Goal: Communication & Community: Answer question/provide support

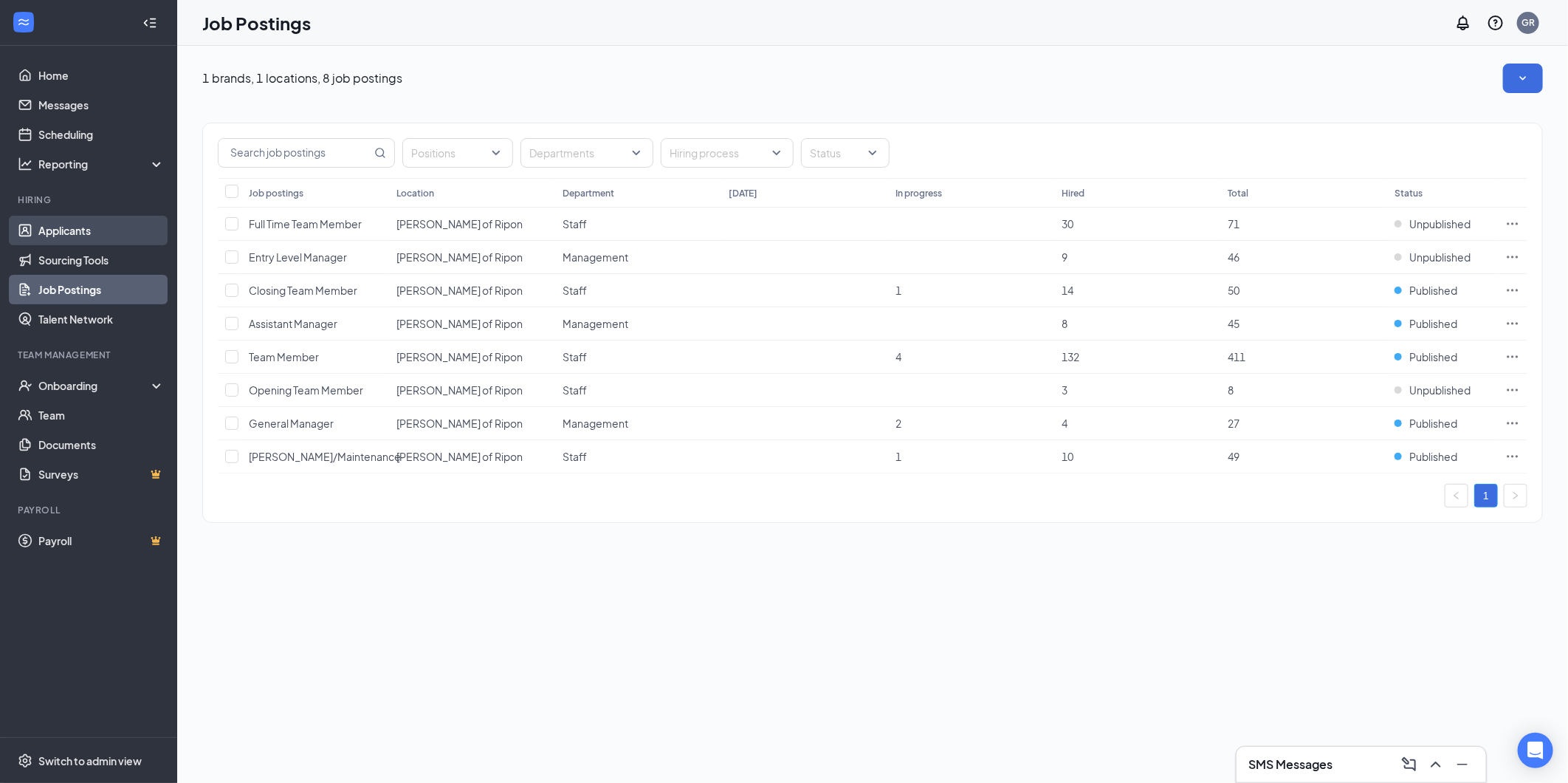
click at [78, 224] on link "Applicants" at bounding box center [101, 231] width 126 height 30
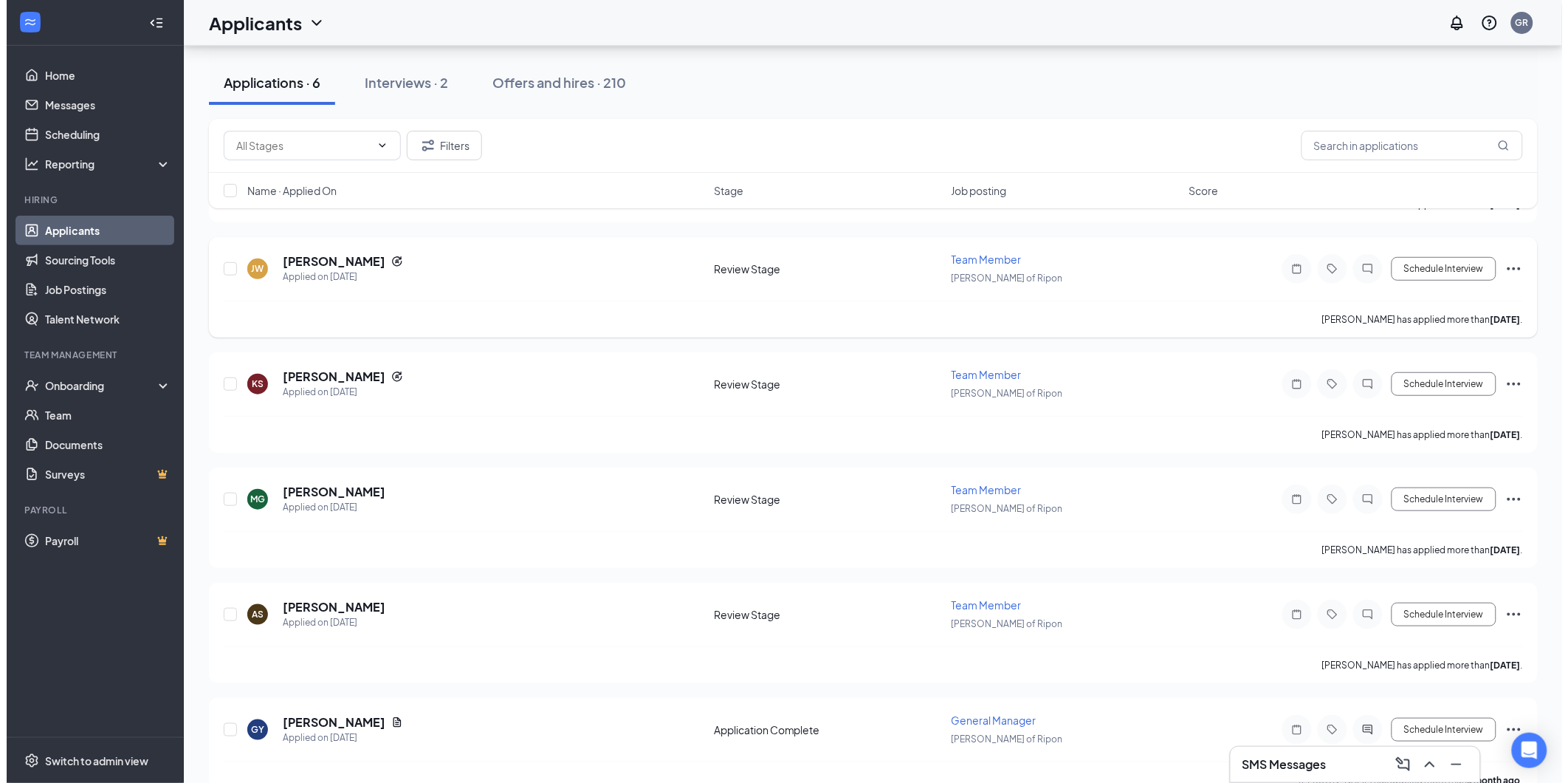
scroll to position [193, 0]
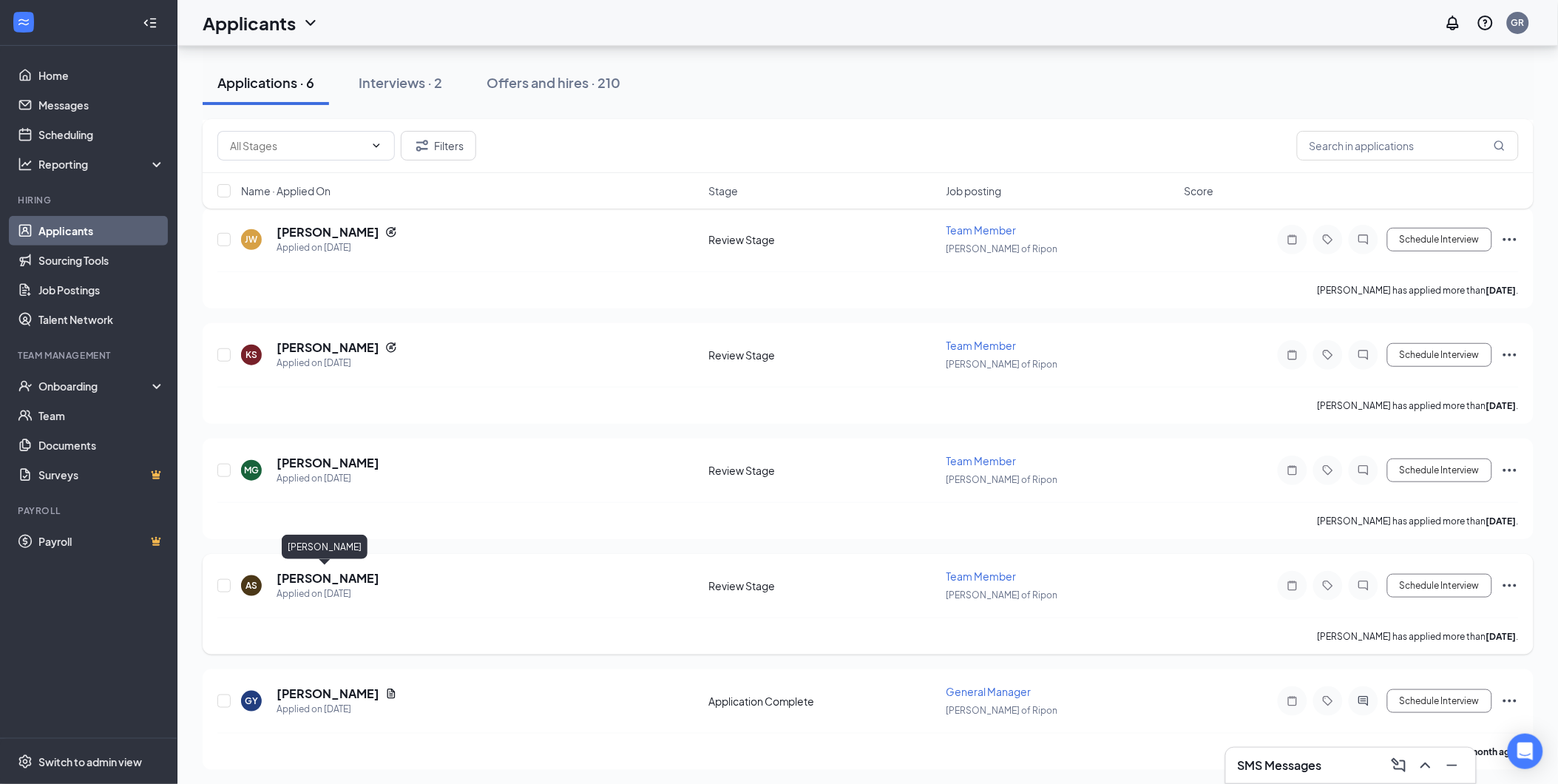
click at [319, 574] on h5 "[PERSON_NAME]" at bounding box center [328, 578] width 103 height 16
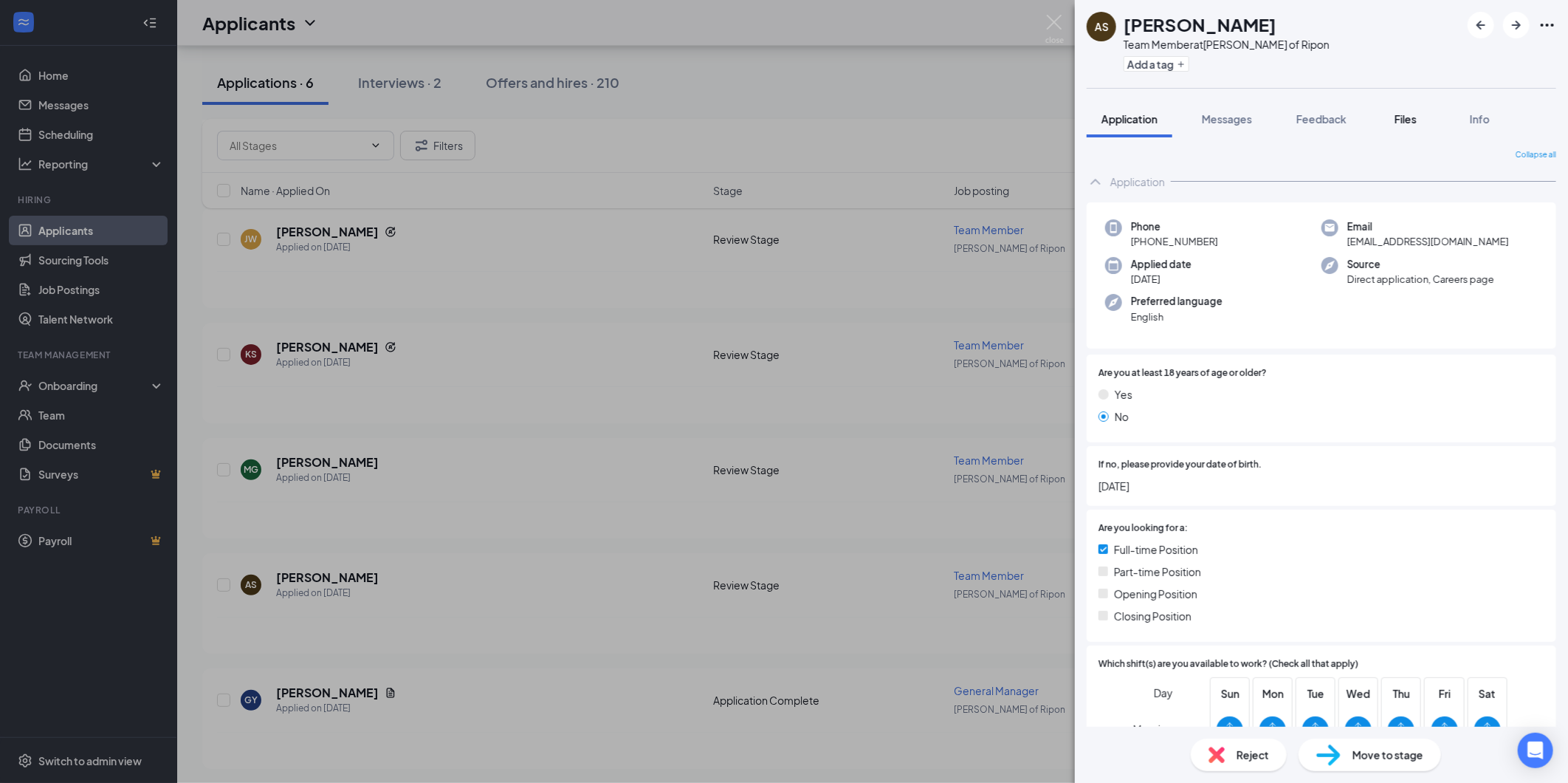
click at [1412, 122] on span "Files" at bounding box center [1405, 118] width 22 height 13
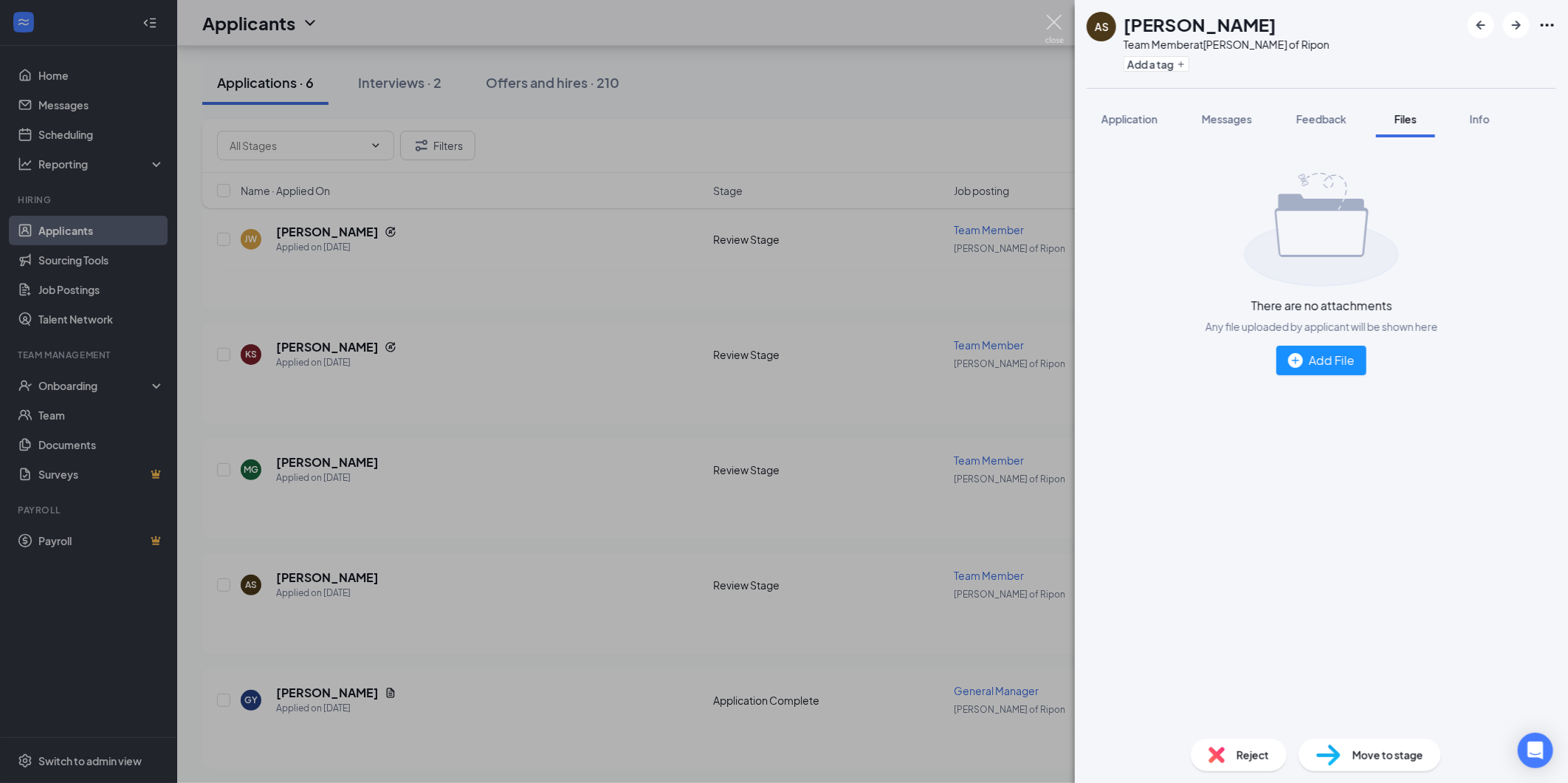
click at [1051, 19] on img at bounding box center [1055, 29] width 19 height 29
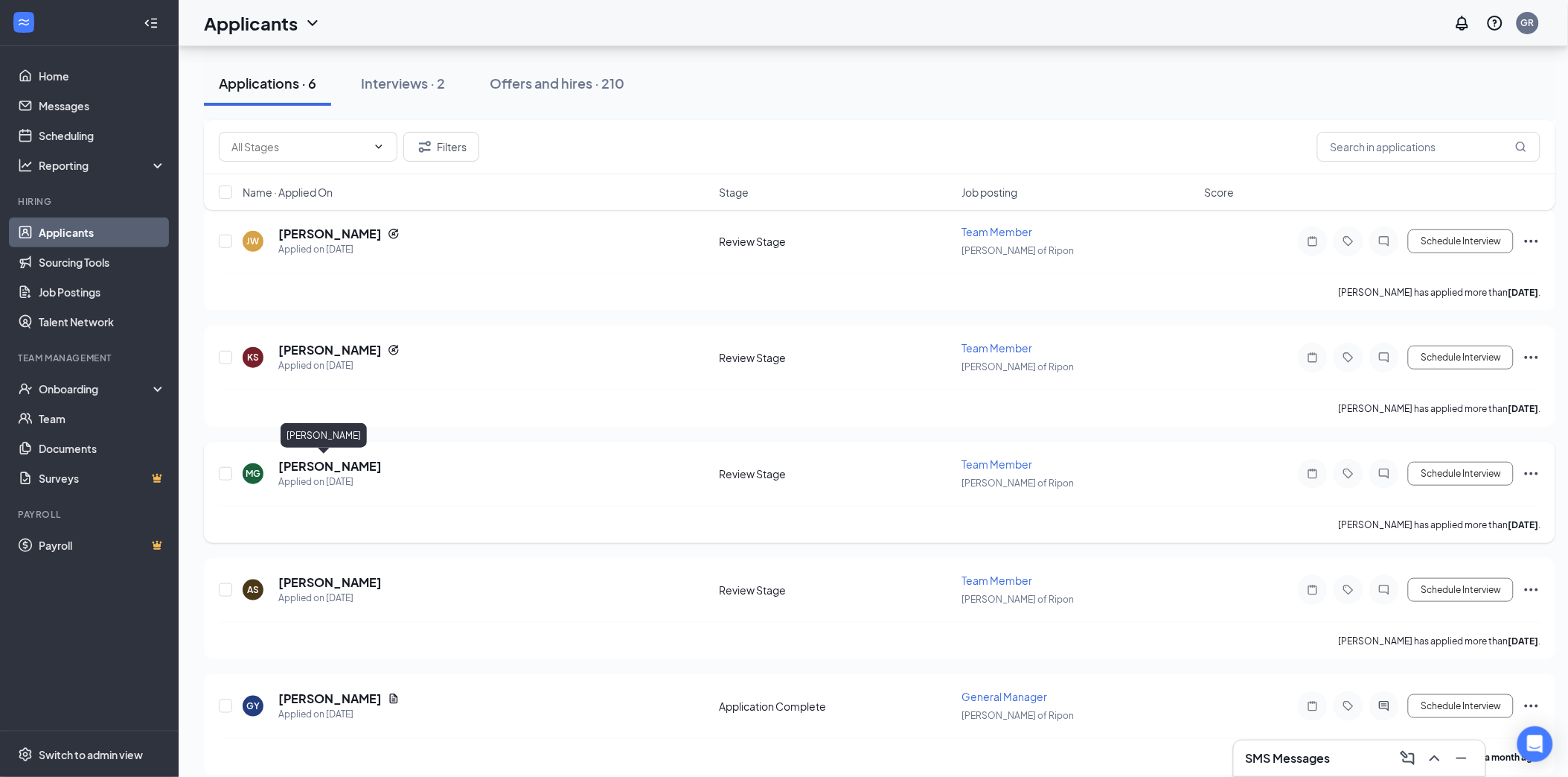
click at [318, 465] on h5 "[PERSON_NAME]" at bounding box center [330, 466] width 104 height 16
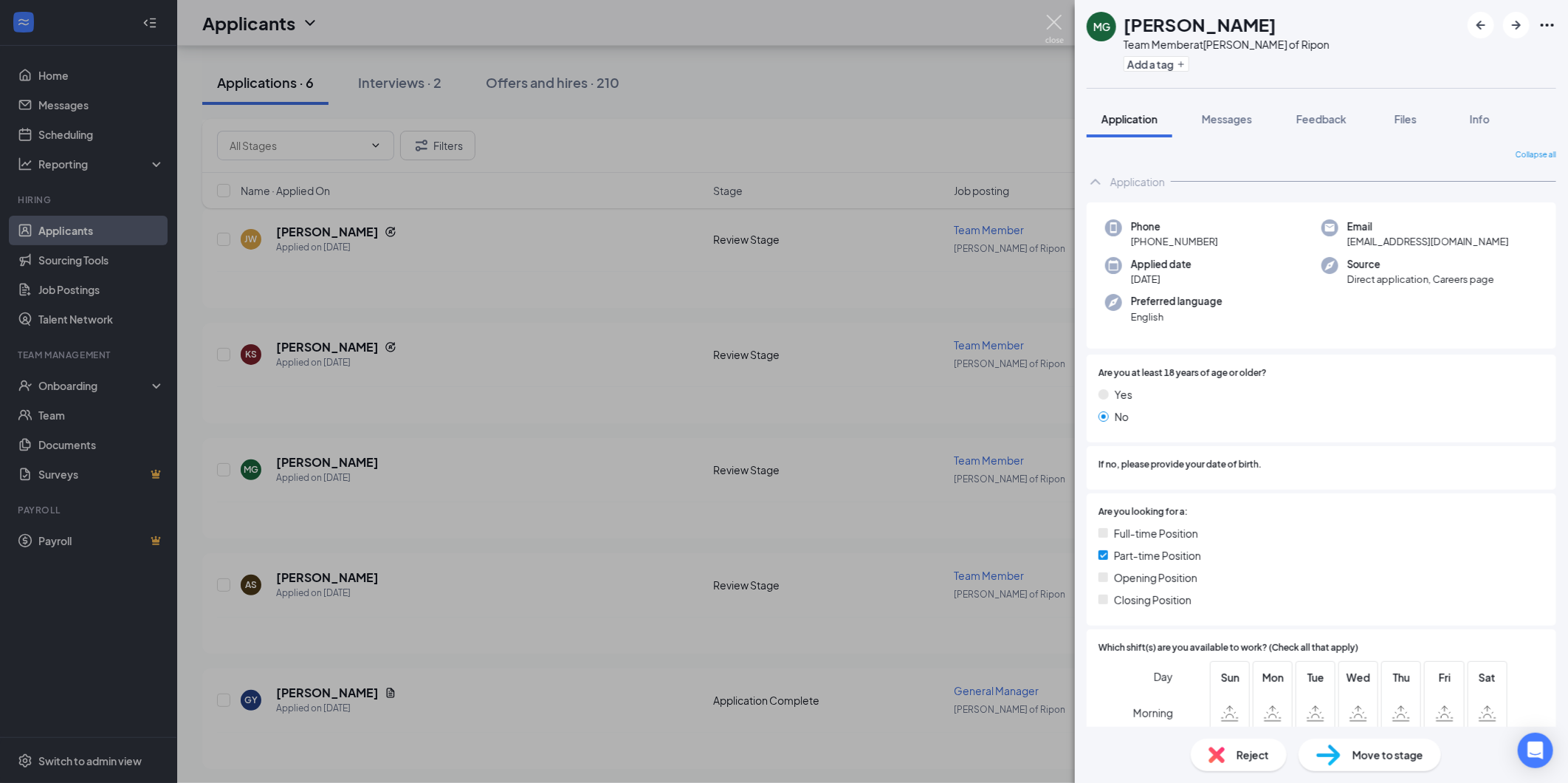
click at [1050, 21] on img at bounding box center [1055, 29] width 19 height 29
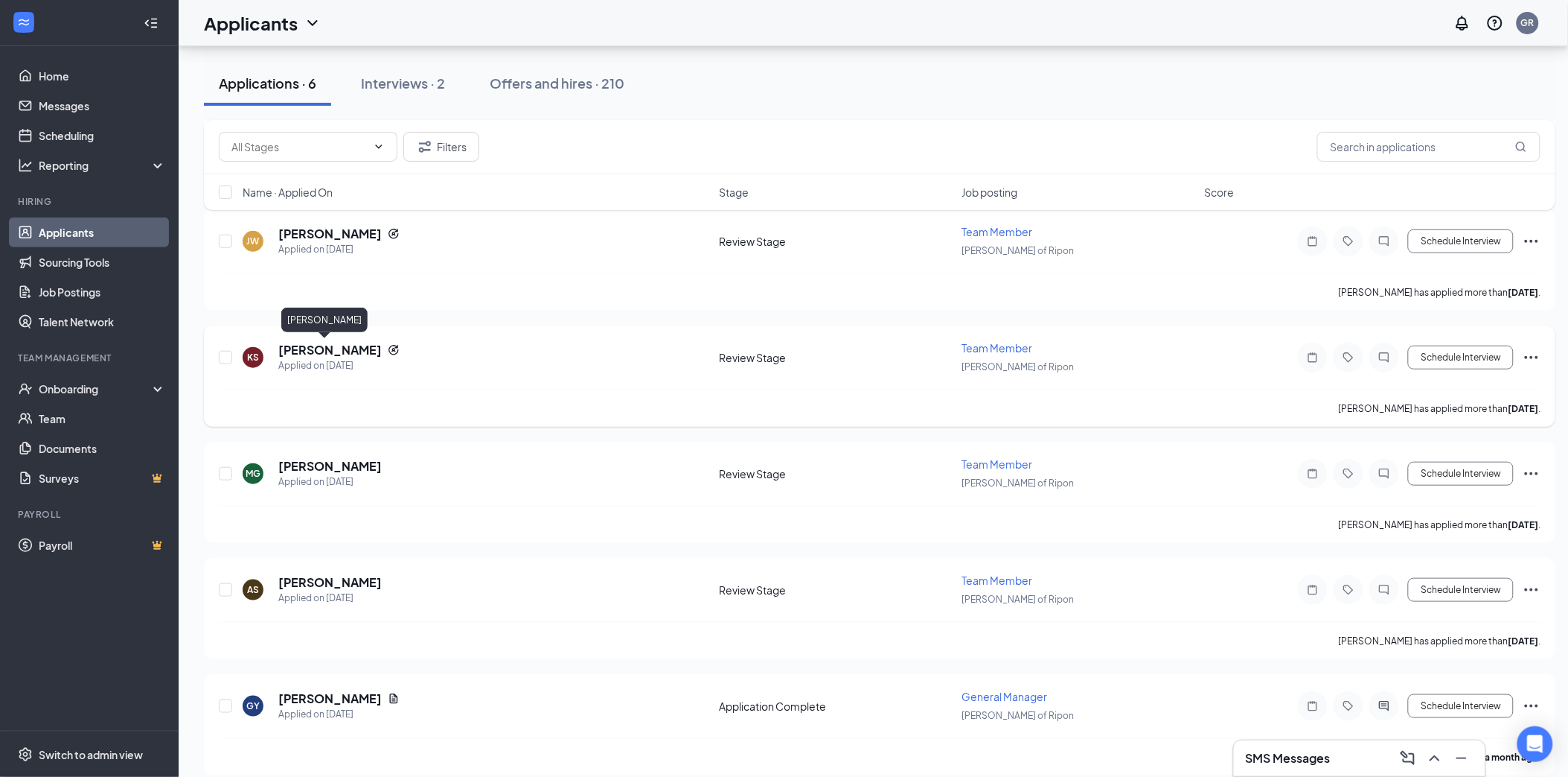
click at [316, 354] on h5 "[PERSON_NAME]" at bounding box center [330, 350] width 104 height 16
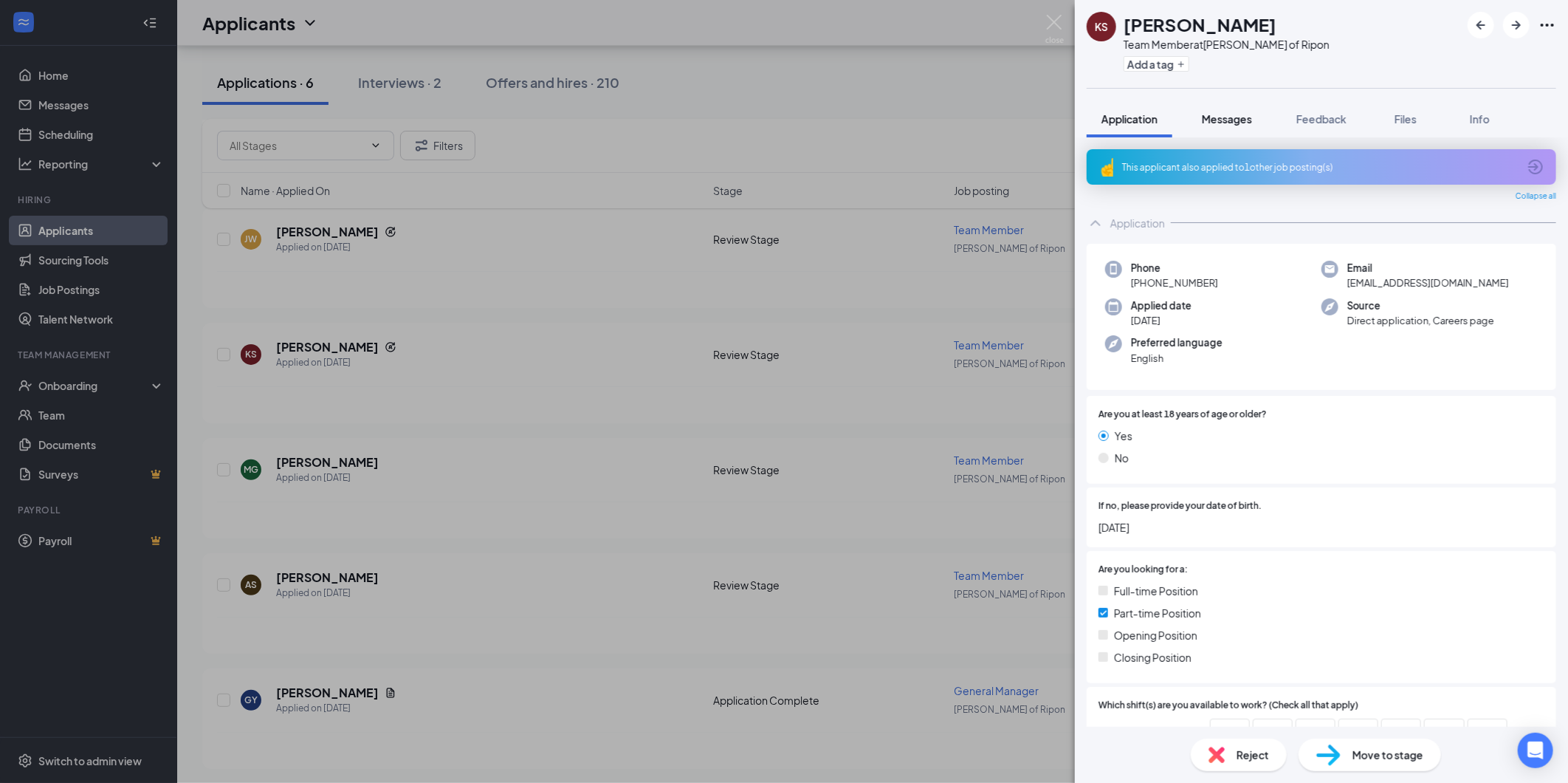
click at [1223, 125] on div "Messages" at bounding box center [1227, 118] width 50 height 15
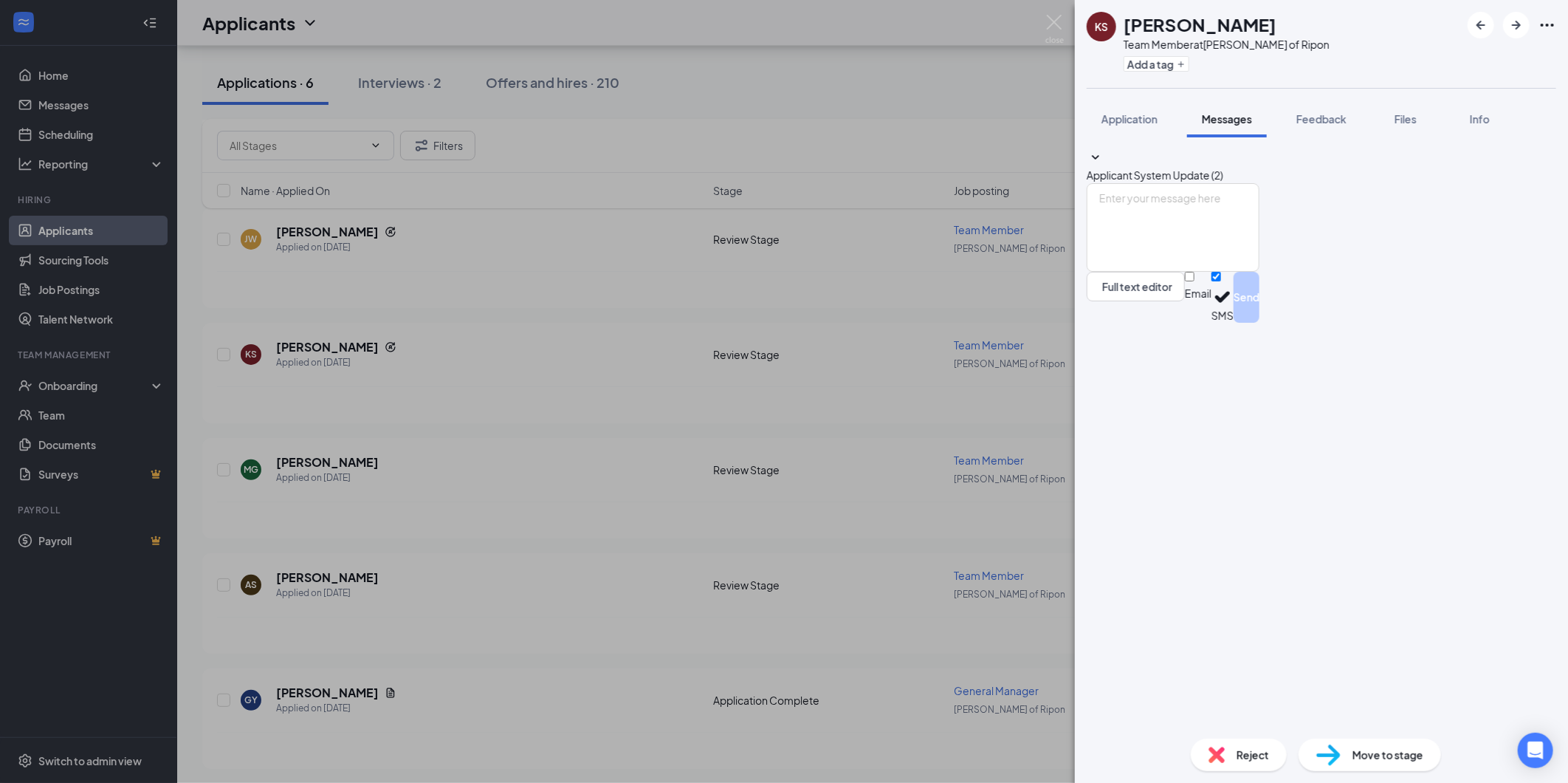
click at [1224, 168] on span "Applicant System Update (2)" at bounding box center [1154, 175] width 136 height 13
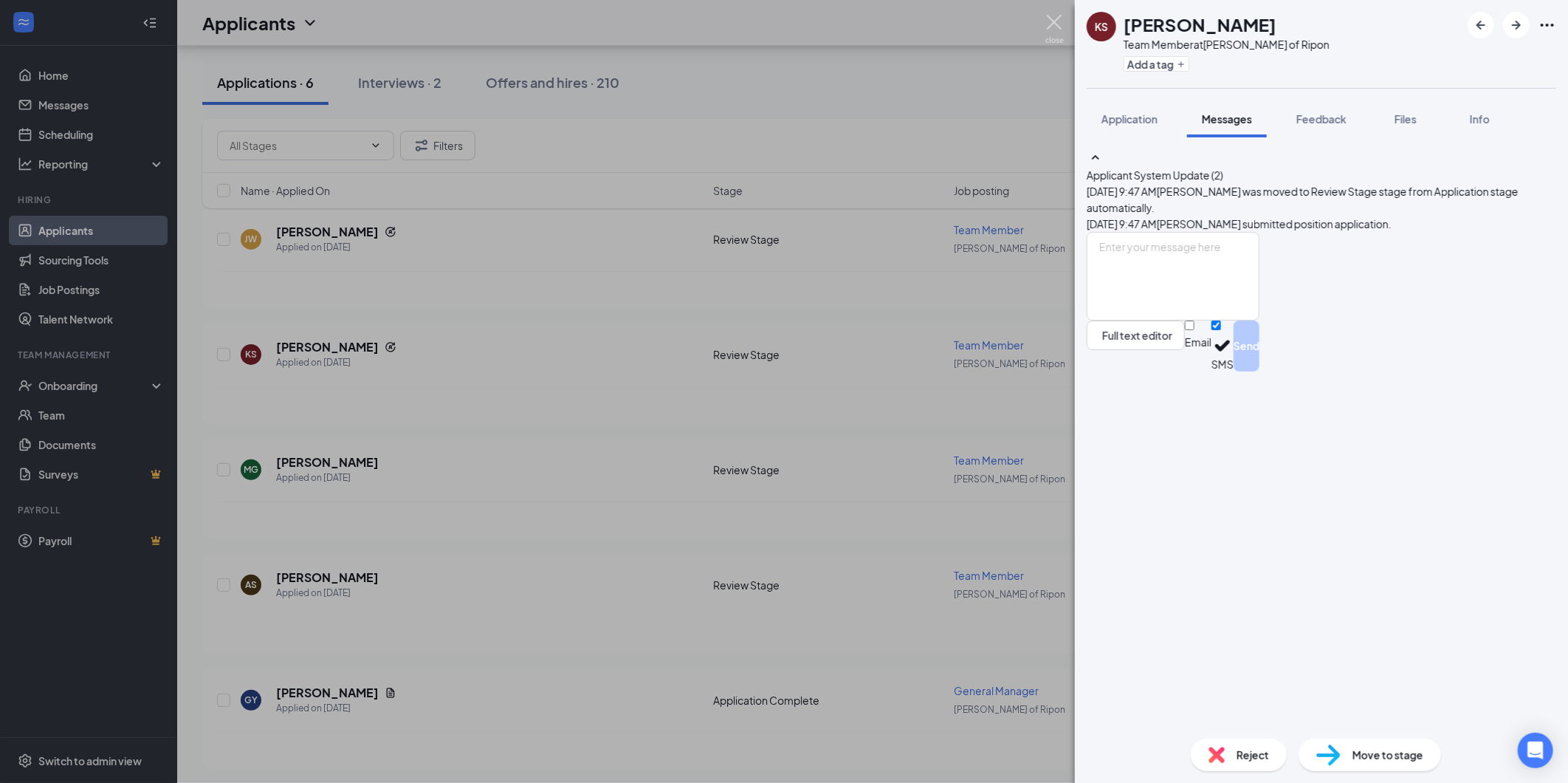
click at [1054, 19] on img at bounding box center [1055, 29] width 19 height 29
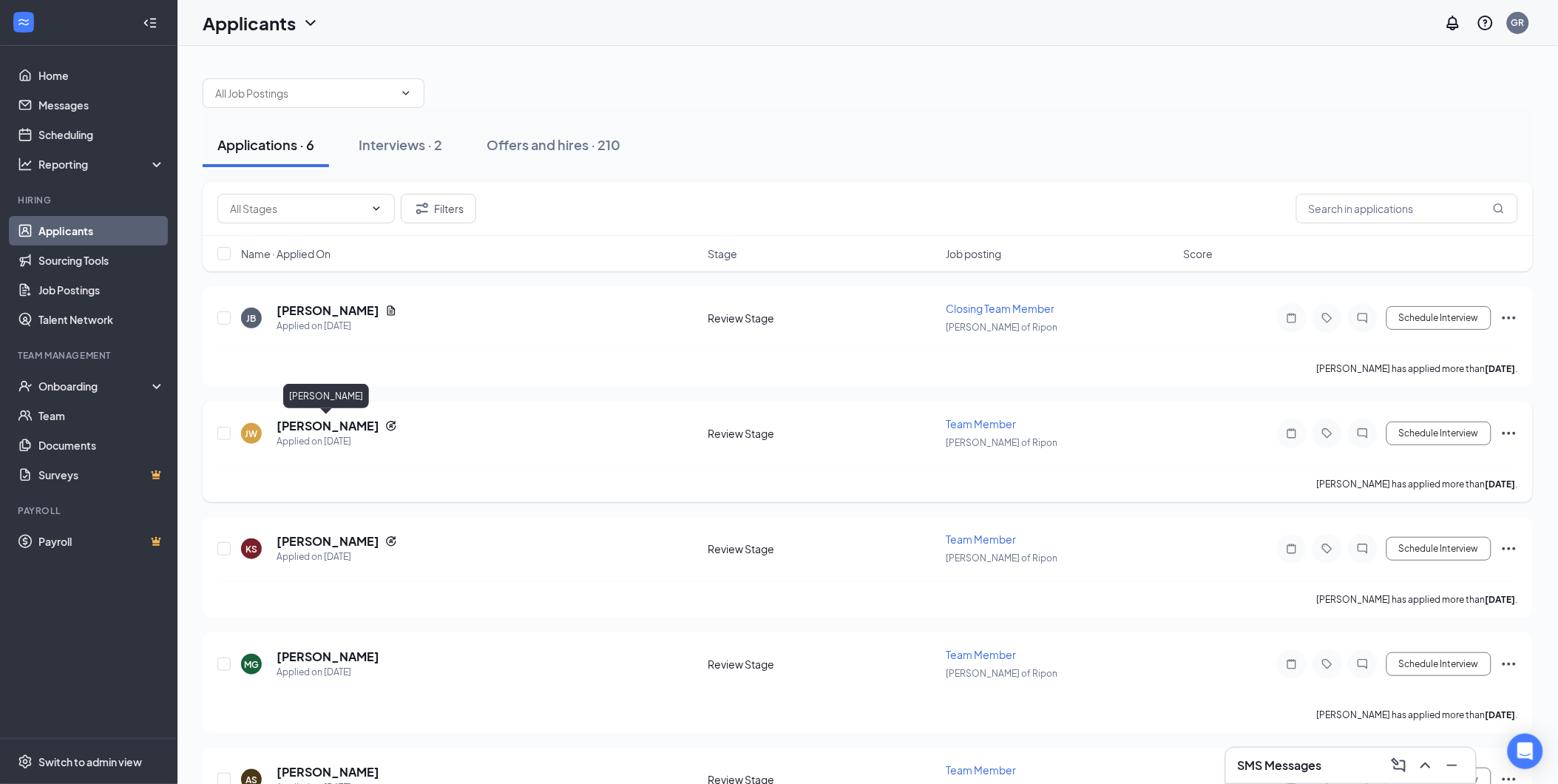
click at [343, 424] on h5 "[PERSON_NAME]" at bounding box center [328, 426] width 103 height 16
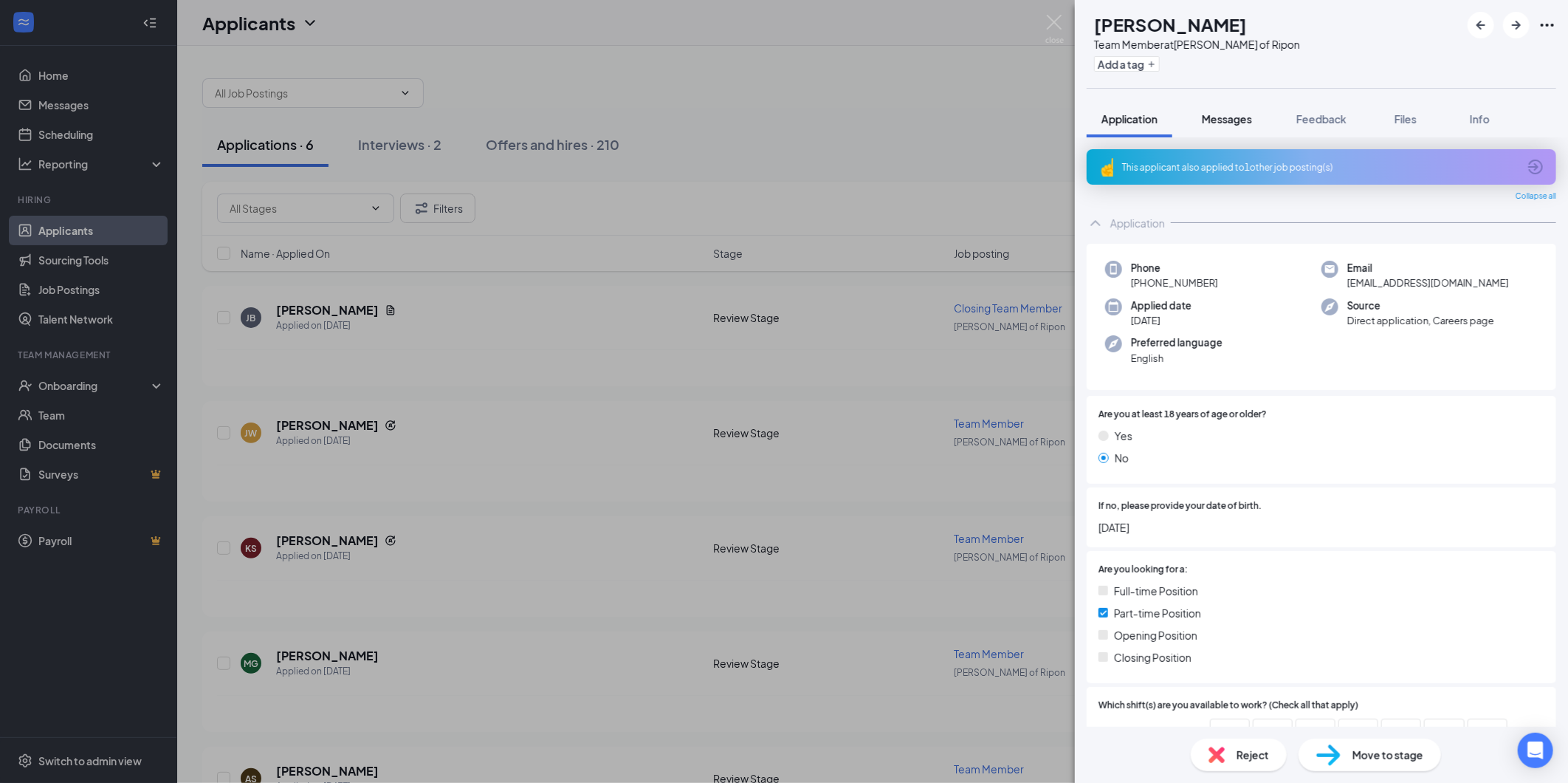
click at [1231, 119] on span "Messages" at bounding box center [1227, 118] width 50 height 13
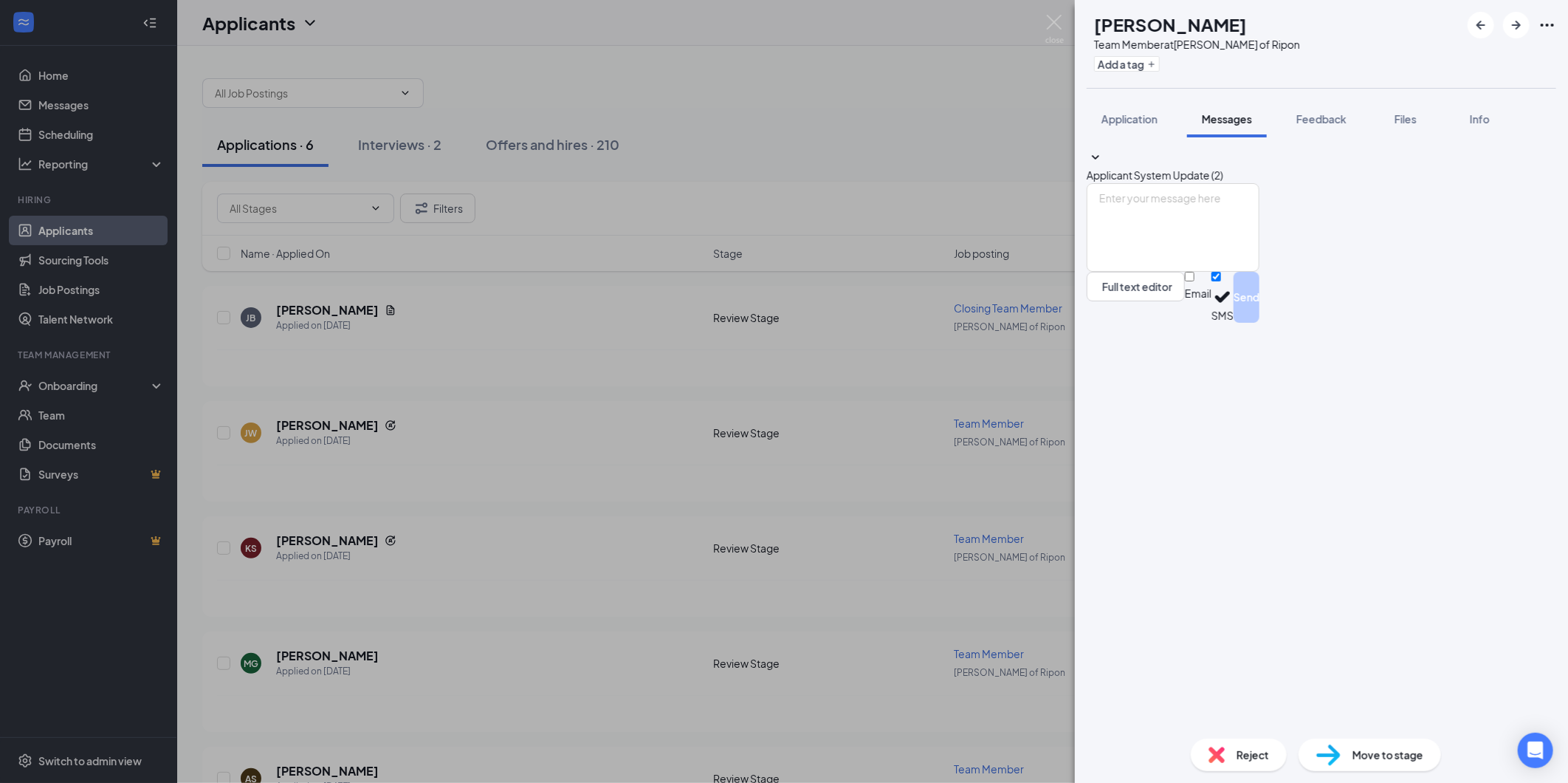
click at [1224, 168] on span "Applicant System Update (2)" at bounding box center [1154, 175] width 136 height 13
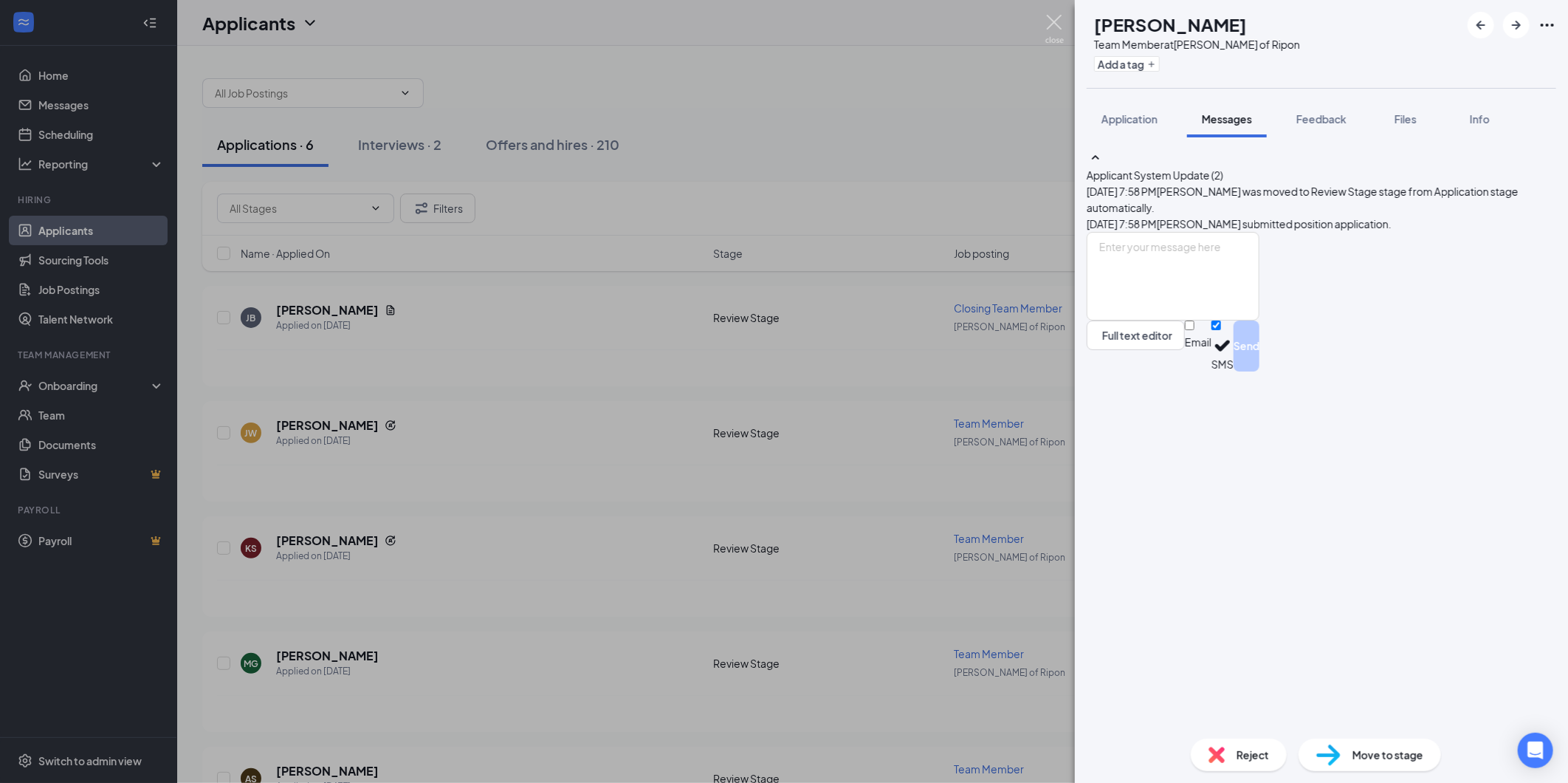
click at [1048, 23] on img at bounding box center [1055, 29] width 19 height 29
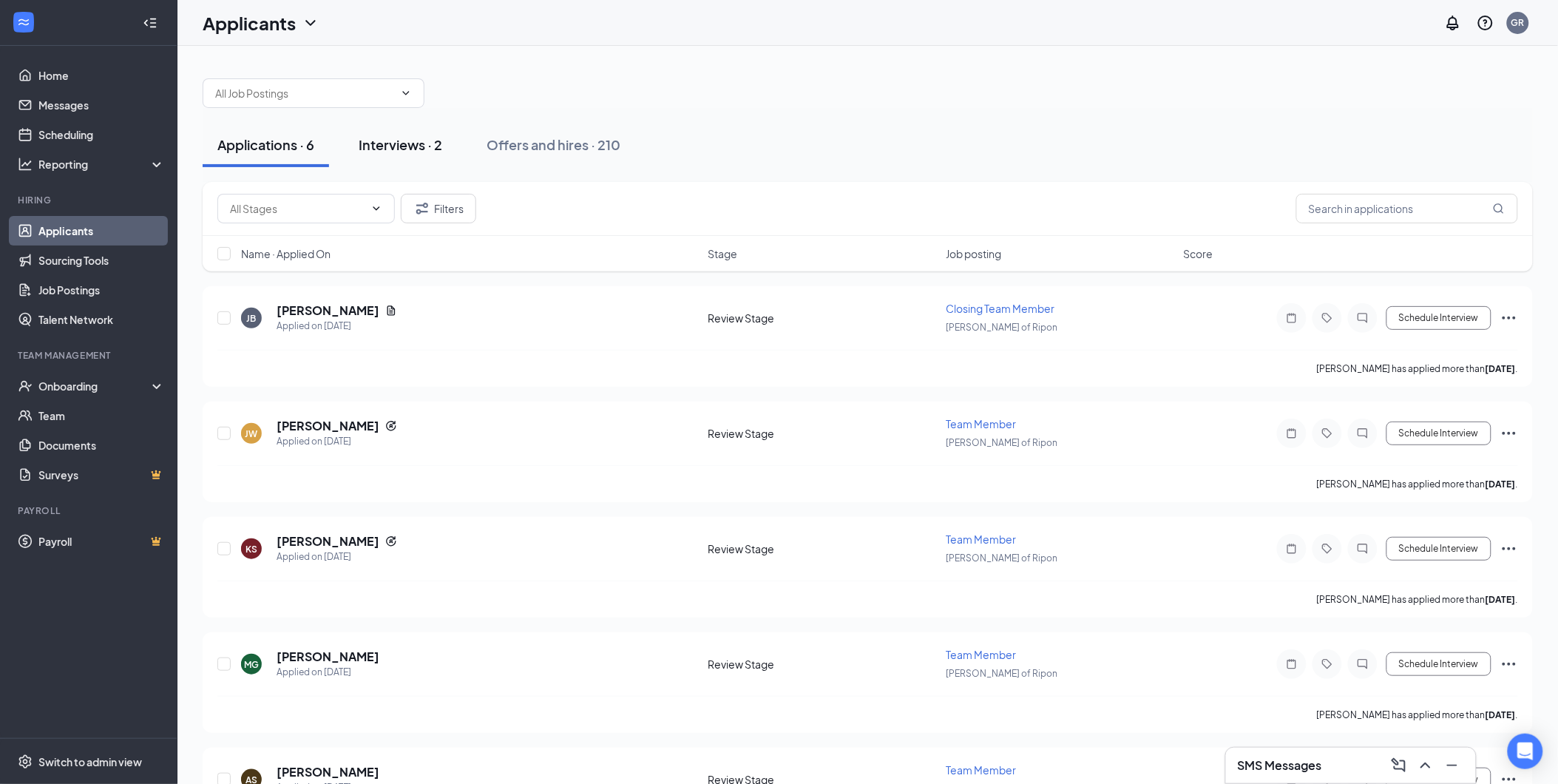
click at [420, 149] on div "Interviews · 2" at bounding box center [400, 144] width 83 height 19
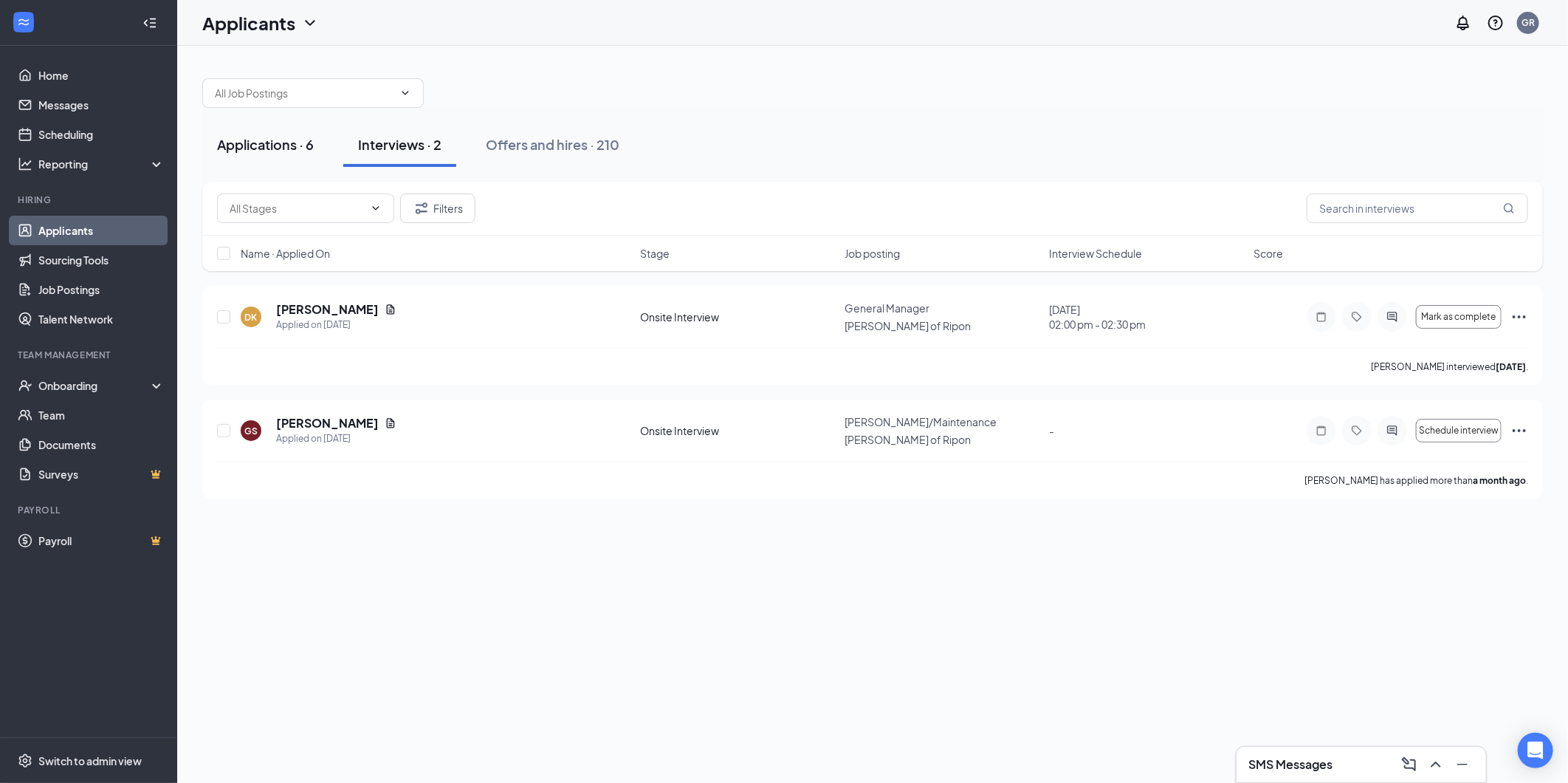
click at [296, 149] on div "Applications · 6" at bounding box center [266, 144] width 97 height 19
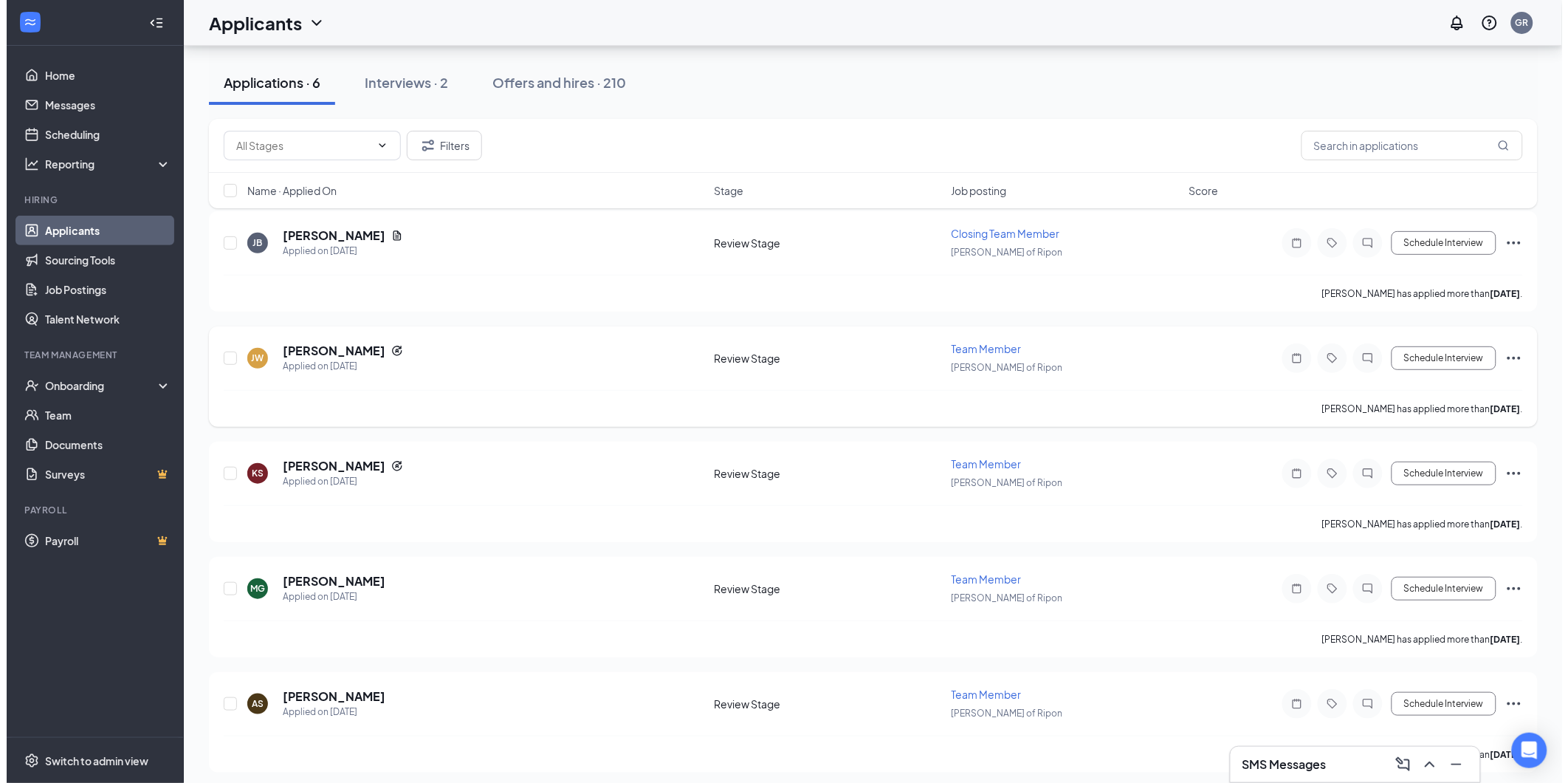
scroll to position [193, 0]
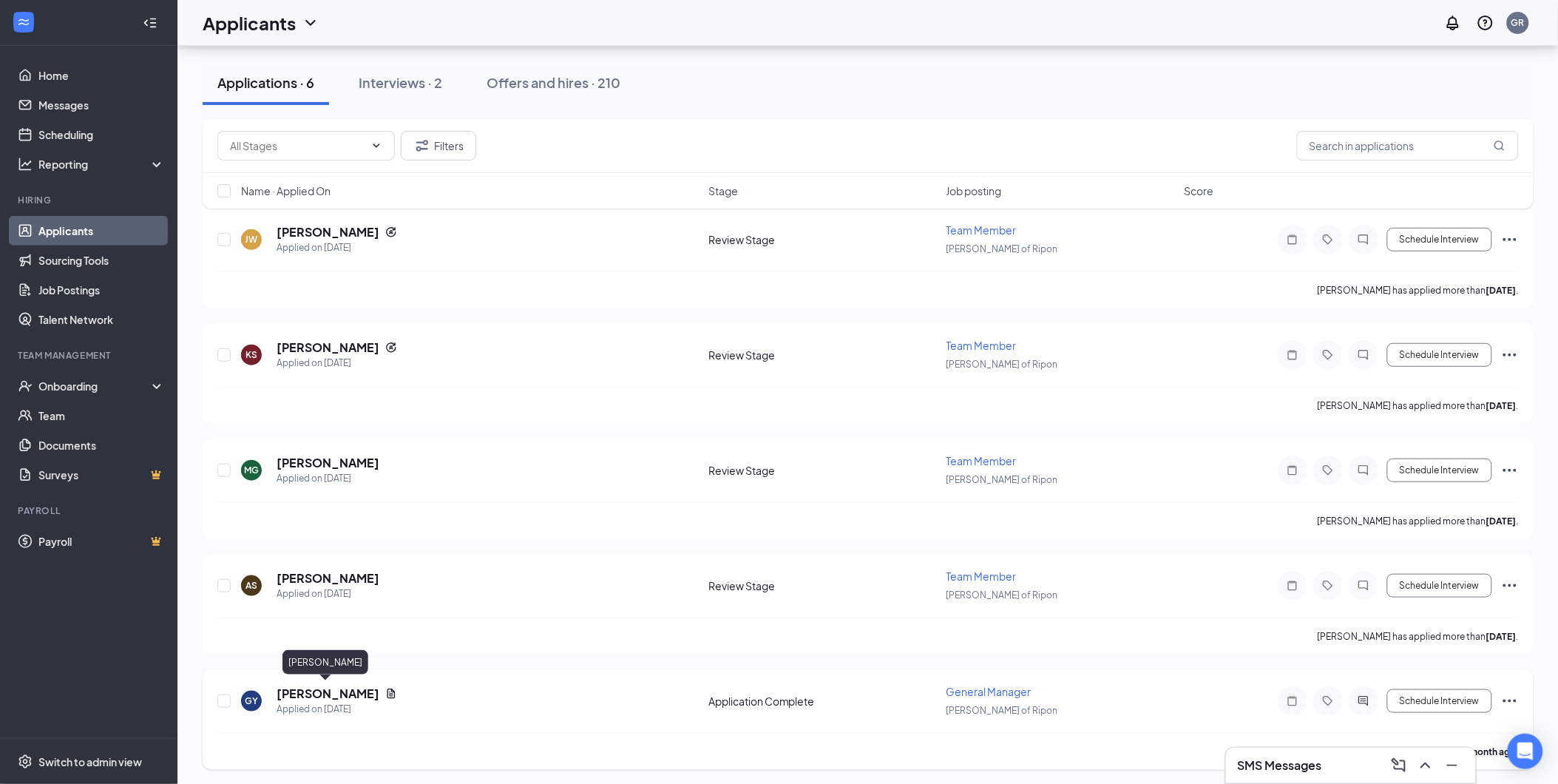
click at [328, 689] on h5 "[PERSON_NAME]" at bounding box center [328, 694] width 103 height 16
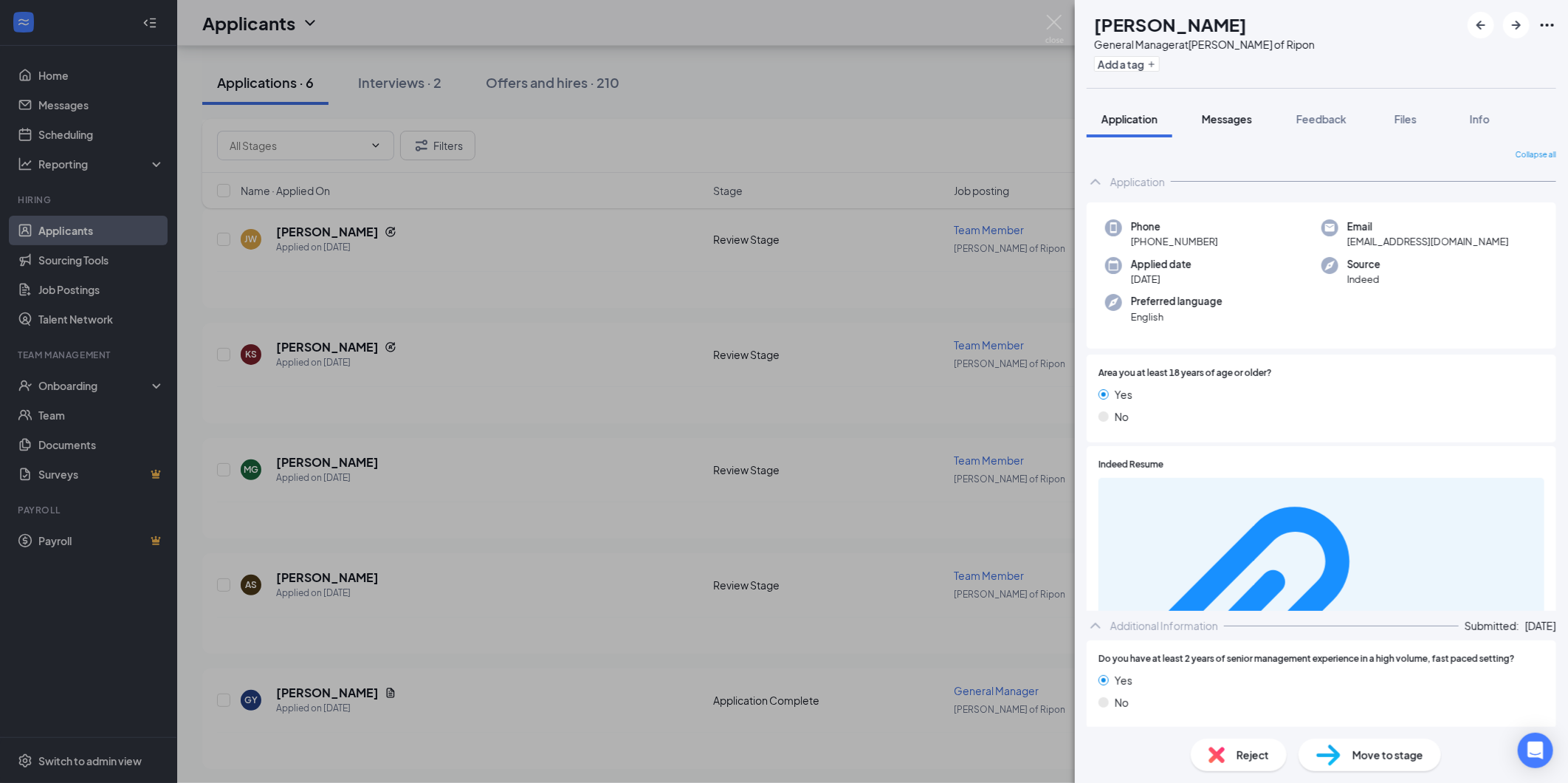
click at [1239, 118] on span "Messages" at bounding box center [1227, 118] width 50 height 13
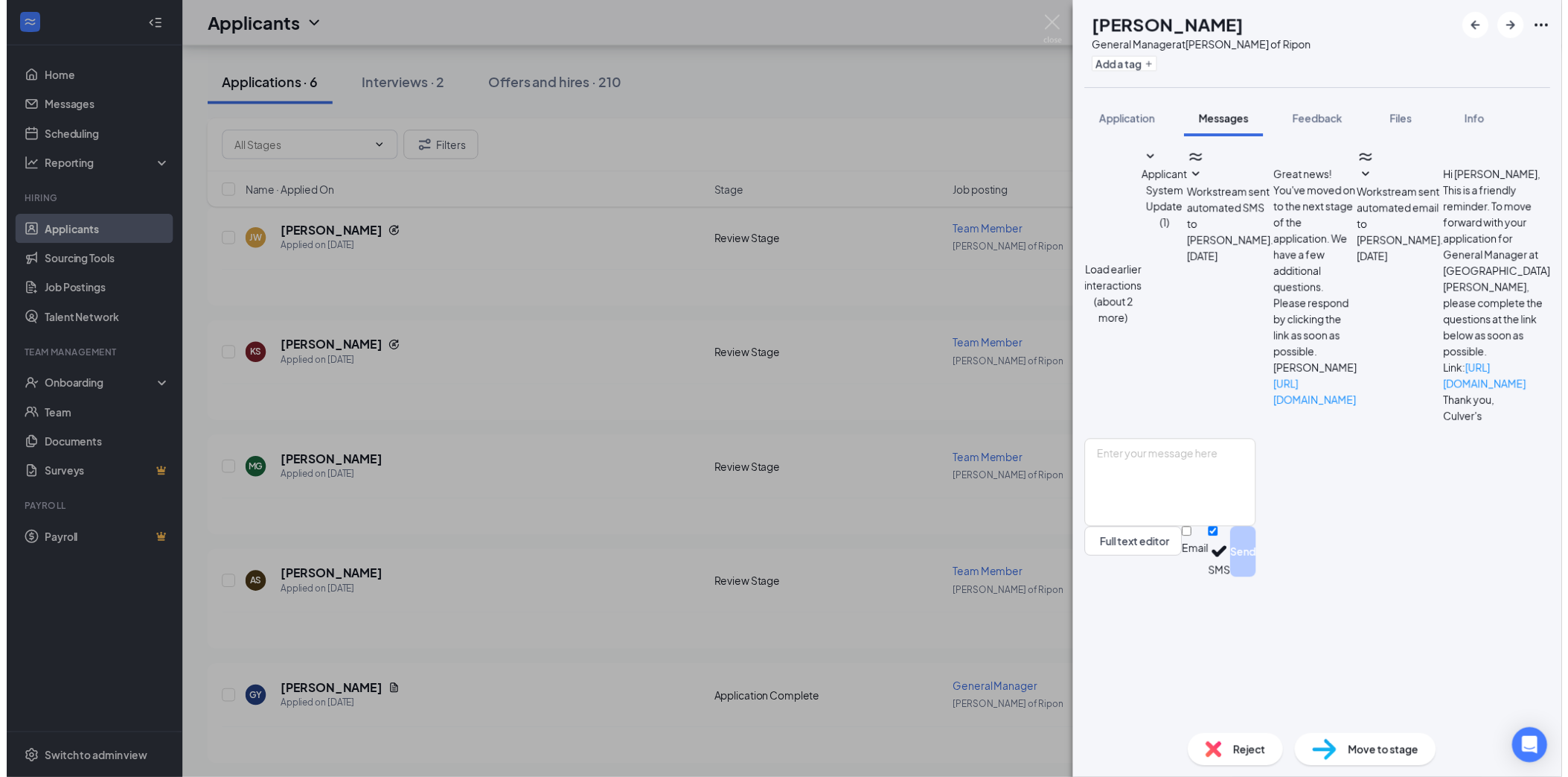
scroll to position [102, 0]
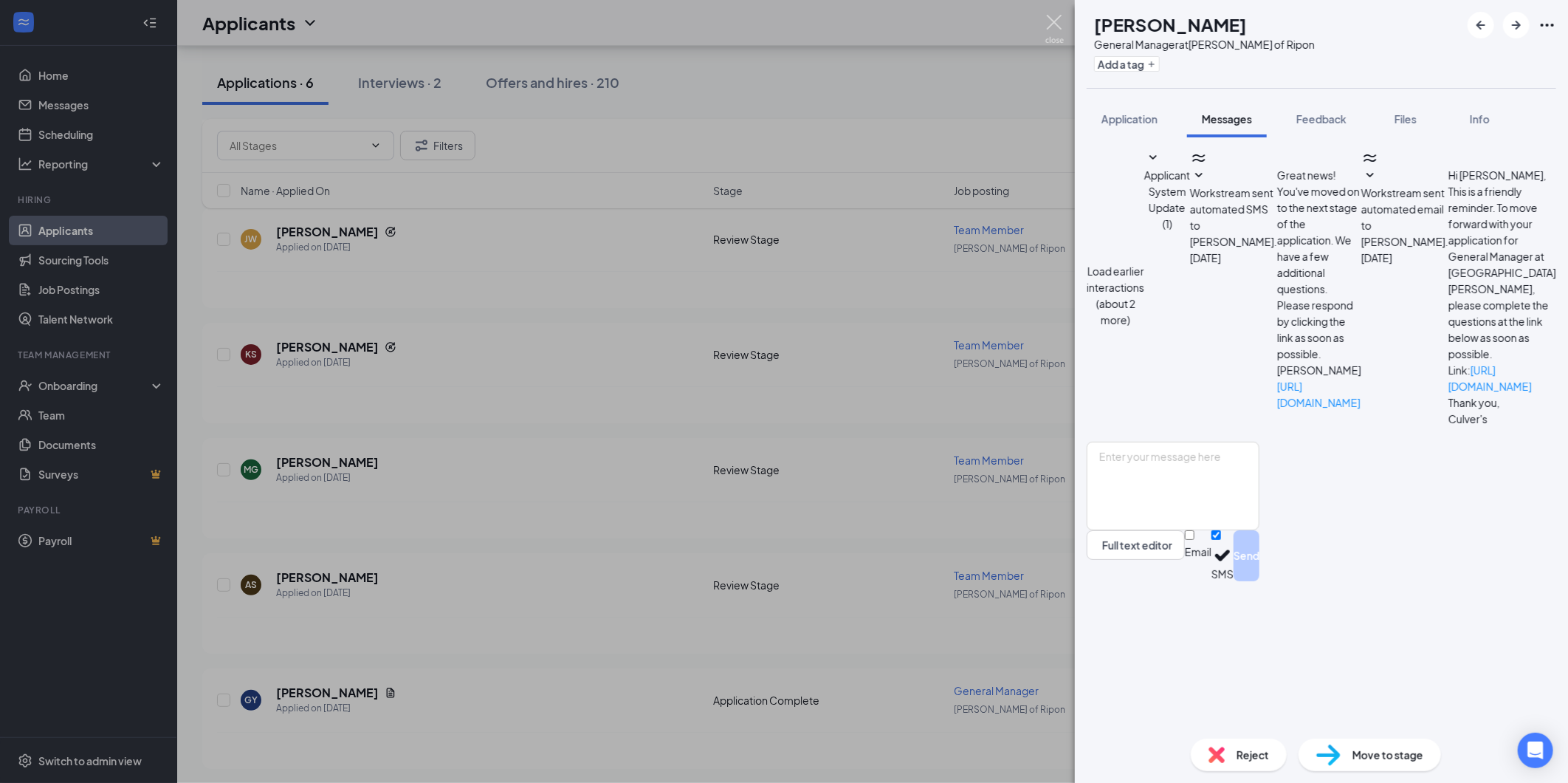
click at [1052, 22] on img at bounding box center [1055, 29] width 19 height 29
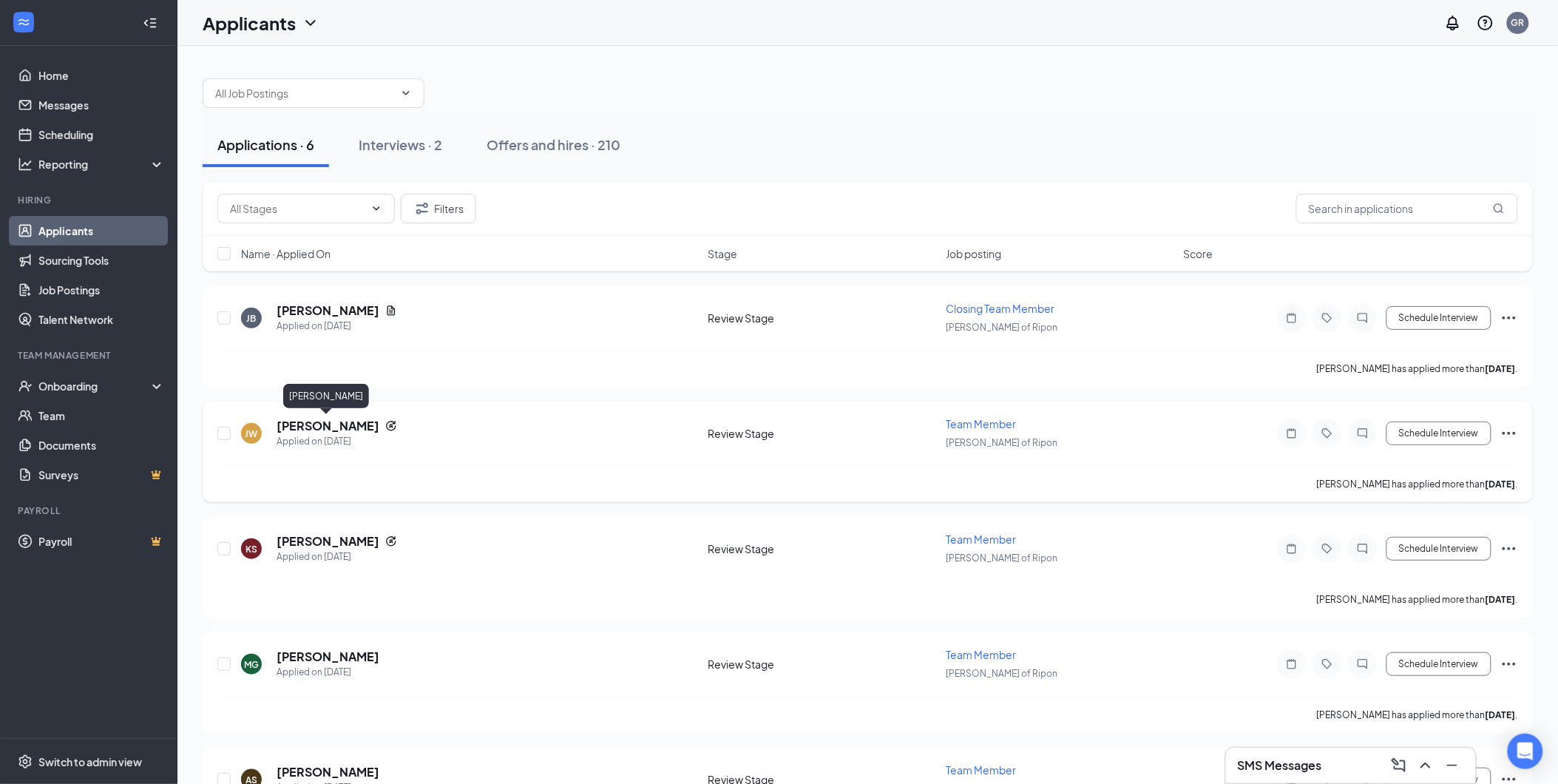
click at [321, 425] on h5 "[PERSON_NAME]" at bounding box center [328, 426] width 103 height 16
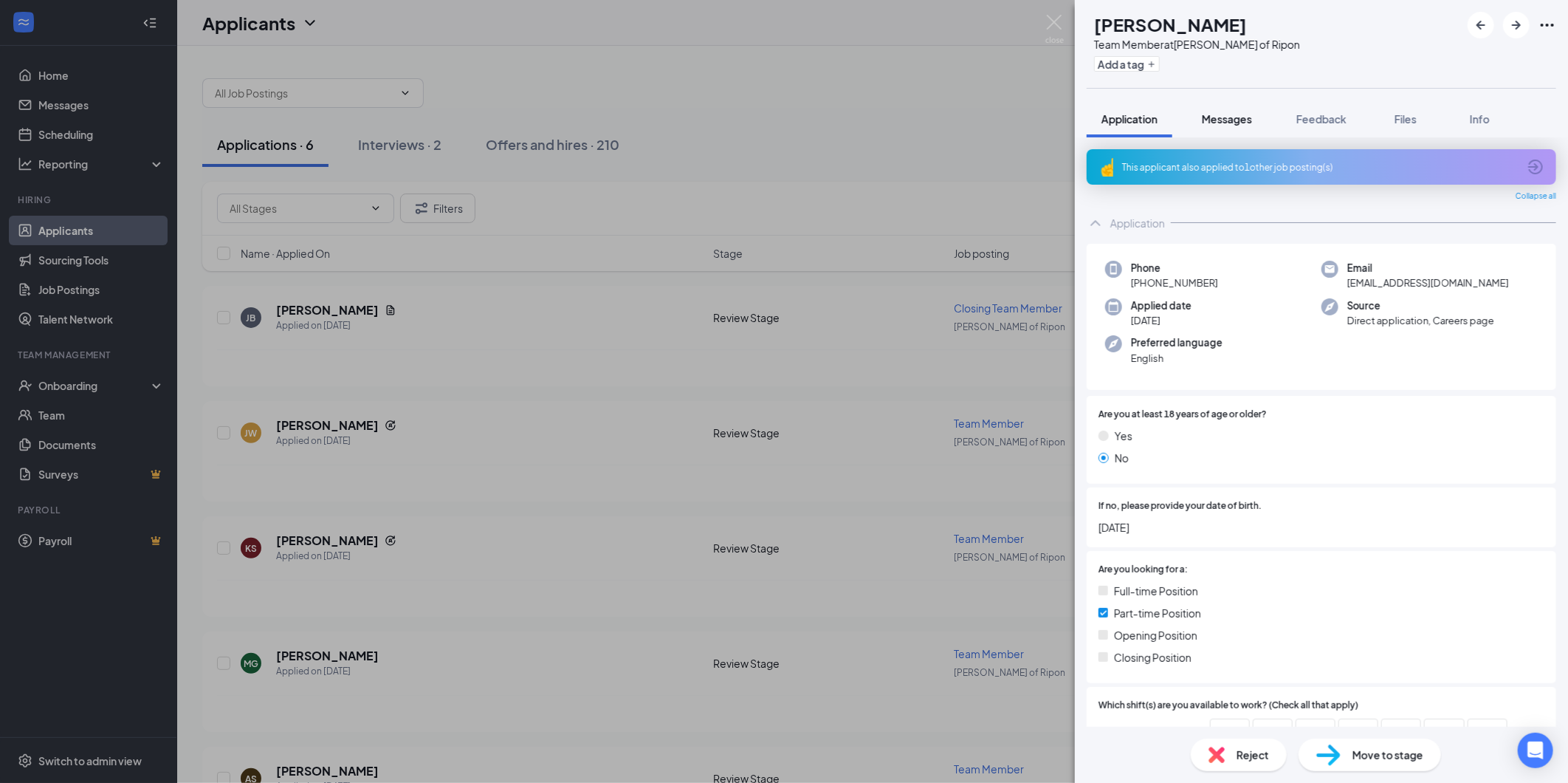
click at [1227, 119] on span "Messages" at bounding box center [1227, 118] width 50 height 13
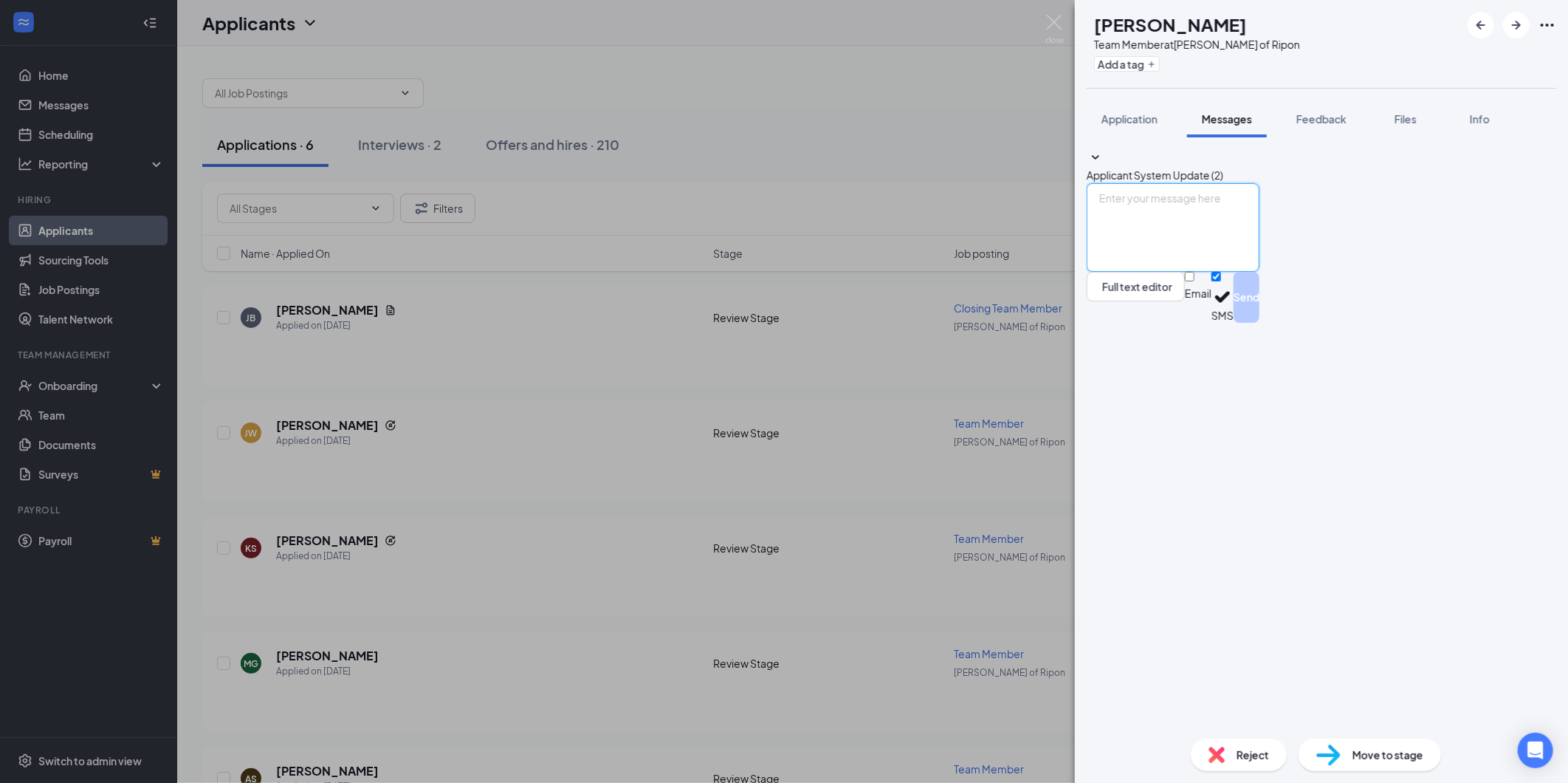
click at [1213, 272] on textarea at bounding box center [1173, 227] width 173 height 89
type textarea "Hi [PERSON_NAME], We have received your application and would like to meet with…"
click at [1195, 281] on input "Email" at bounding box center [1189, 277] width 9 height 9
checkbox input "true"
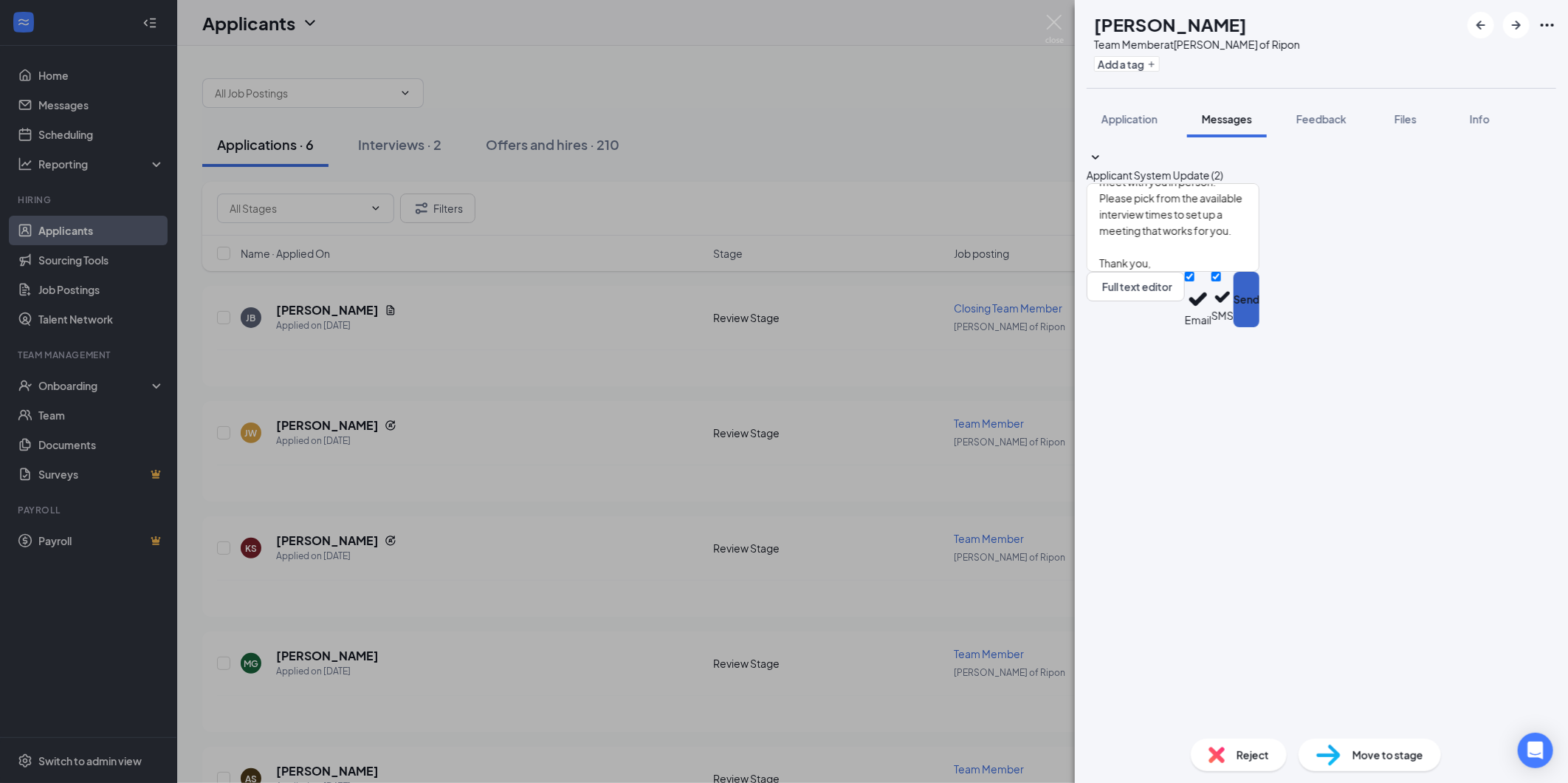
click at [1260, 327] on button "Send" at bounding box center [1246, 299] width 26 height 55
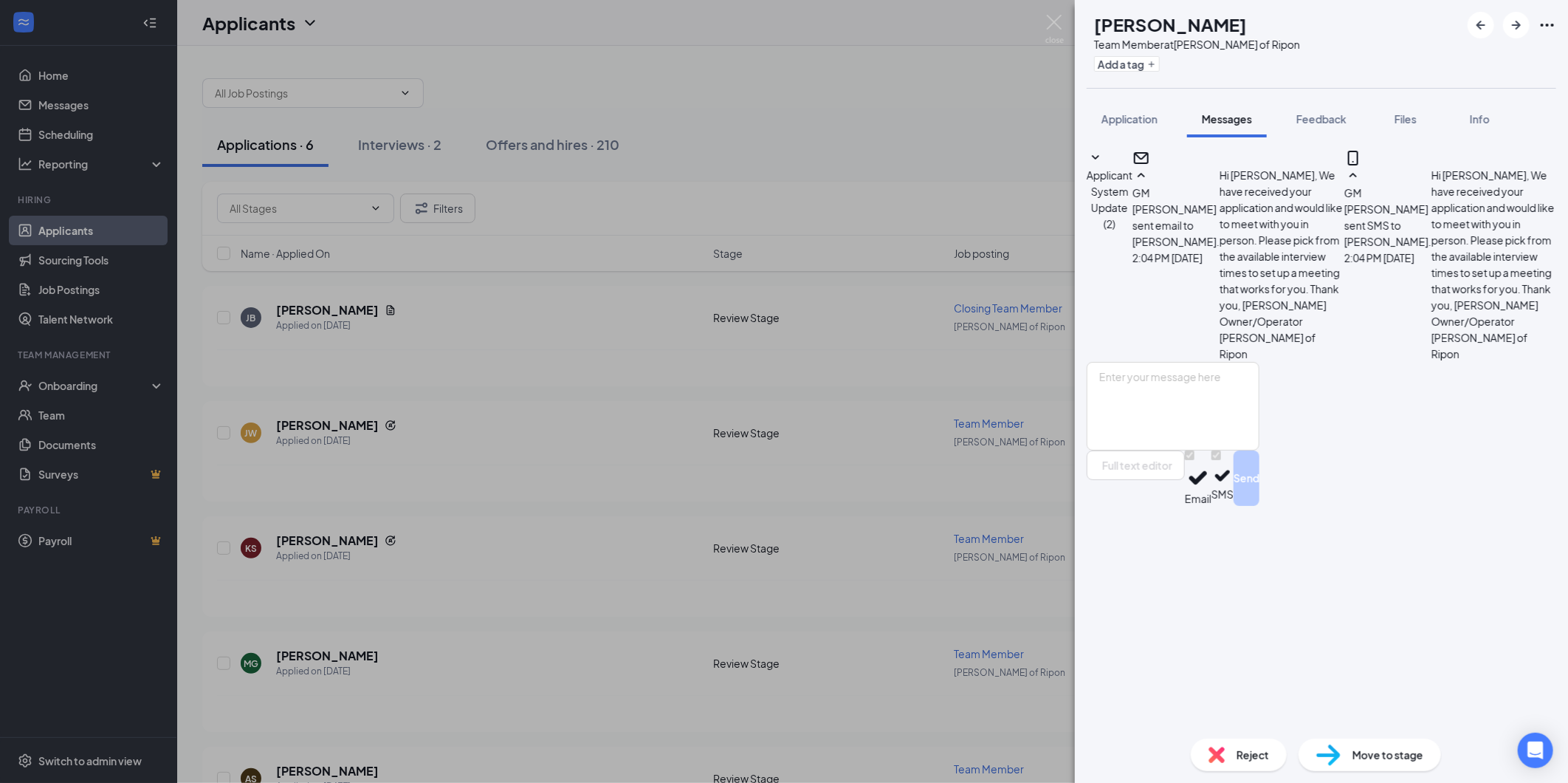
scroll to position [83, 0]
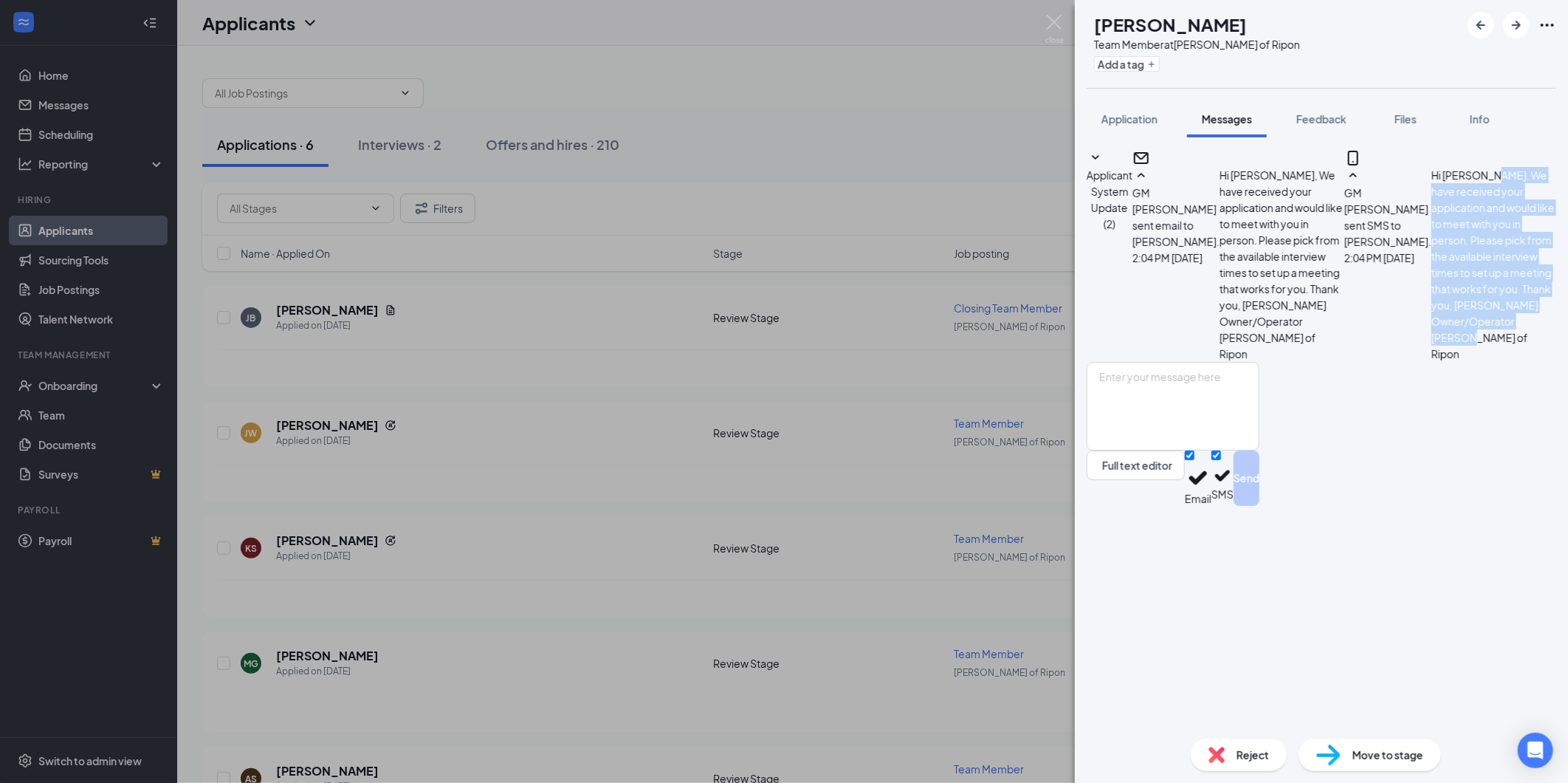
drag, startPoint x: 1185, startPoint y: 426, endPoint x: 1288, endPoint y: 547, distance: 158.9
click at [1432, 362] on div "Hi [PERSON_NAME], We have received your application and would like to meet with…" at bounding box center [1494, 264] width 125 height 195
drag, startPoint x: 1288, startPoint y: 547, endPoint x: 1238, endPoint y: 543, distance: 50.2
copy span "We have received your application and would like to meet with you in person. Pl…"
click at [1057, 23] on img at bounding box center [1055, 29] width 19 height 29
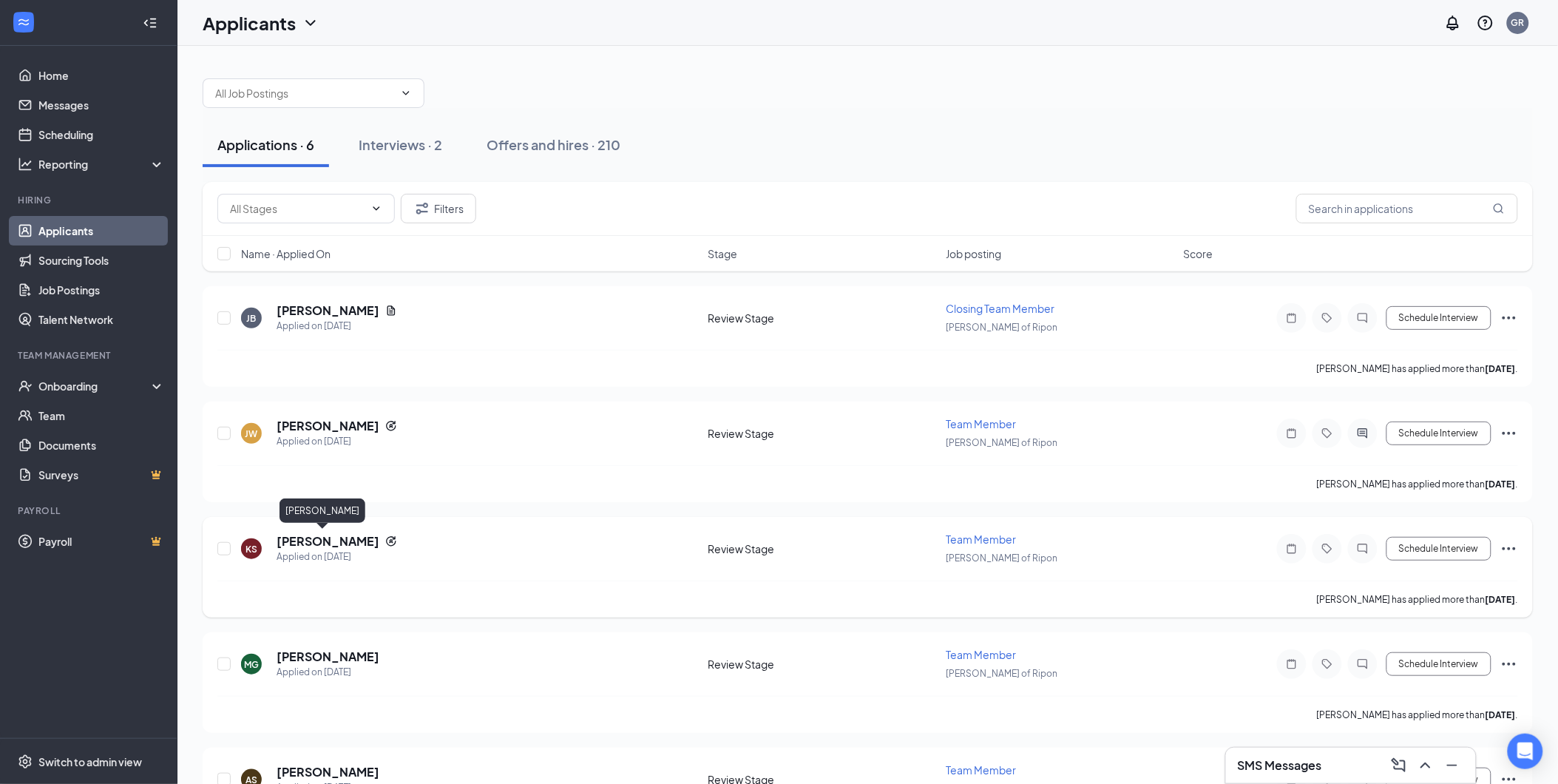
click at [324, 545] on h5 "[PERSON_NAME]" at bounding box center [328, 541] width 103 height 16
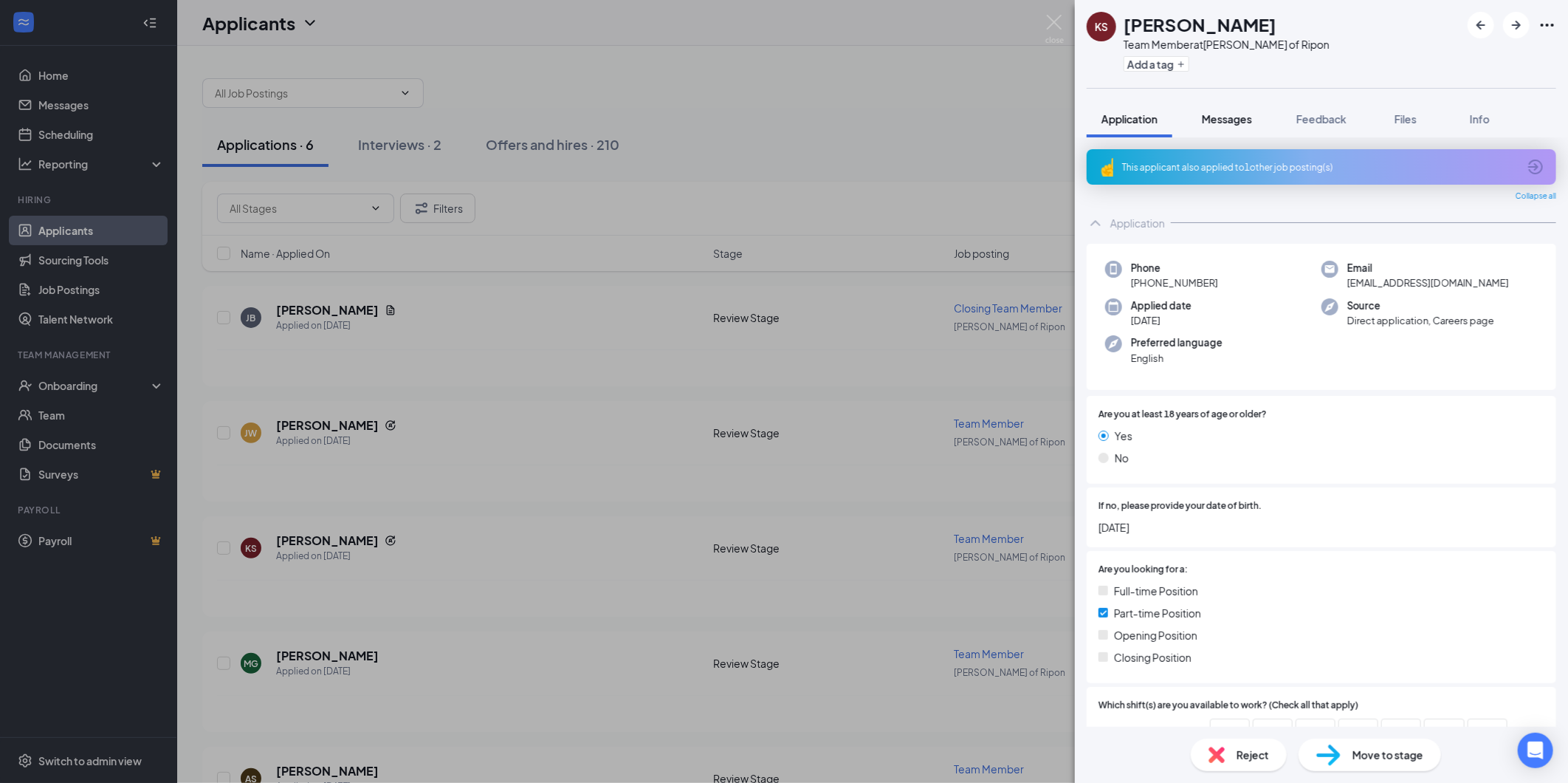
click at [1236, 113] on span "Messages" at bounding box center [1227, 118] width 50 height 13
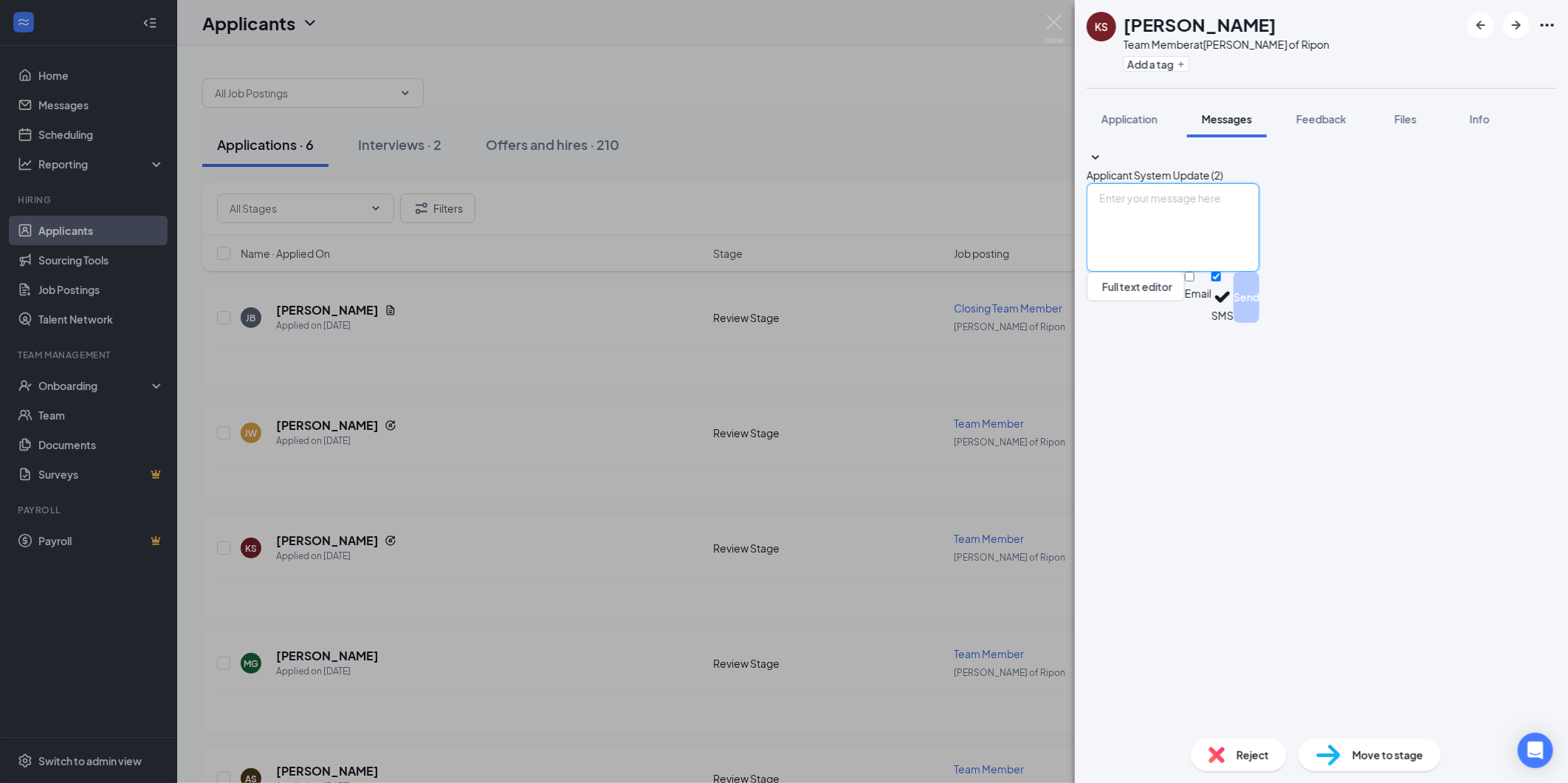
click at [1147, 272] on textarea at bounding box center [1173, 227] width 173 height 89
paste textarea "We have received your application and would like to meet with you in person. Pl…"
type textarea "Hello [PERSON_NAME], We have received your application and would like to meet w…"
click at [1195, 281] on input "Email" at bounding box center [1189, 277] width 9 height 9
checkbox input "true"
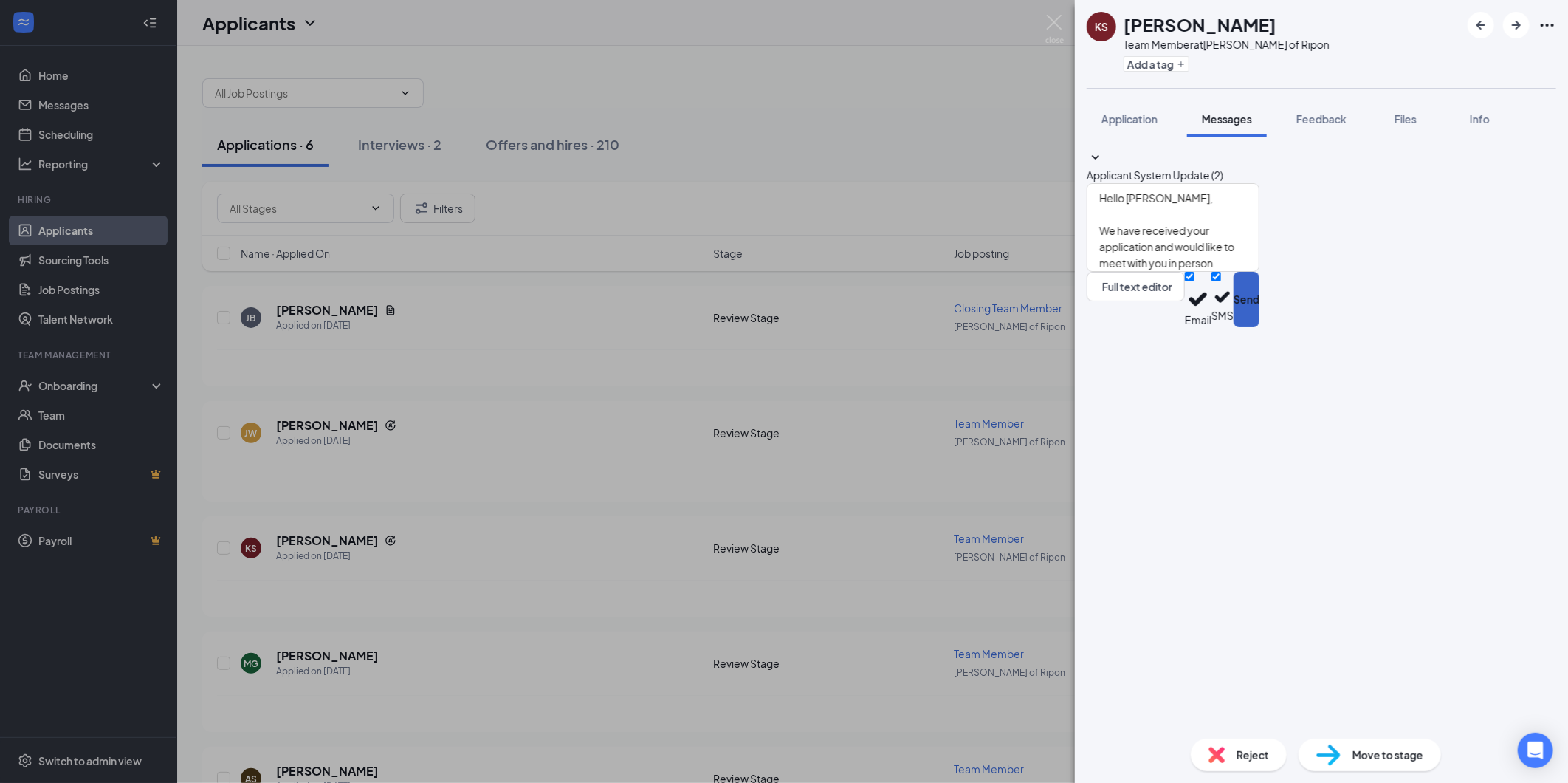
click at [1260, 327] on button "Send" at bounding box center [1246, 299] width 26 height 55
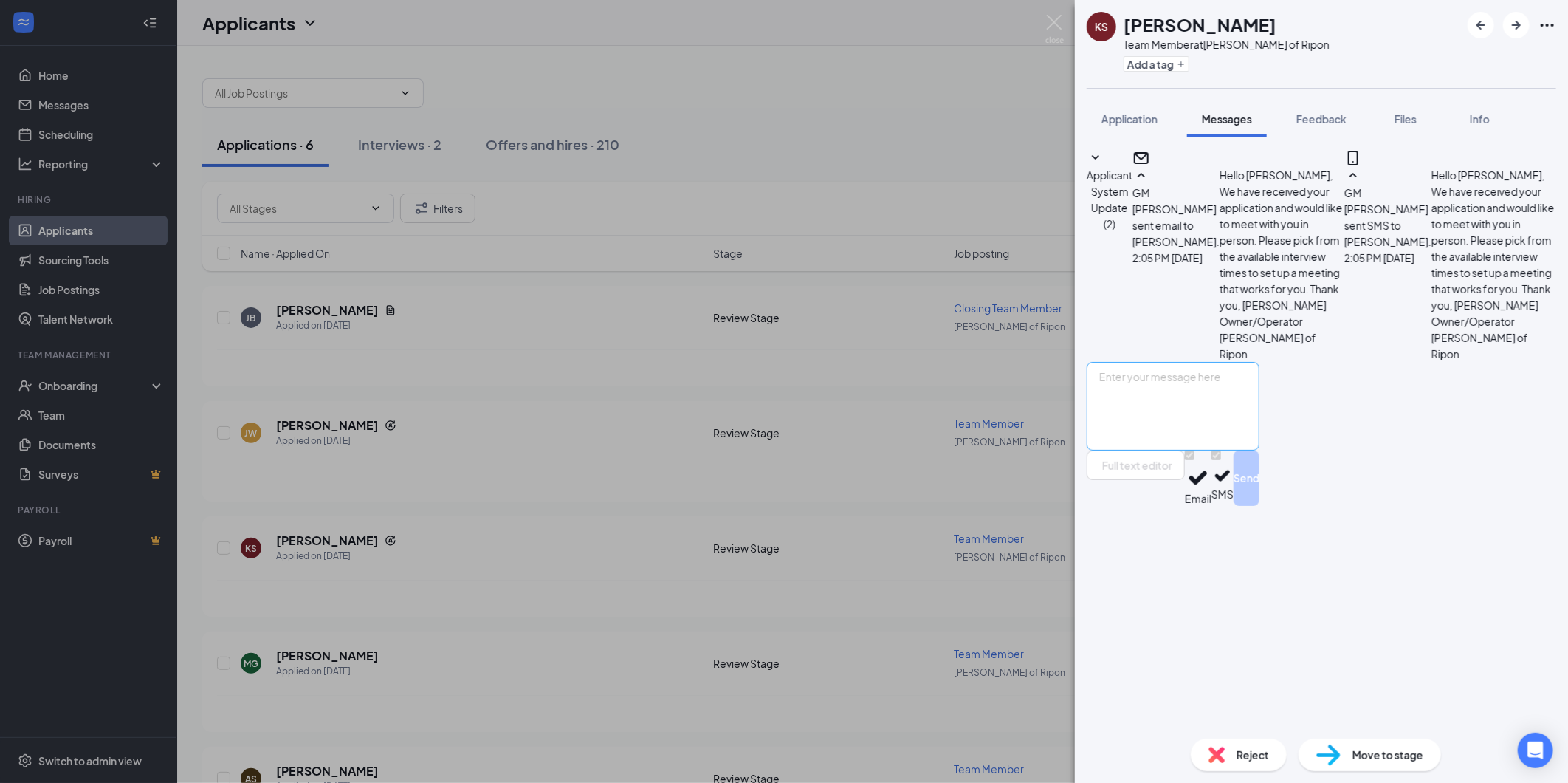
scroll to position [68, 0]
click at [1049, 19] on img at bounding box center [1055, 29] width 19 height 29
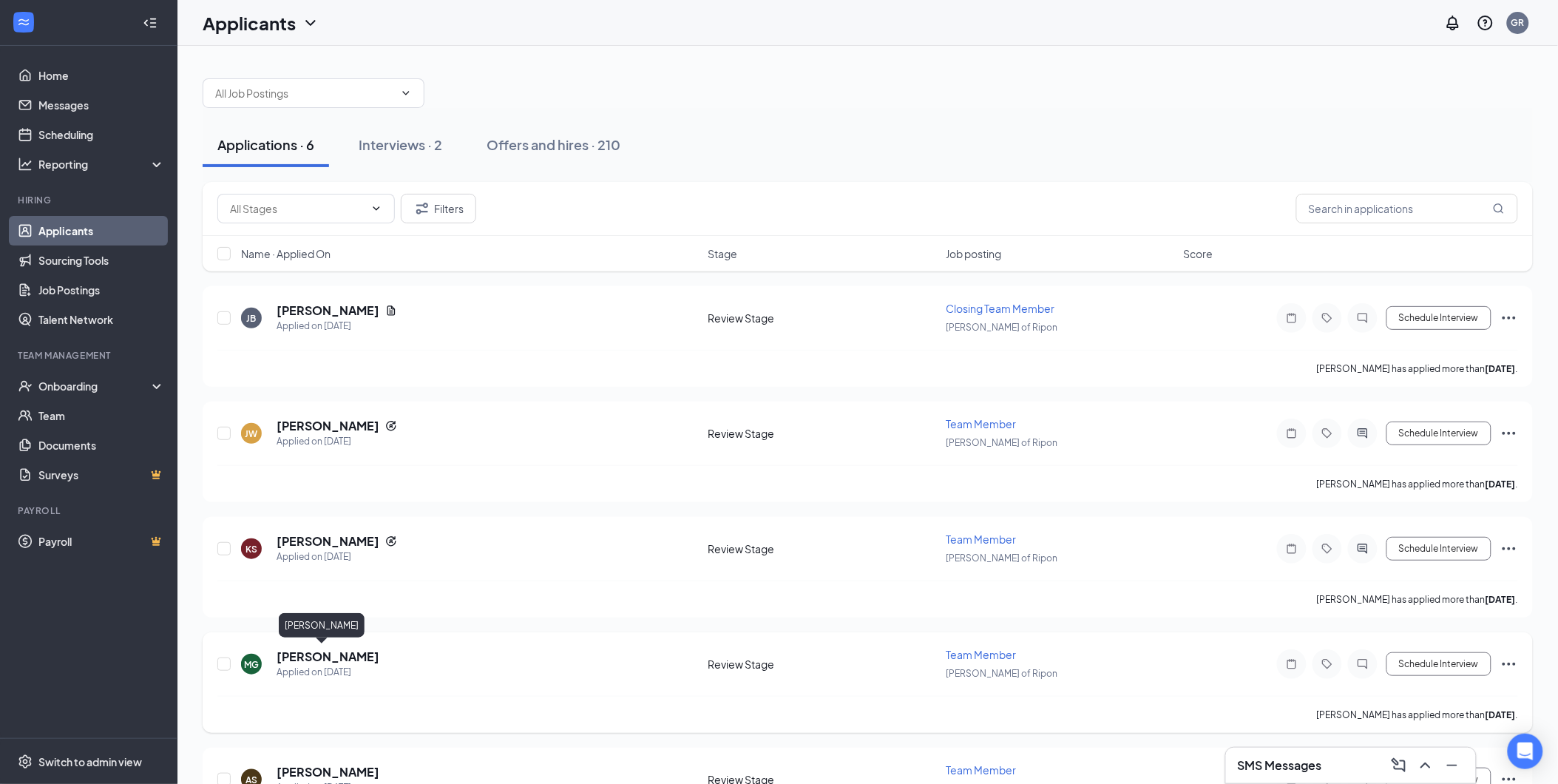
click at [300, 658] on h5 "[PERSON_NAME]" at bounding box center [328, 656] width 103 height 16
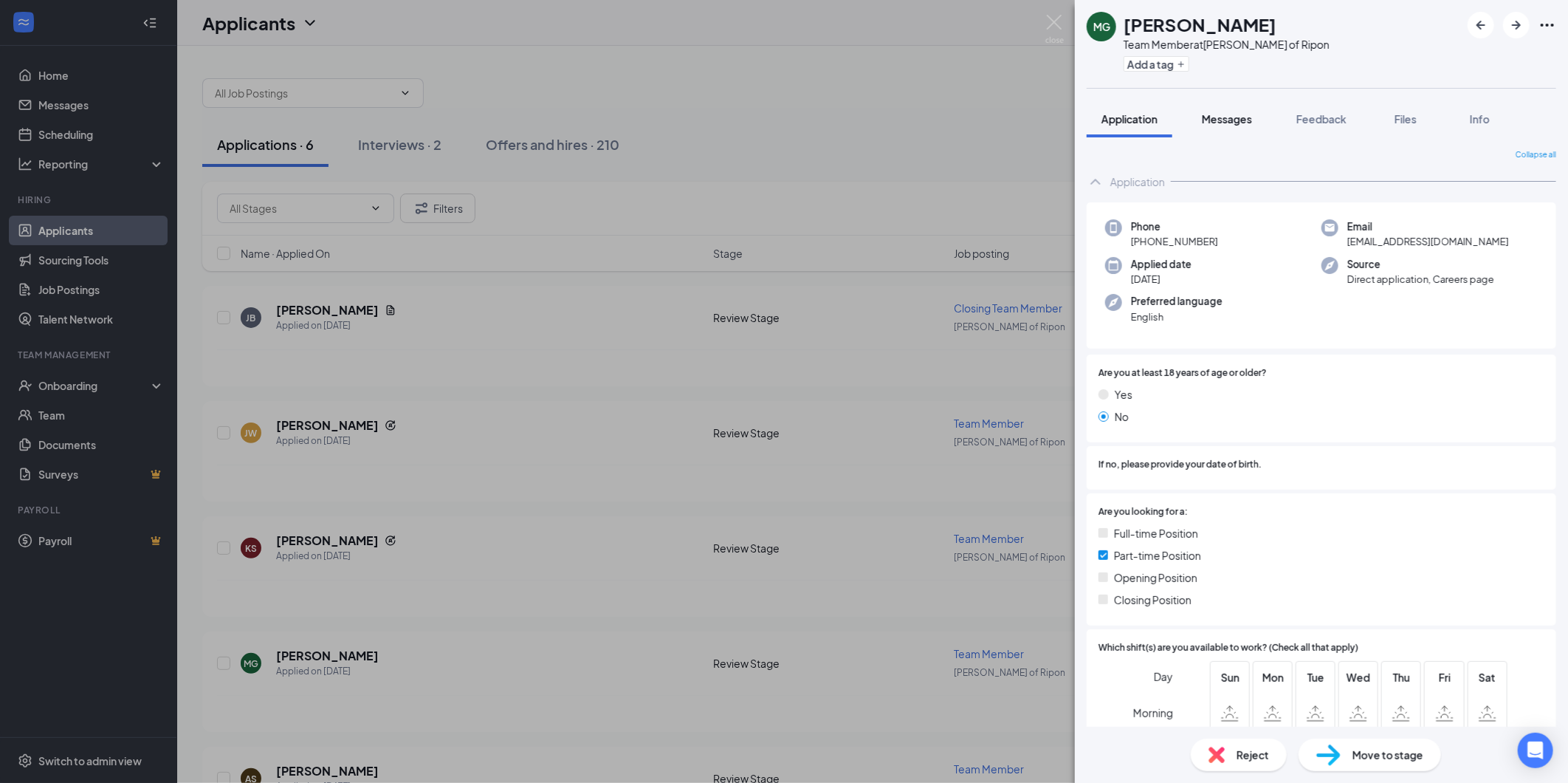
click at [1221, 122] on span "Messages" at bounding box center [1227, 118] width 50 height 13
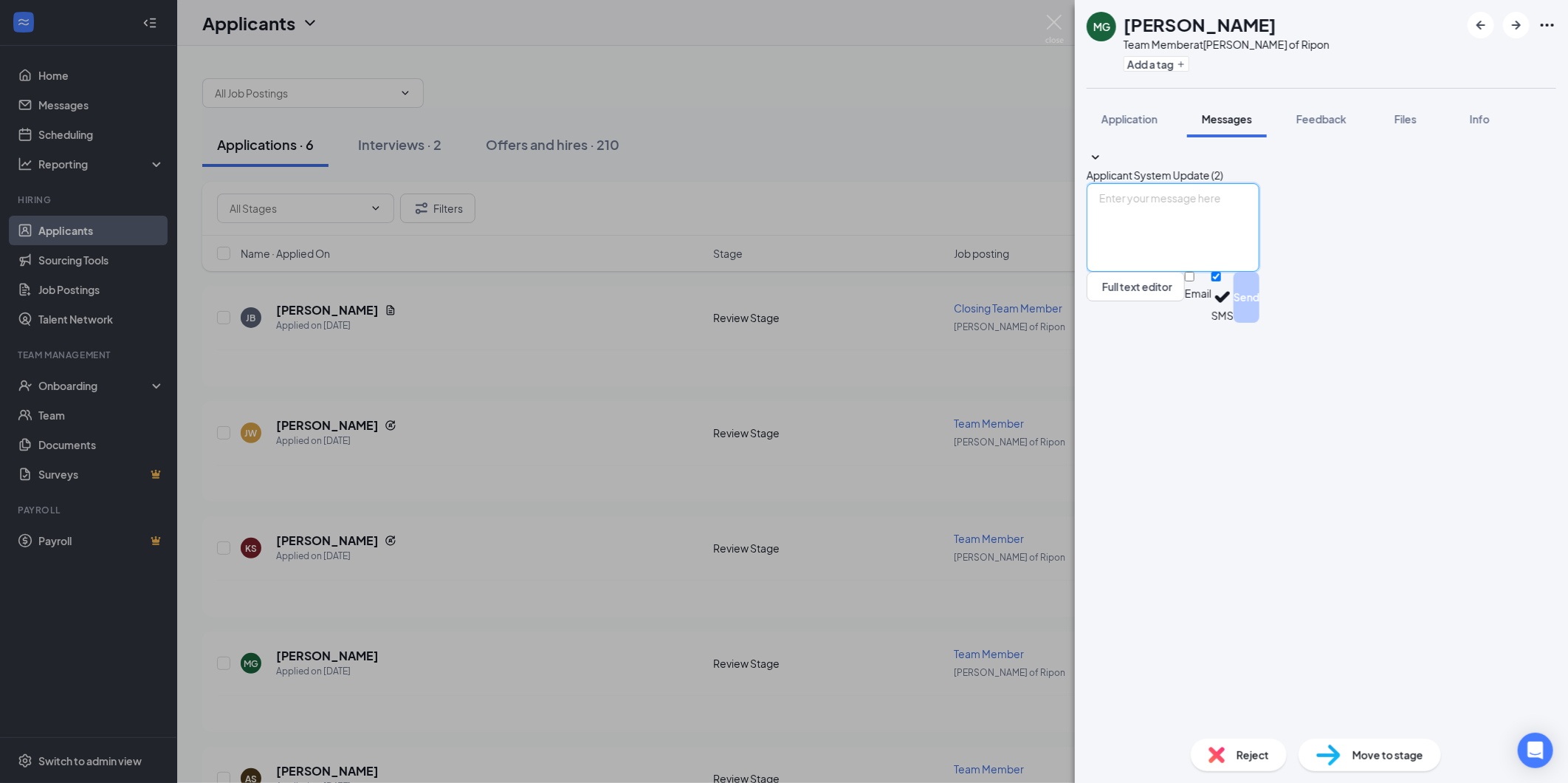
click at [1170, 272] on textarea at bounding box center [1173, 227] width 173 height 89
paste textarea "We have received your application and would like to meet with you in person. Pl…"
type textarea "Hello [PERSON_NAME], We have received your application and would like to meet w…"
click at [1195, 281] on input "Email" at bounding box center [1189, 277] width 9 height 9
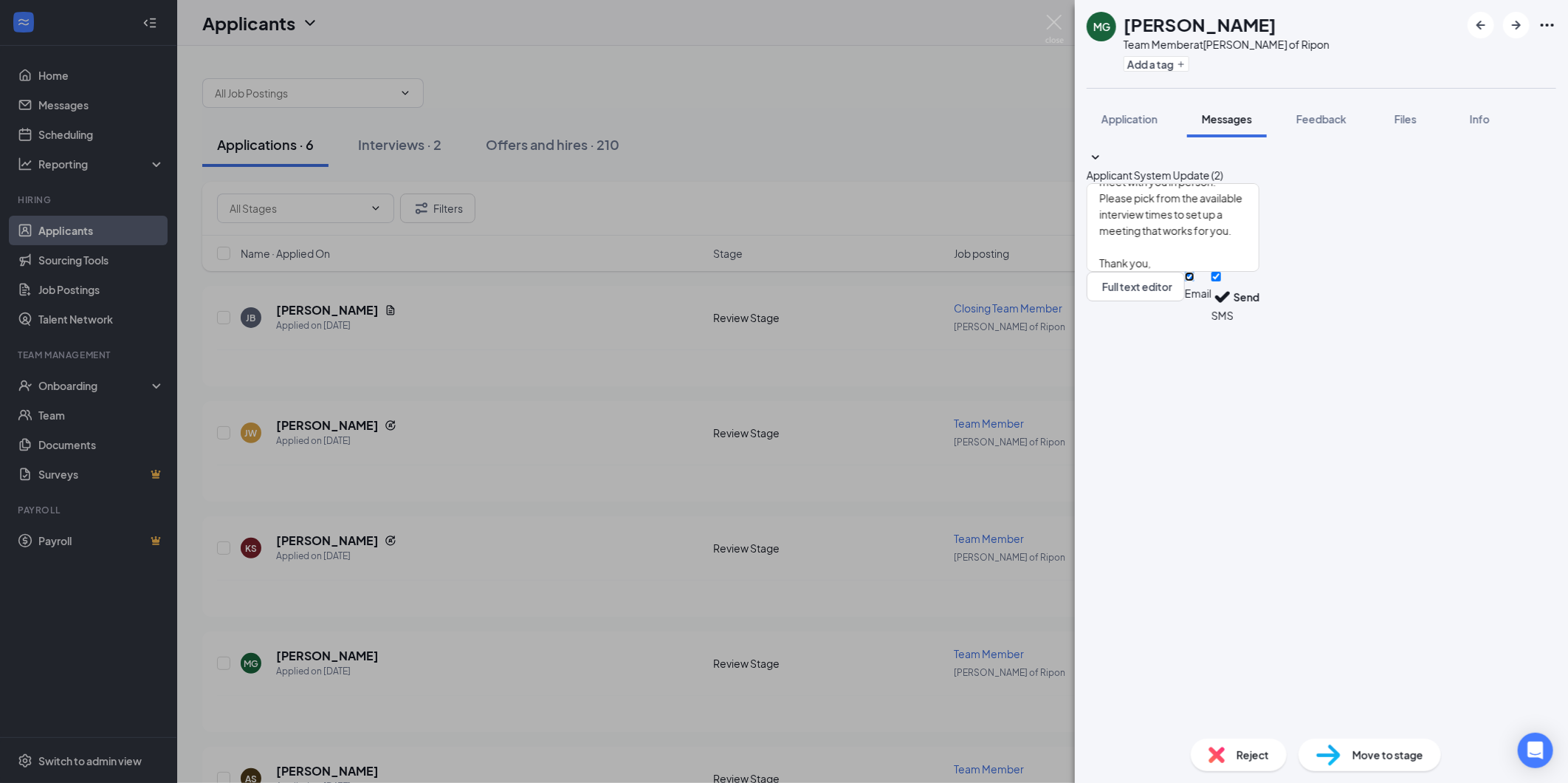
checkbox input "true"
click at [1260, 327] on button "Send" at bounding box center [1246, 299] width 26 height 55
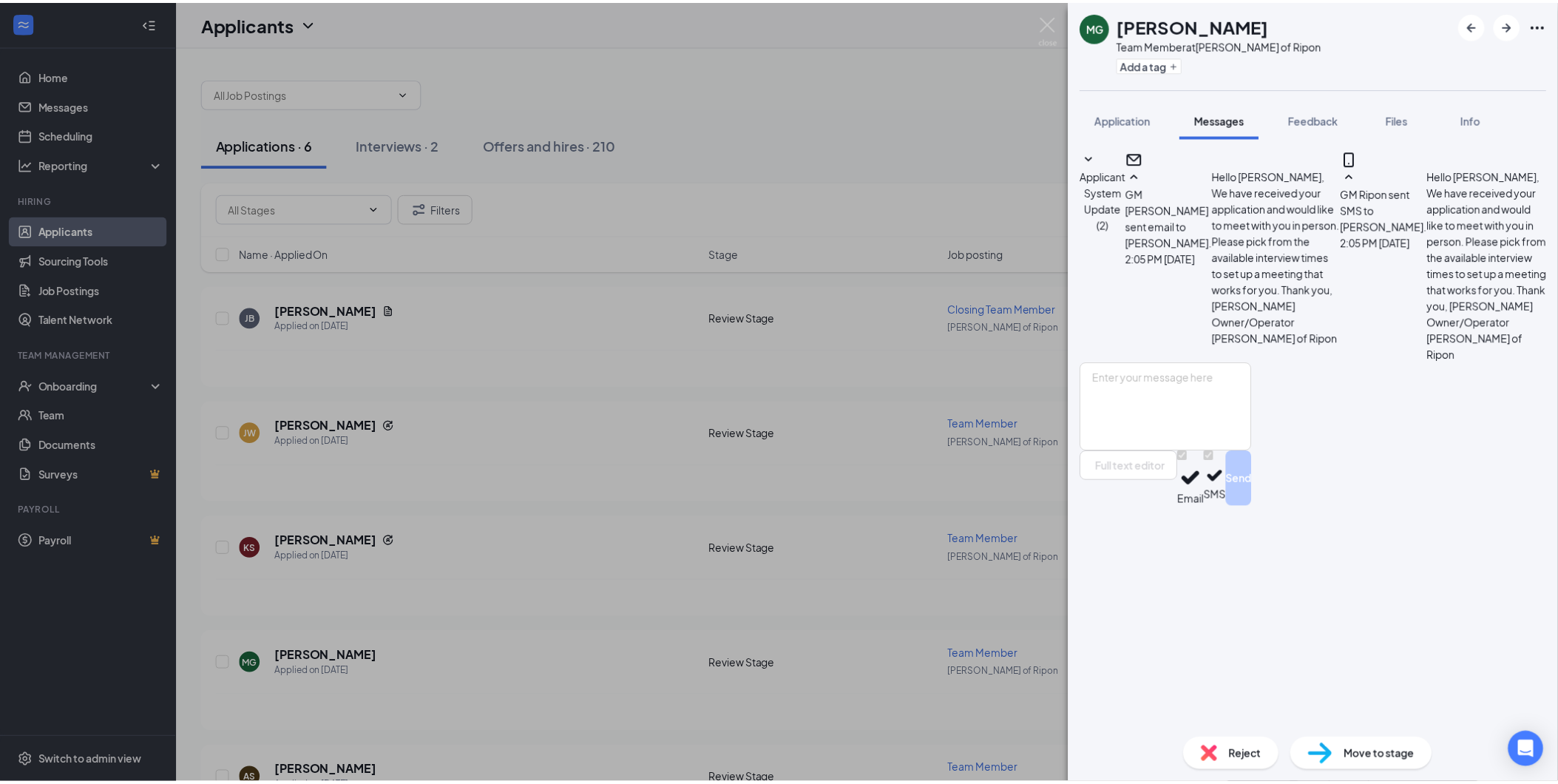
scroll to position [68, 0]
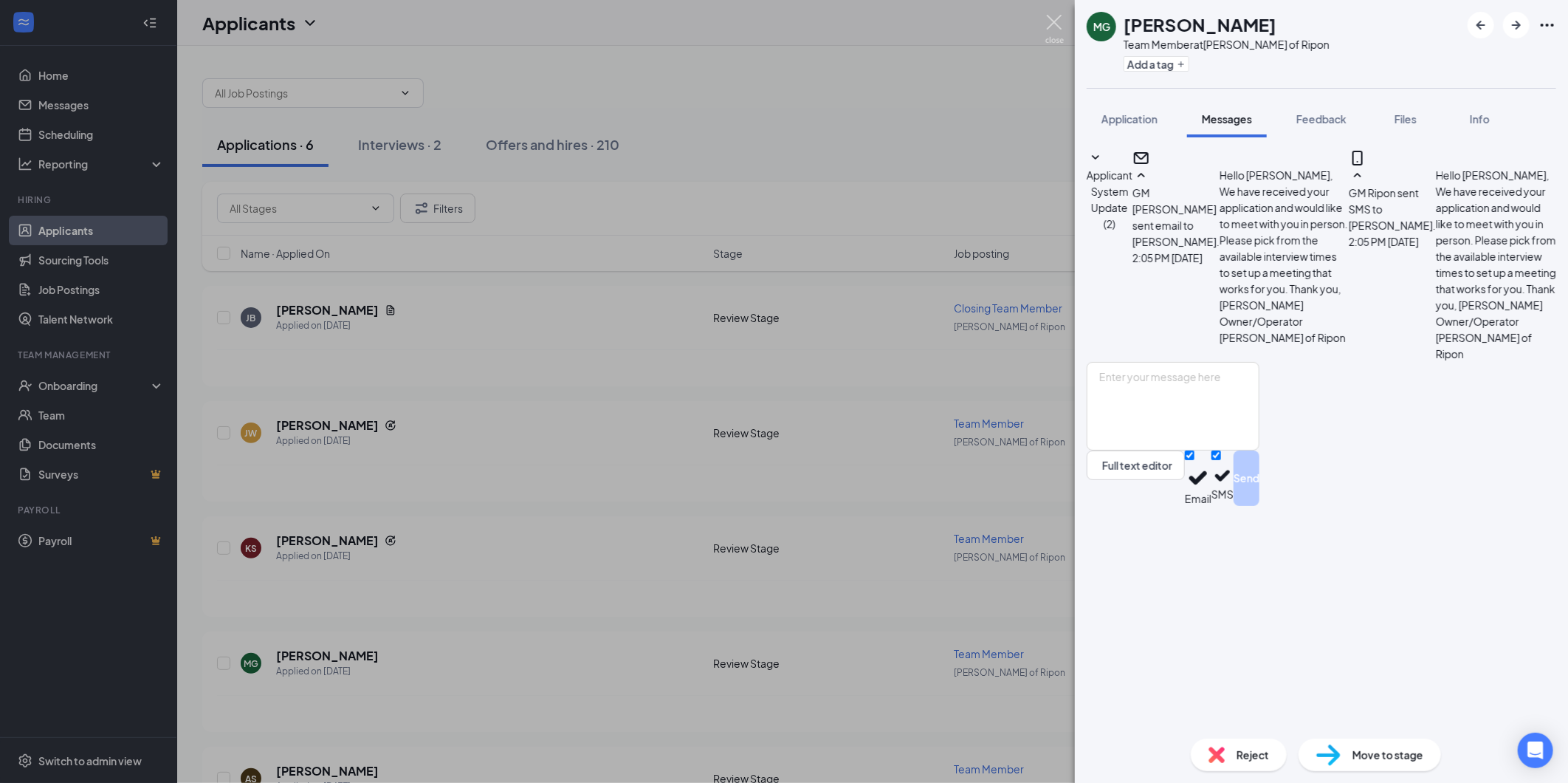
click at [1057, 27] on img at bounding box center [1055, 29] width 19 height 29
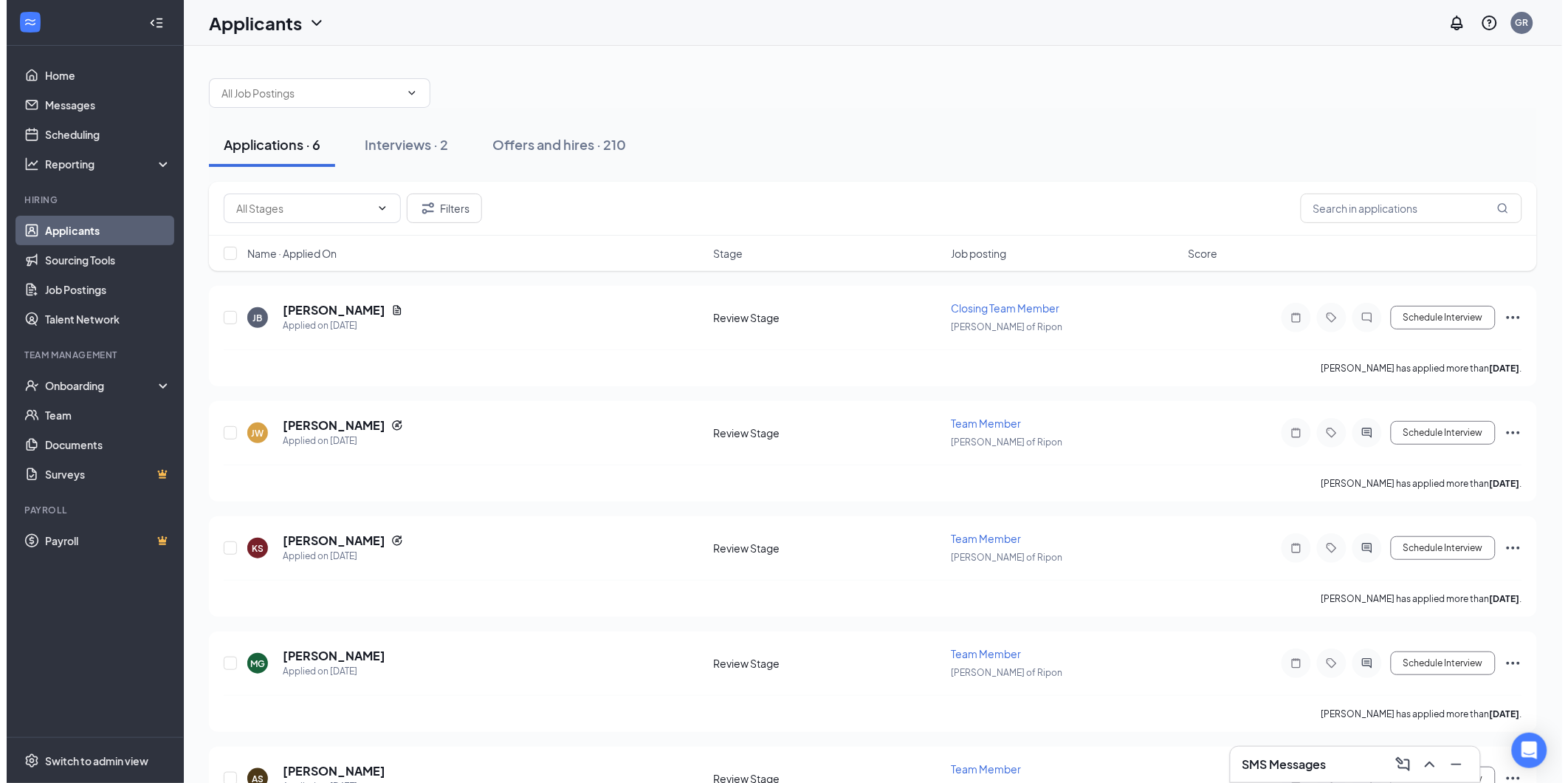
scroll to position [82, 0]
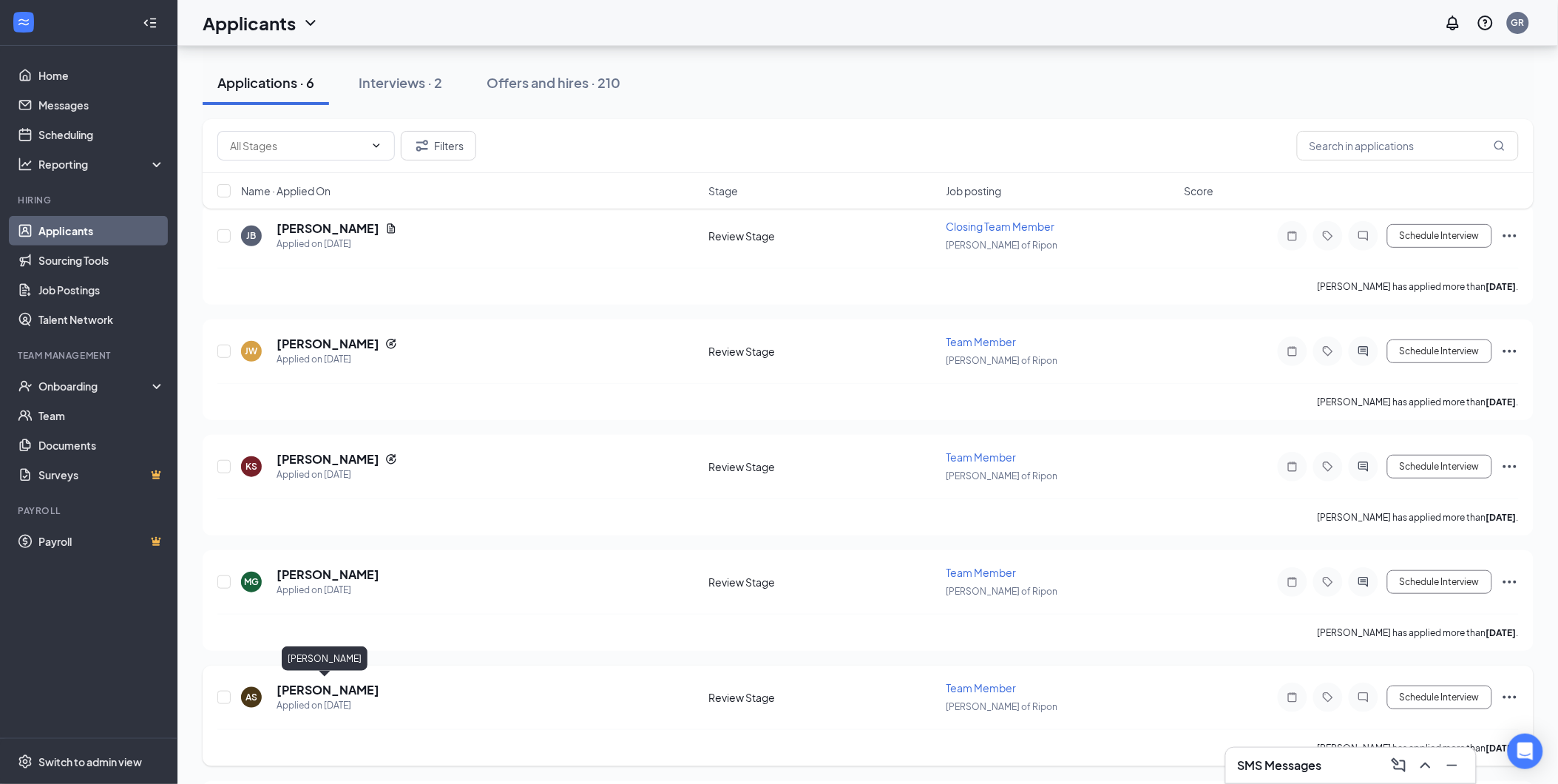
click at [304, 683] on h5 "[PERSON_NAME]" at bounding box center [328, 690] width 103 height 16
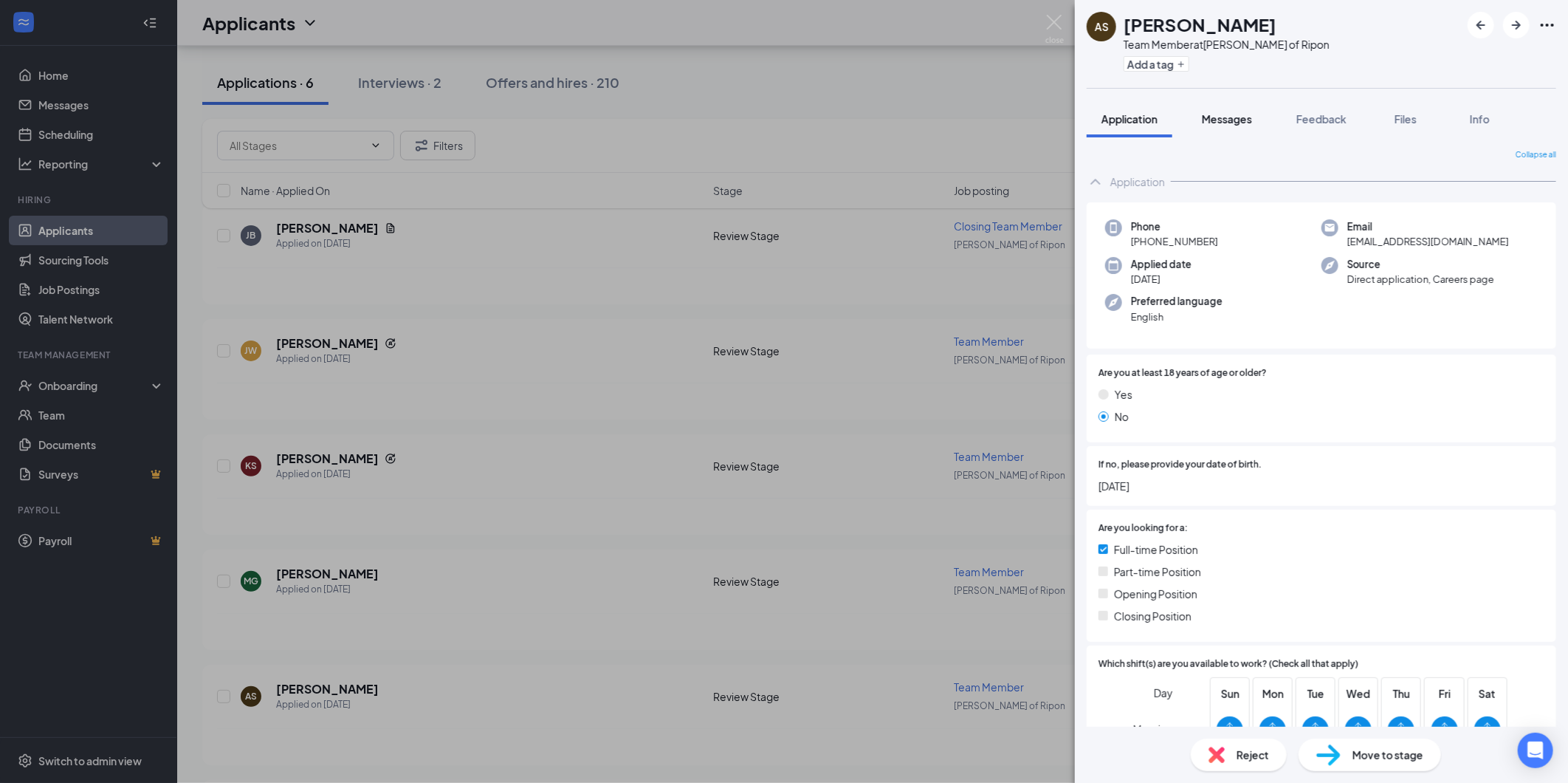
click at [1238, 115] on span "Messages" at bounding box center [1227, 118] width 50 height 13
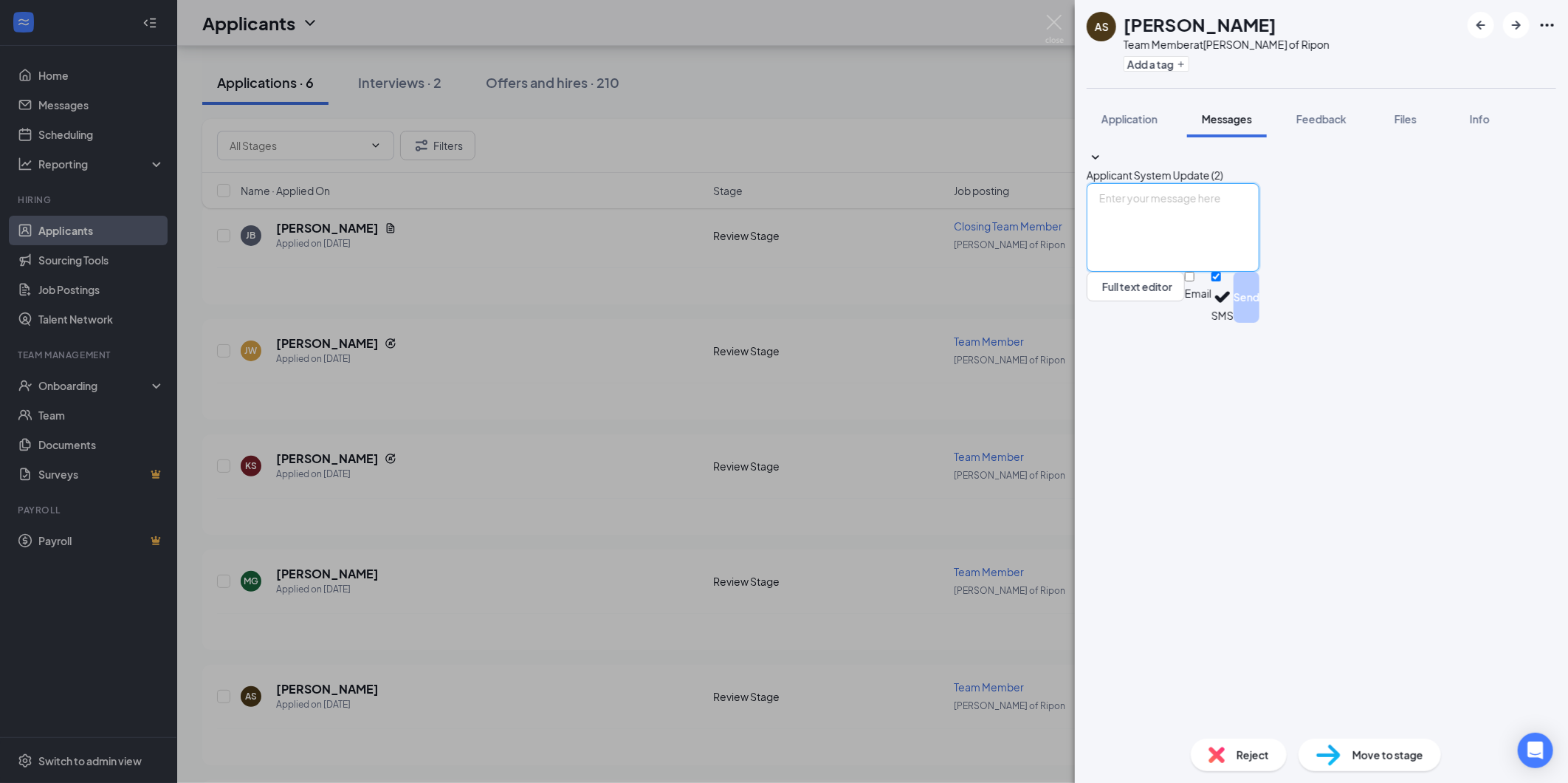
click at [1157, 272] on textarea at bounding box center [1173, 227] width 173 height 89
paste textarea "We have received your application and would like to meet with you in person. Pl…"
type textarea "Hello [PERSON_NAME], We have received your application and would like to meet w…"
click at [1195, 281] on input "Email" at bounding box center [1189, 277] width 9 height 9
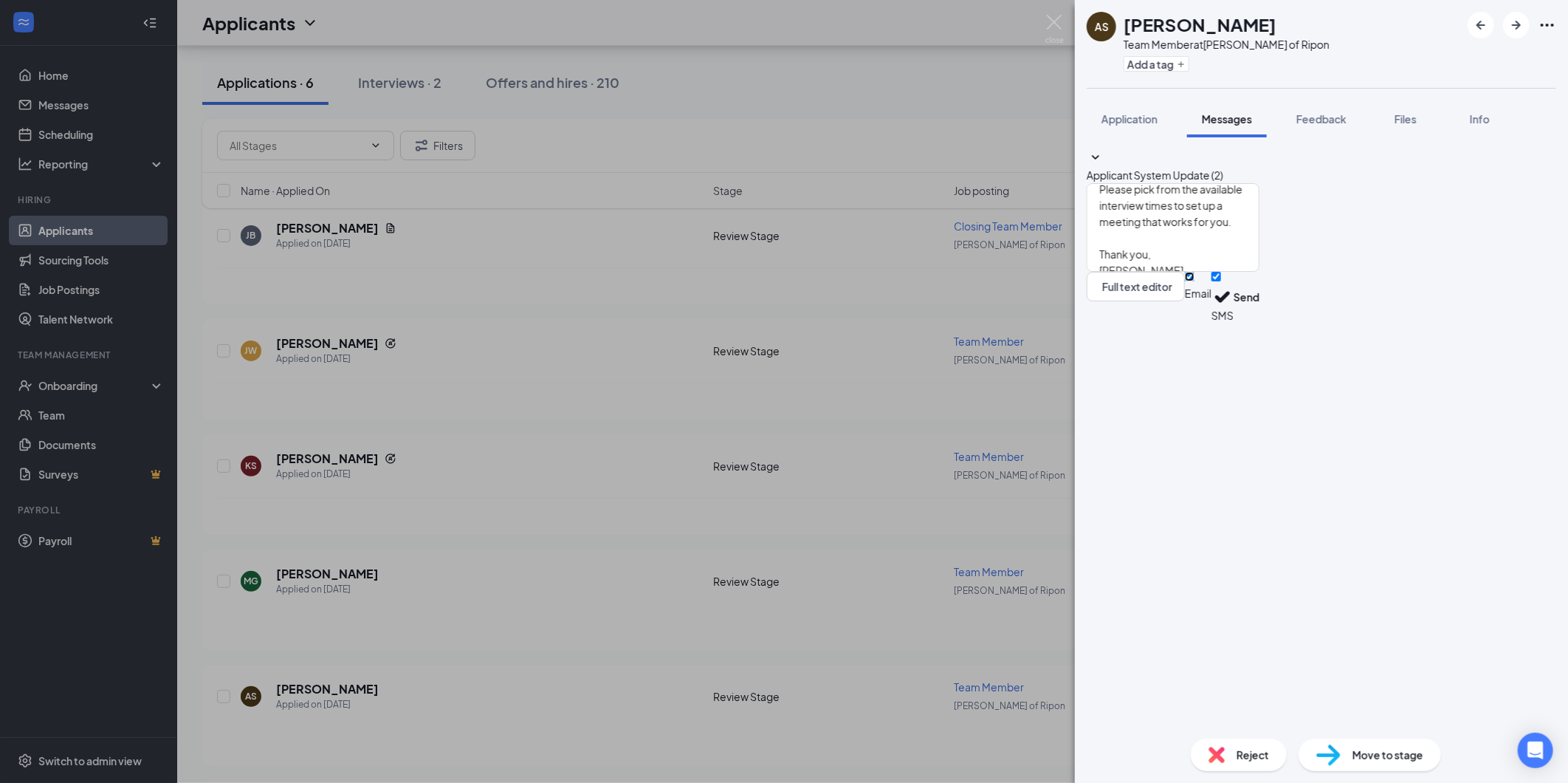
checkbox input "true"
click at [1260, 327] on button "Send" at bounding box center [1246, 299] width 26 height 55
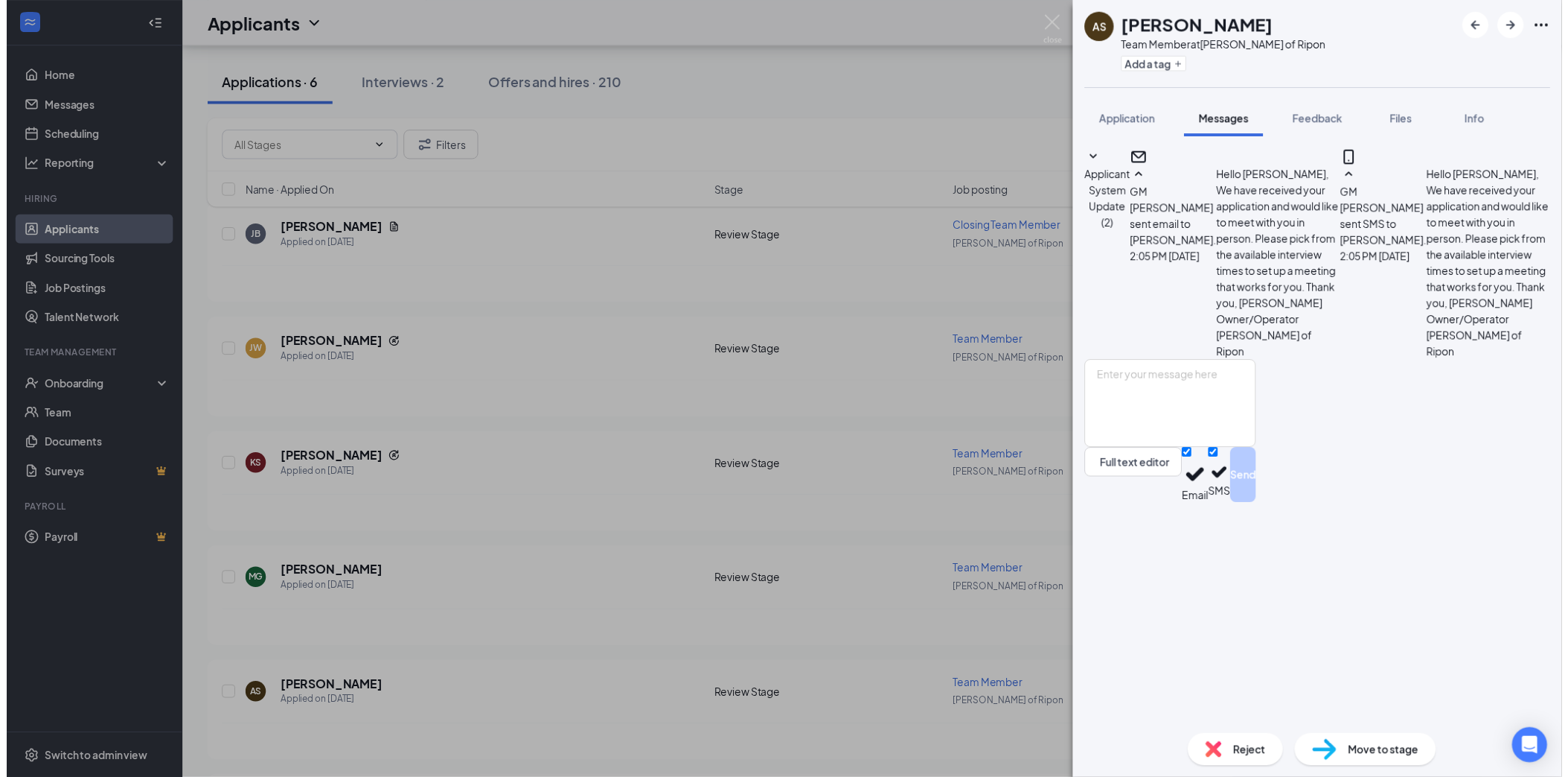
scroll to position [68, 0]
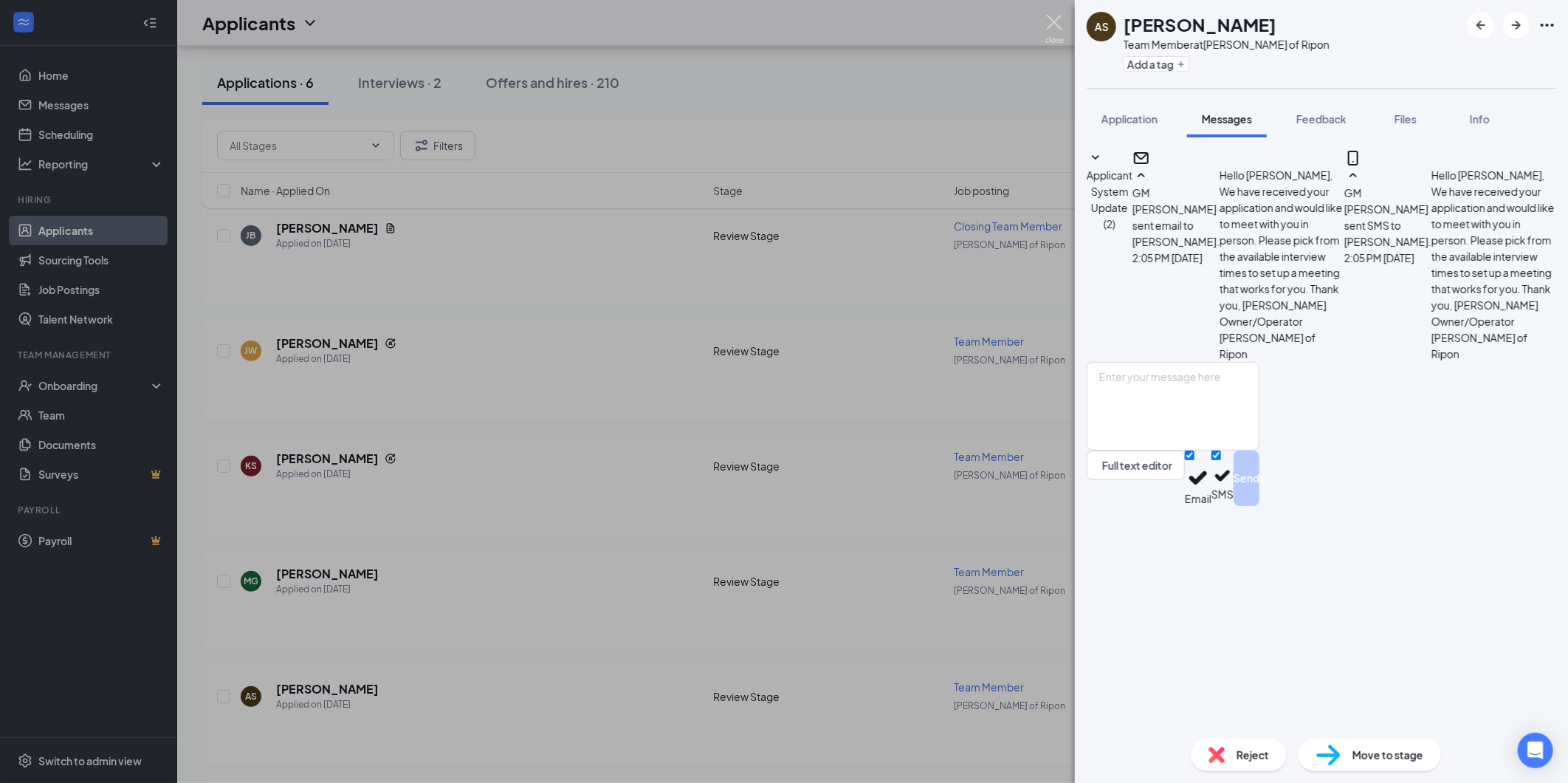
click at [1058, 20] on img at bounding box center [1055, 29] width 19 height 29
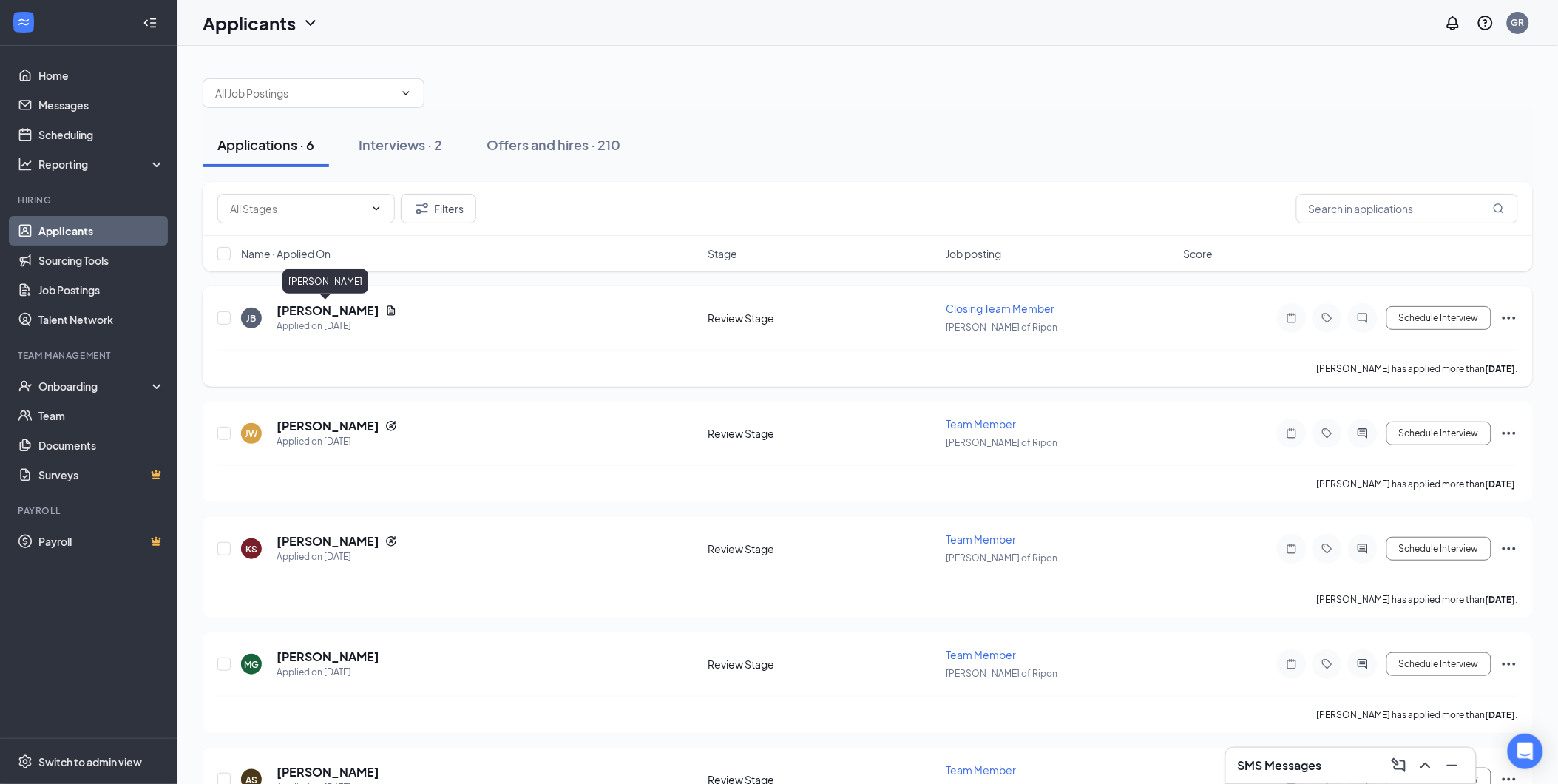
click at [318, 304] on h5 "[PERSON_NAME]" at bounding box center [328, 310] width 103 height 16
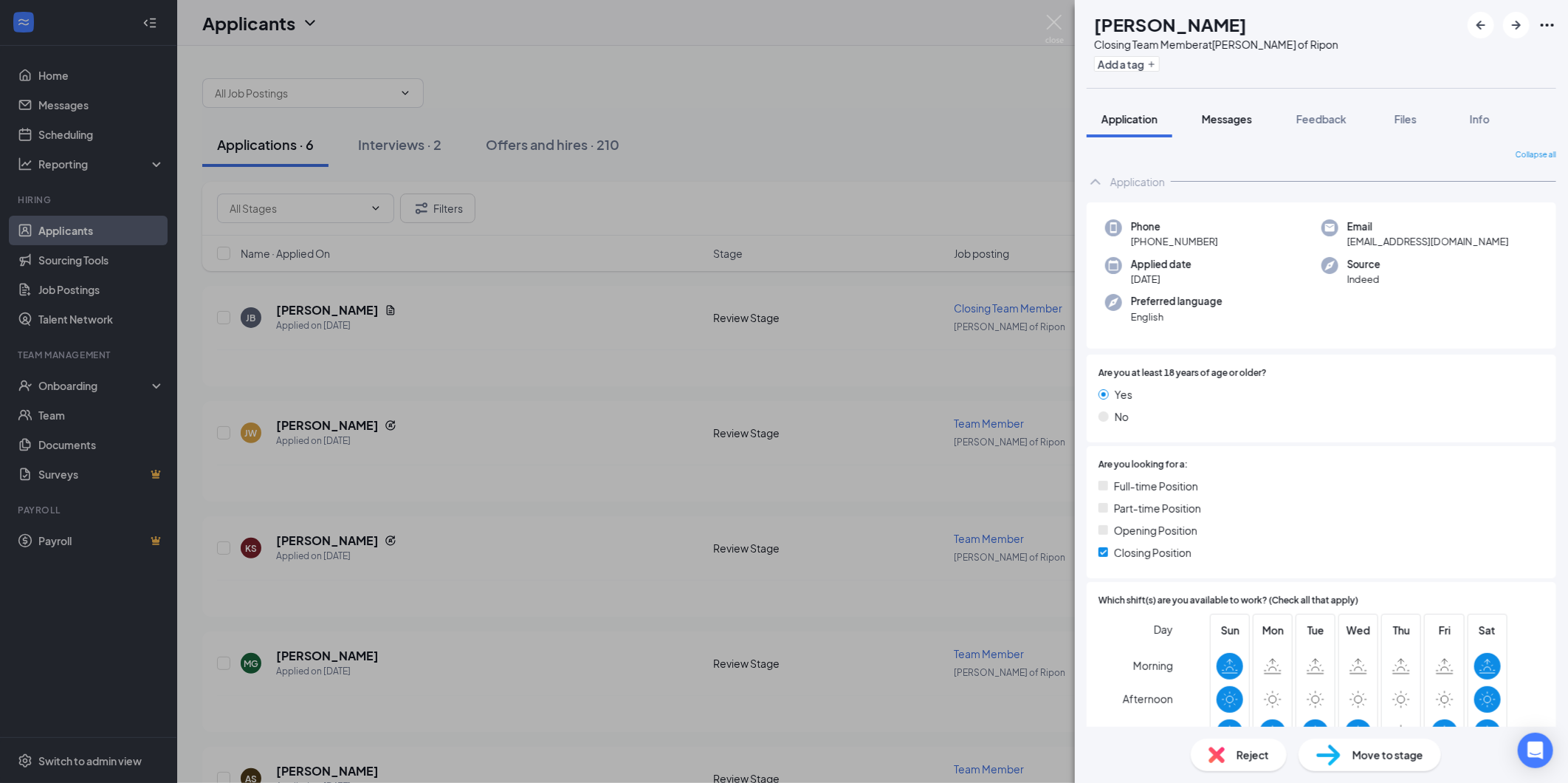
click at [1225, 125] on div "Messages" at bounding box center [1227, 118] width 50 height 15
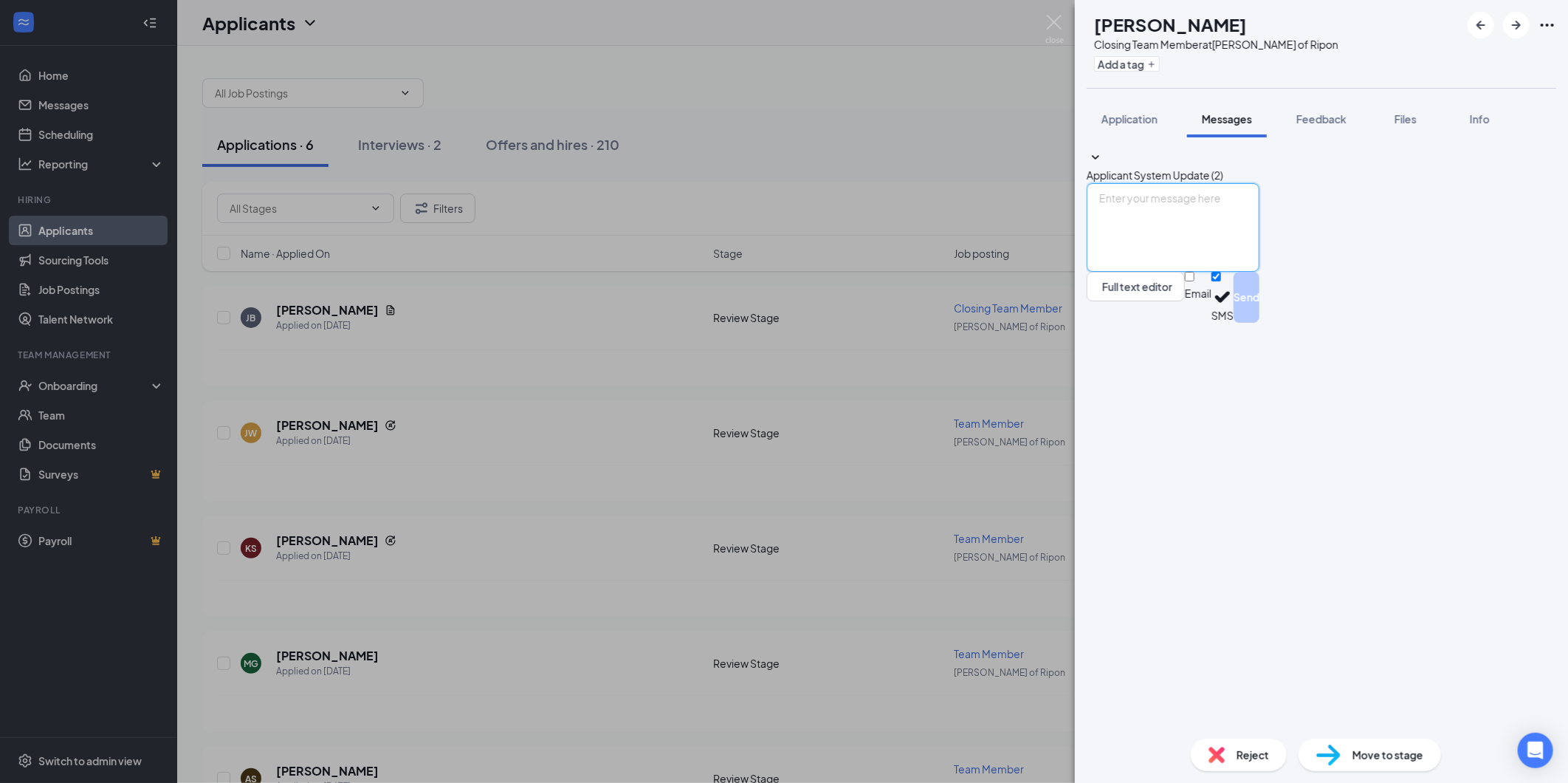
click at [1179, 272] on textarea at bounding box center [1173, 227] width 173 height 89
paste textarea "We have received your application and would like to meet with you in person. Pl…"
type textarea "Hello [PERSON_NAME], We have received your application and would like to meet w…"
click at [1195, 281] on input "Email" at bounding box center [1189, 277] width 9 height 9
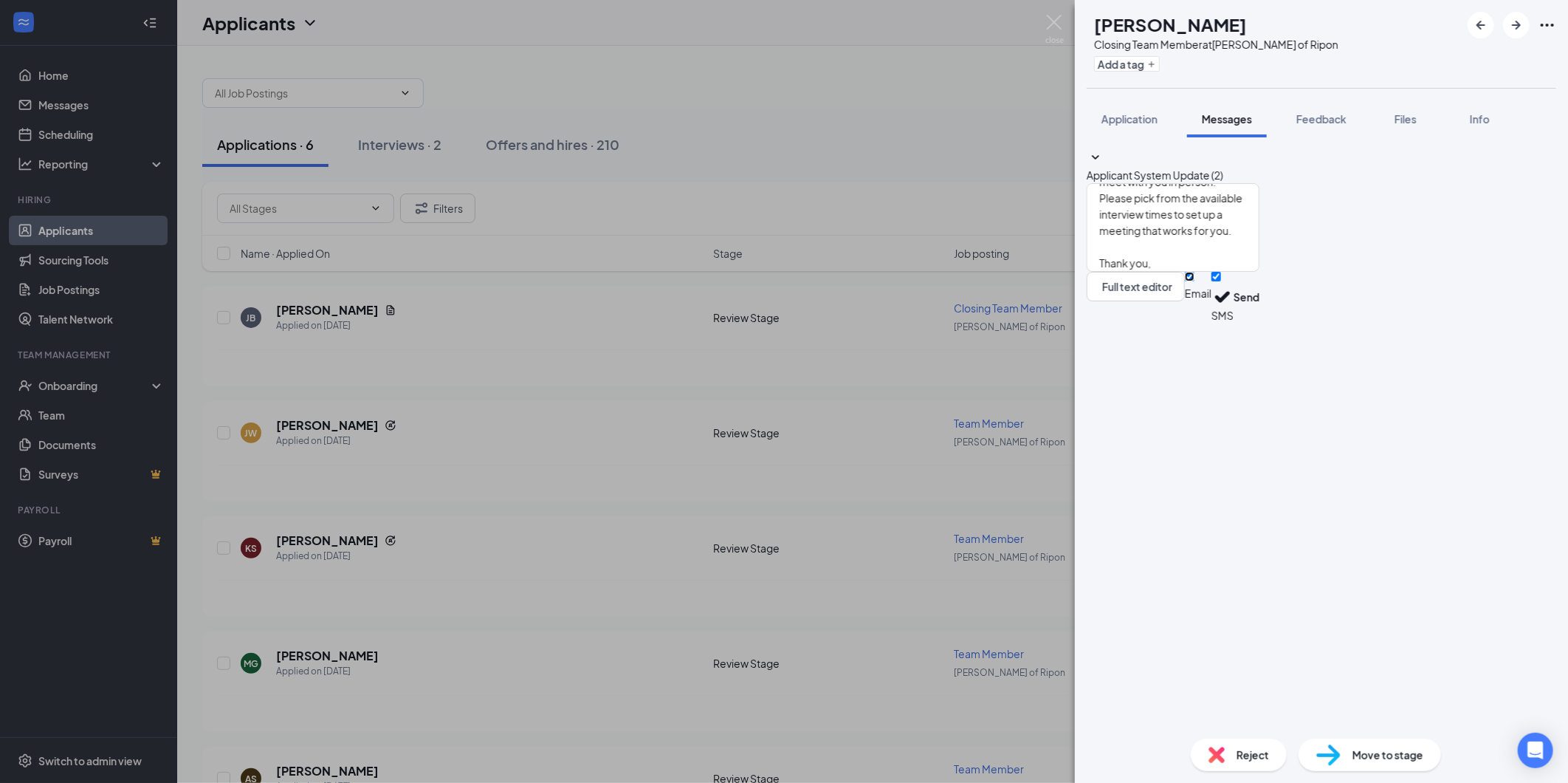
checkbox input "true"
click at [1260, 327] on button "Send" at bounding box center [1246, 299] width 26 height 55
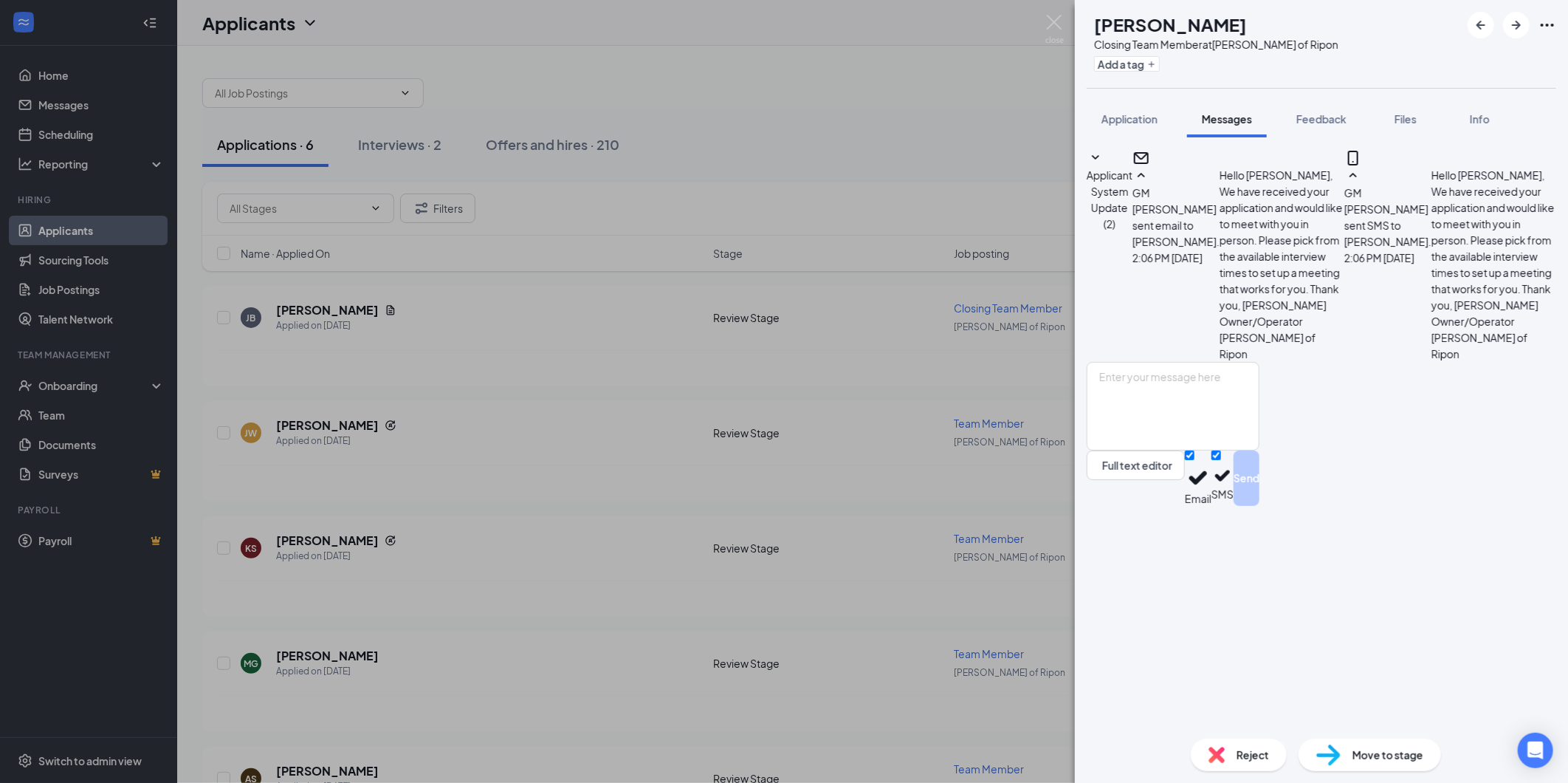
scroll to position [97, 0]
click at [1056, 28] on img at bounding box center [1055, 29] width 19 height 29
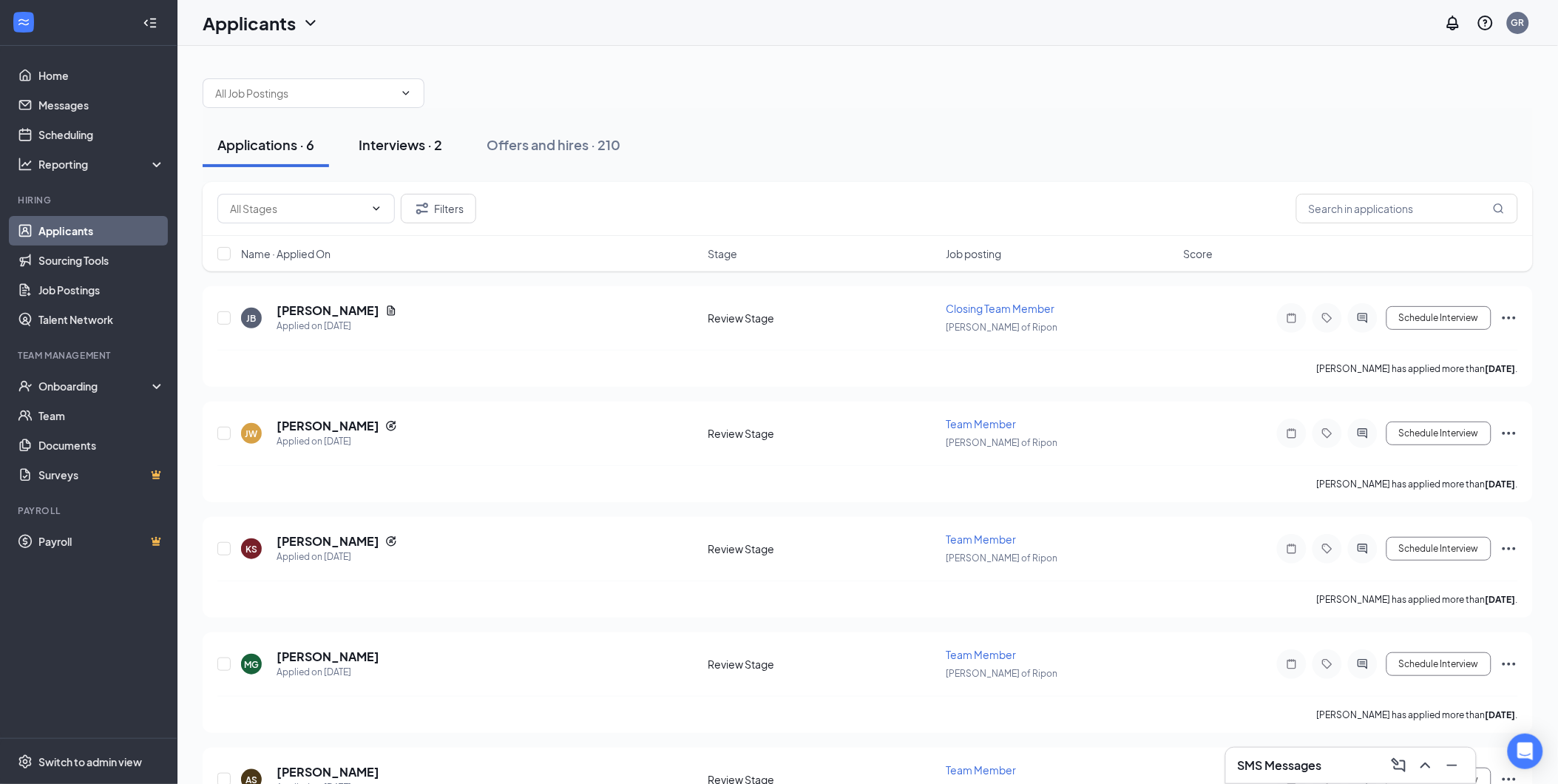
click at [383, 142] on div "Interviews · 2" at bounding box center [400, 144] width 83 height 19
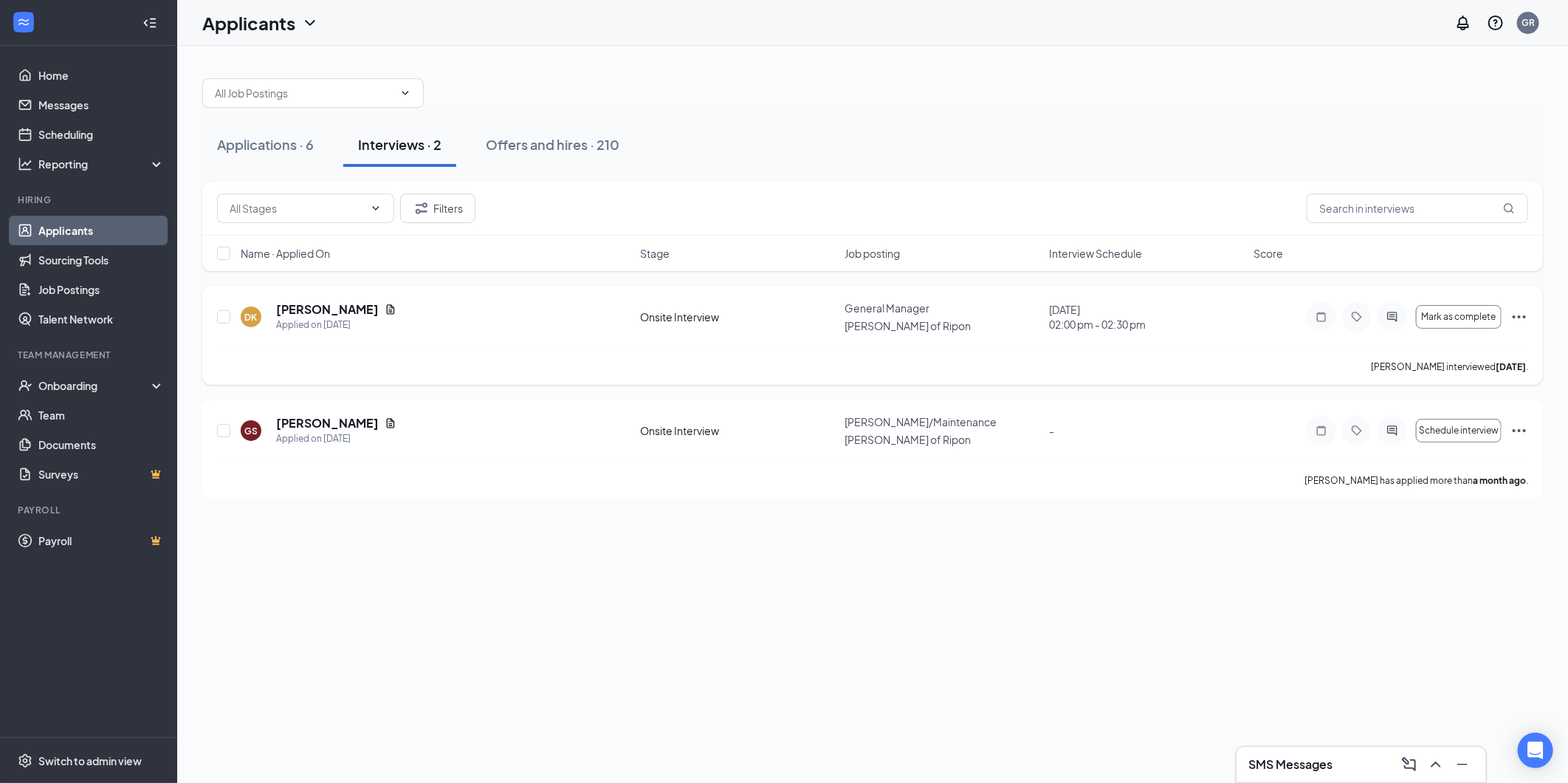
click at [1514, 314] on icon "Ellipses" at bounding box center [1519, 316] width 18 height 18
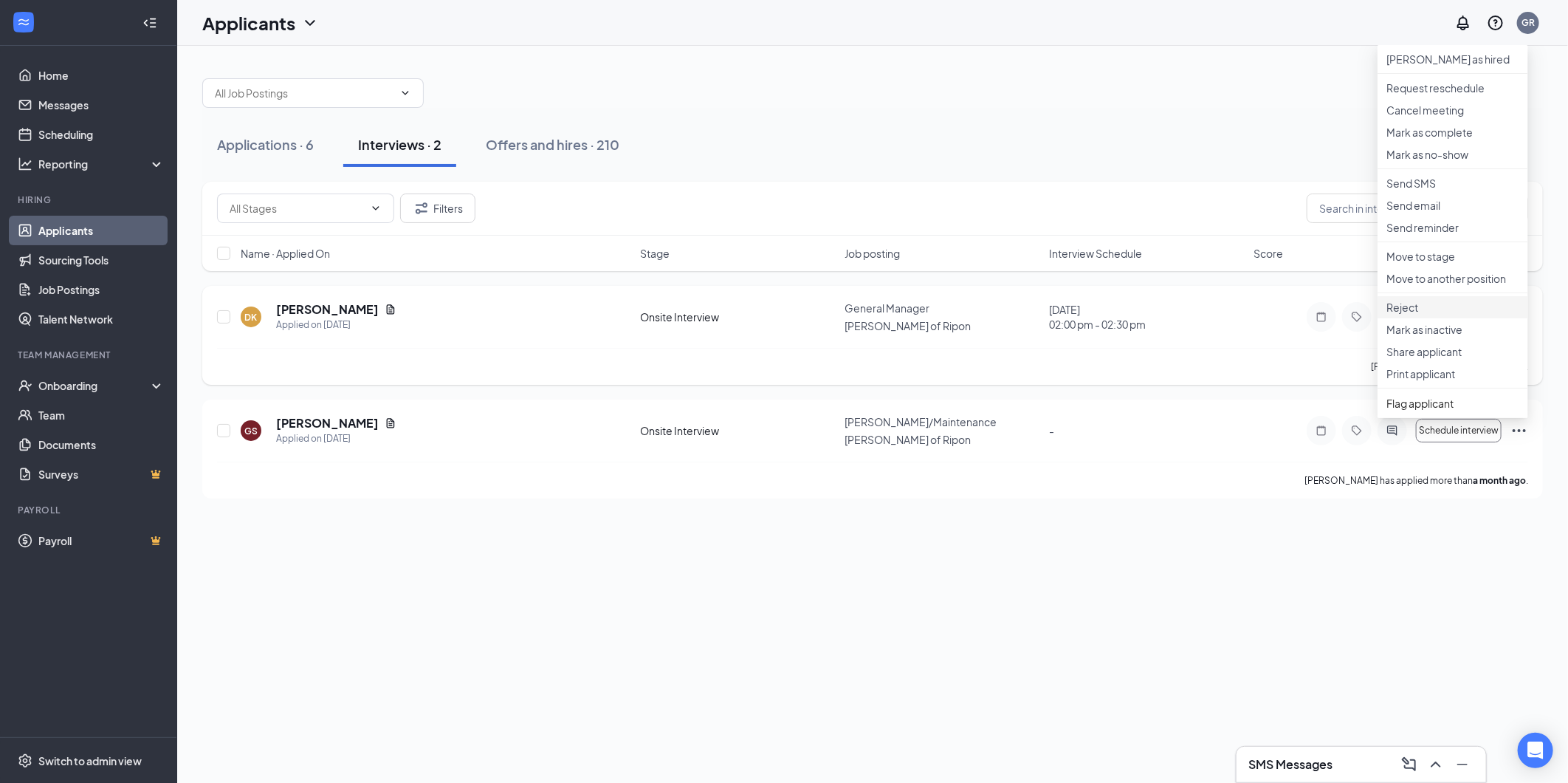
click at [1401, 315] on p "Reject" at bounding box center [1453, 307] width 133 height 15
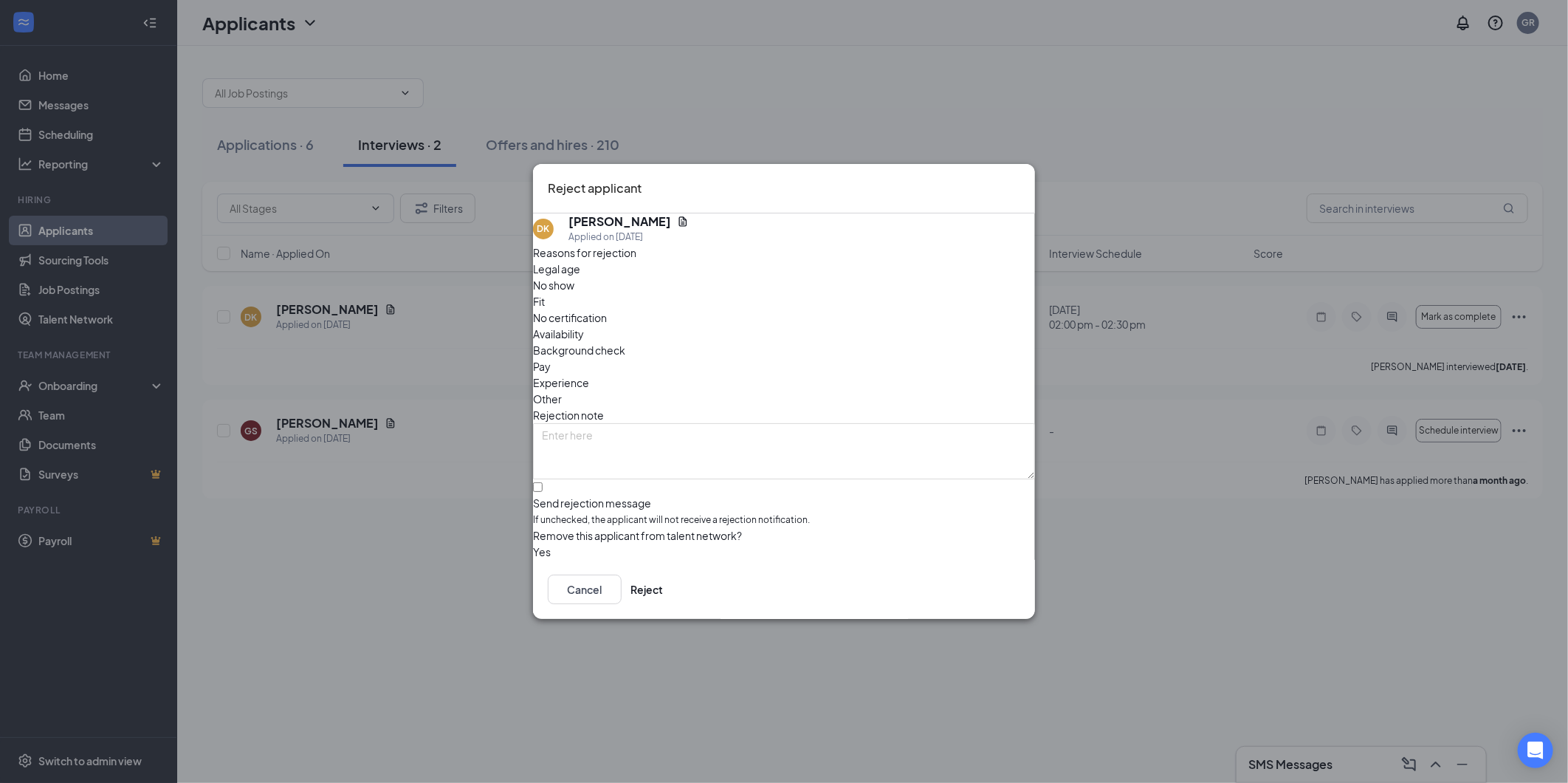
click at [533, 544] on button "button" at bounding box center [533, 552] width 0 height 16
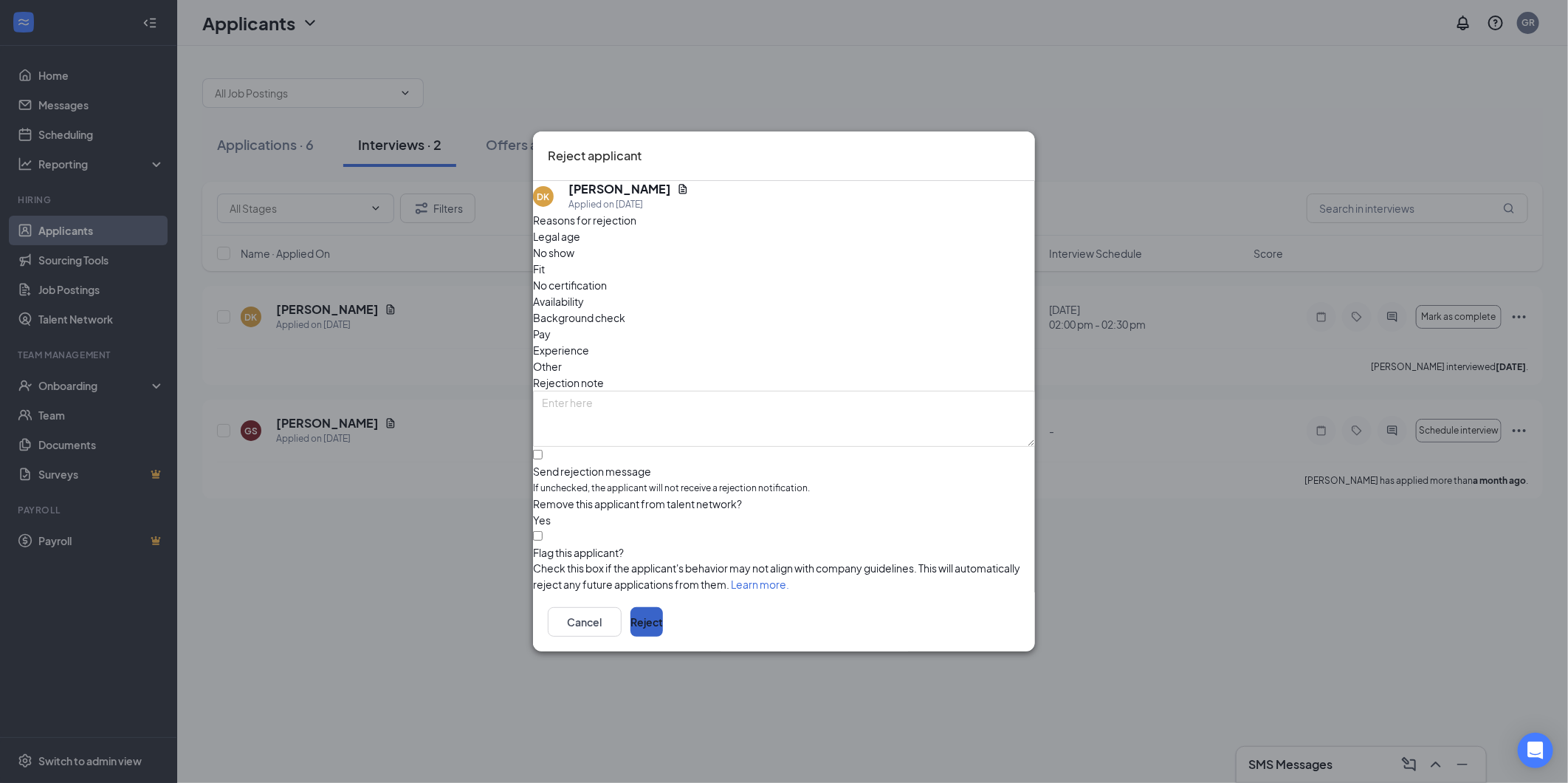
click at [663, 630] on button "Reject" at bounding box center [647, 622] width 33 height 30
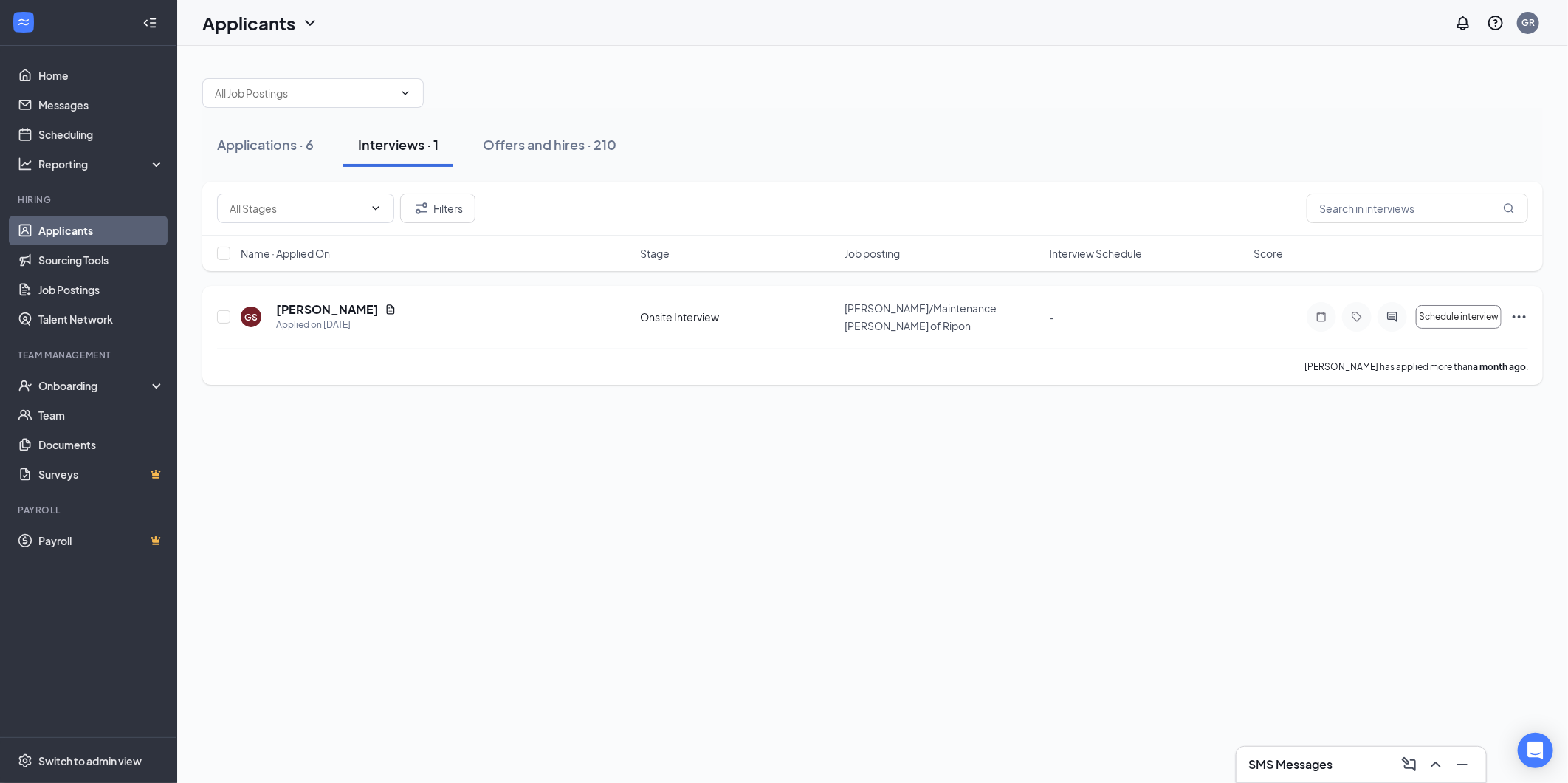
click at [1518, 311] on icon "Ellipses" at bounding box center [1519, 316] width 18 height 18
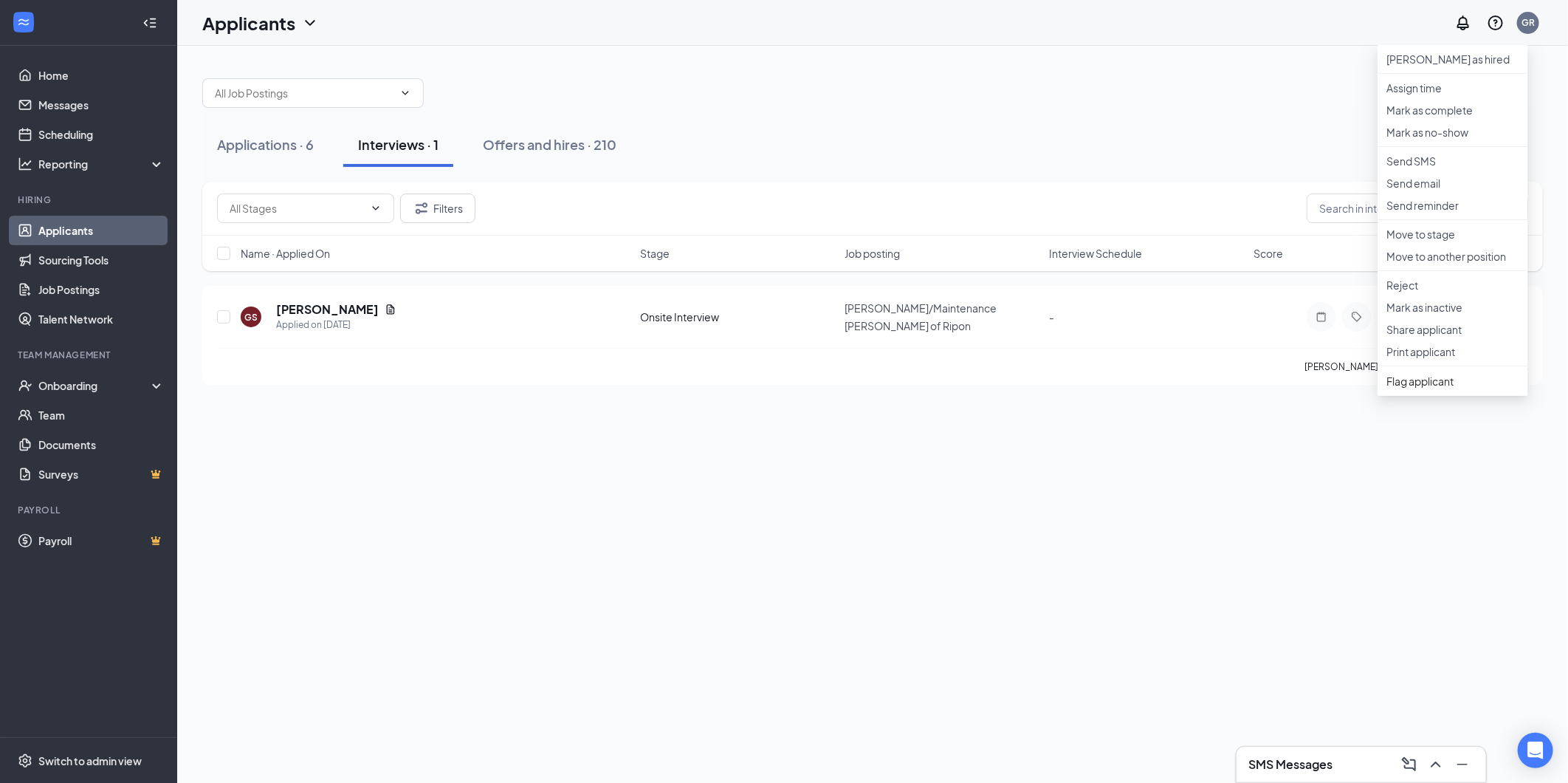
click at [1037, 498] on div "Applications · 6 Interviews · 1 Offers and hires · 210 Filters Name · Applied O…" at bounding box center [872, 414] width 1391 height 737
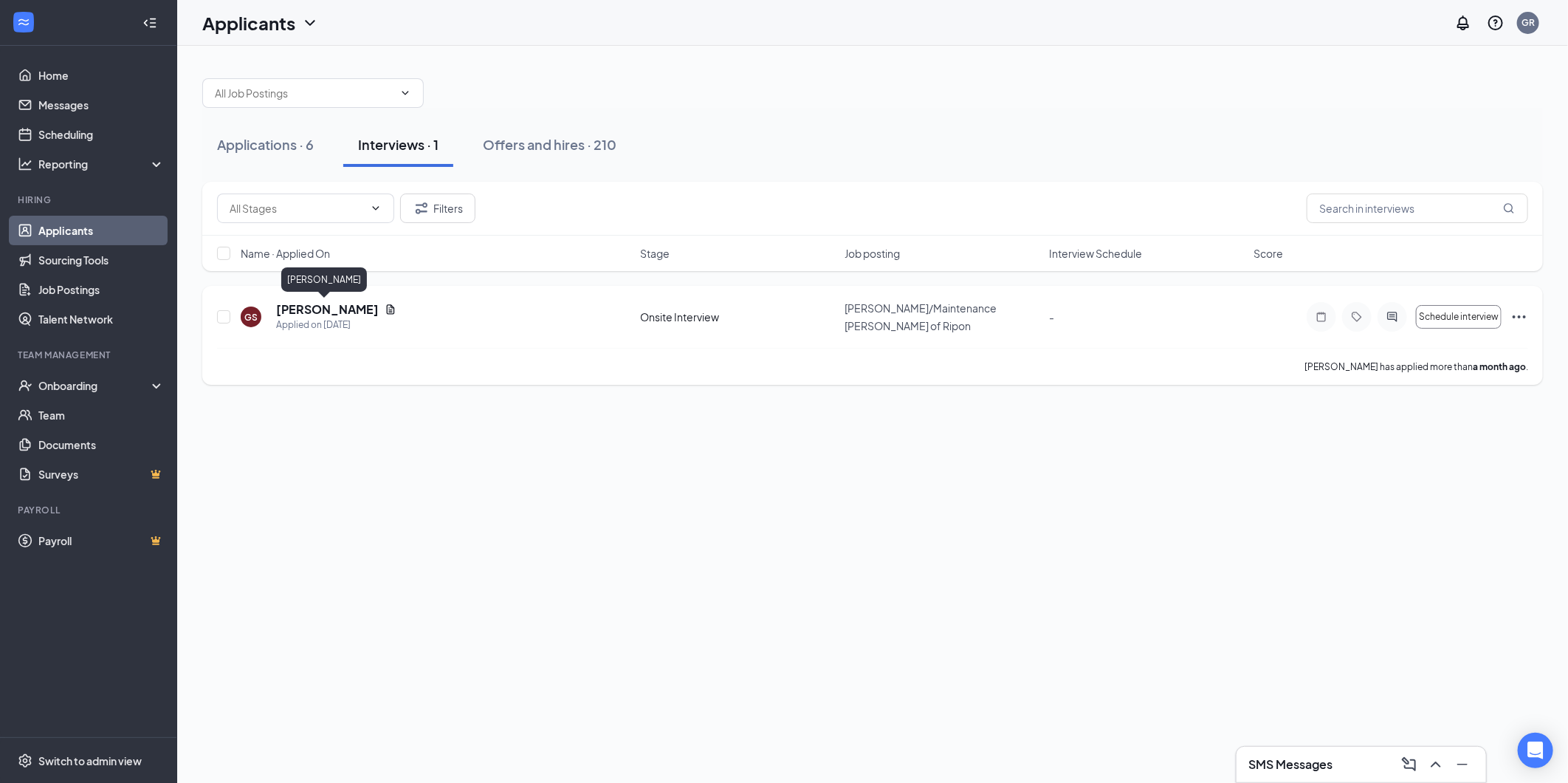
click at [326, 307] on h5 "[PERSON_NAME]" at bounding box center [327, 309] width 103 height 16
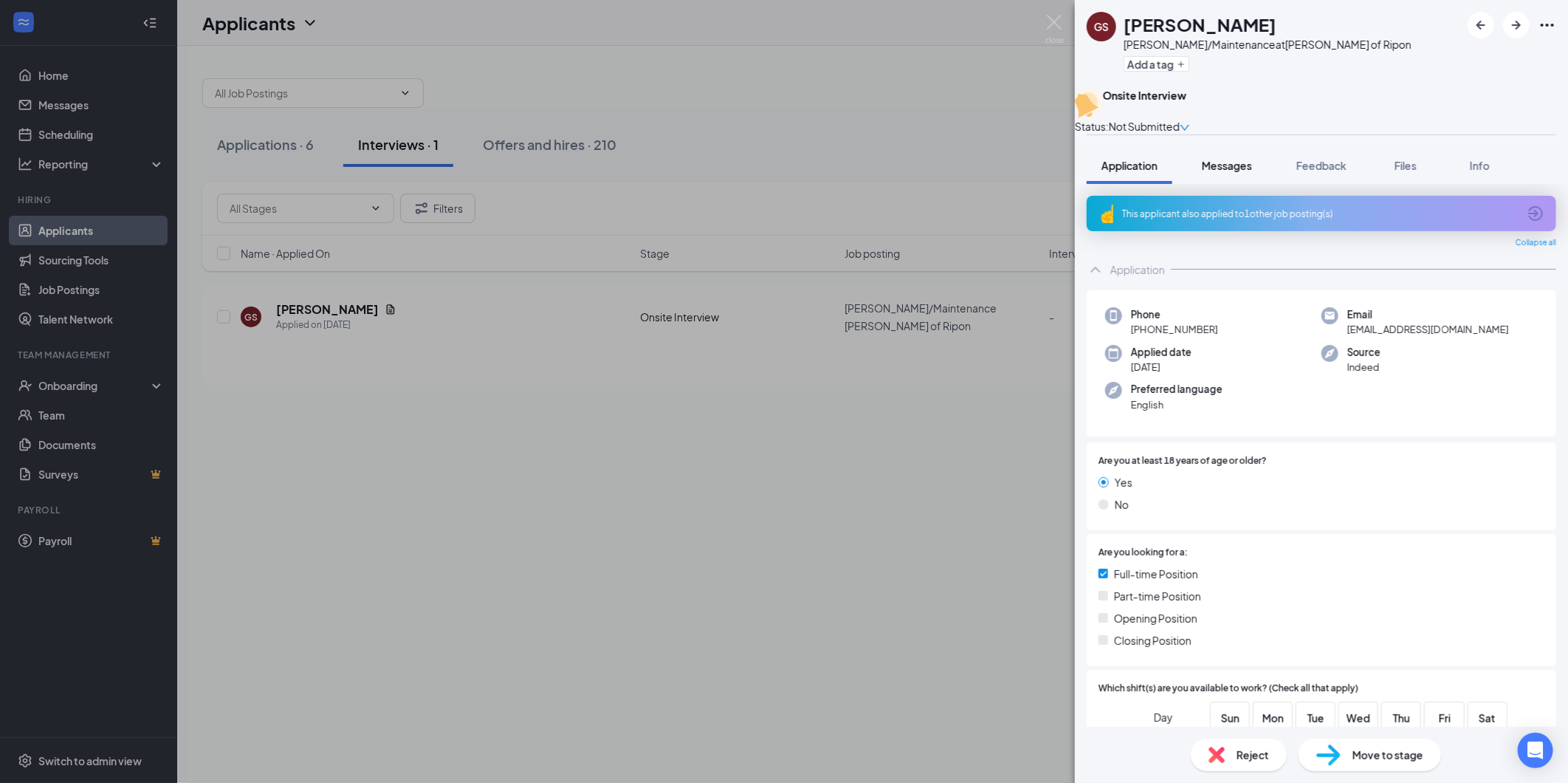
click at [1222, 172] on span "Messages" at bounding box center [1227, 165] width 50 height 13
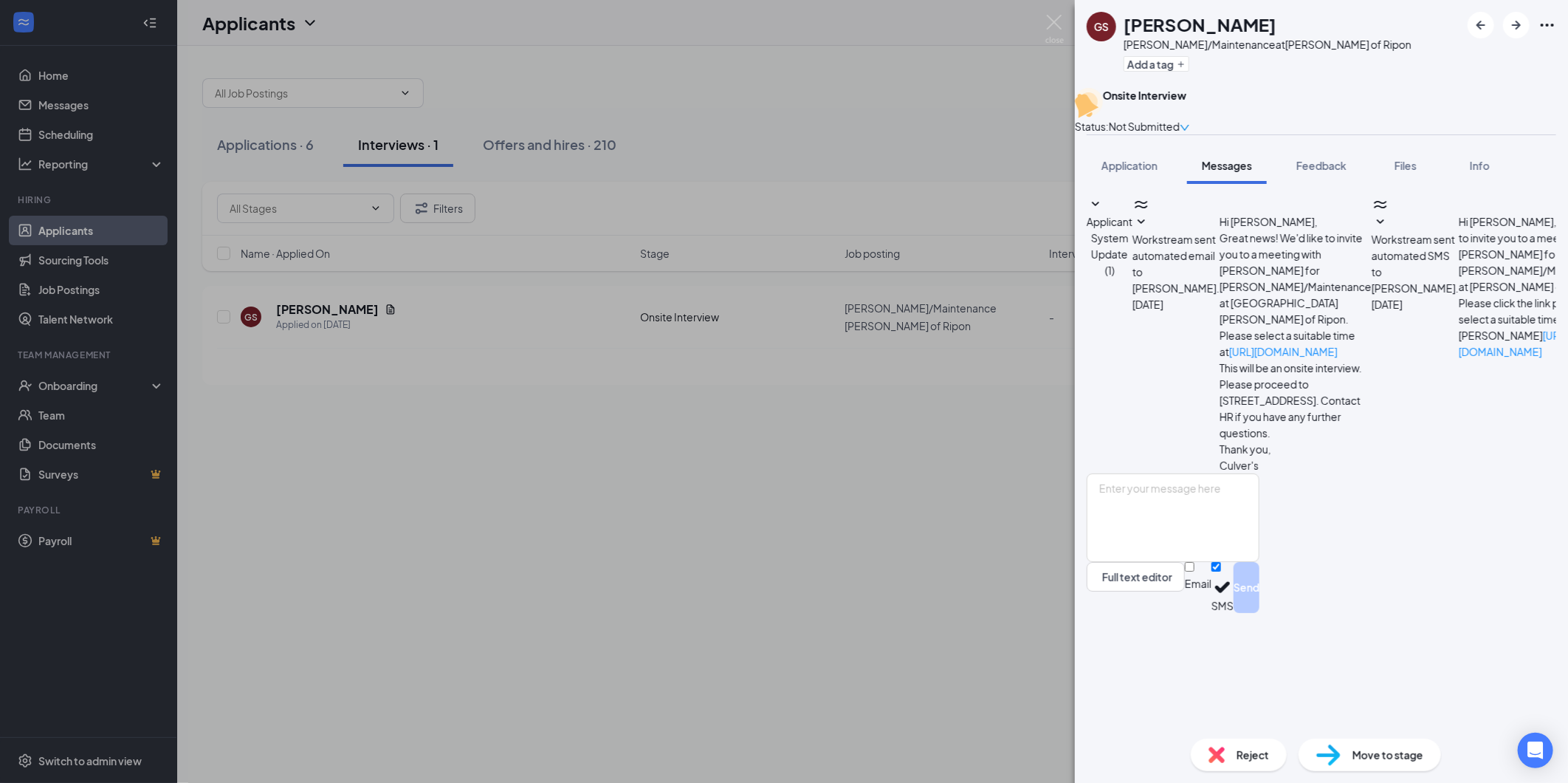
scroll to position [138, 0]
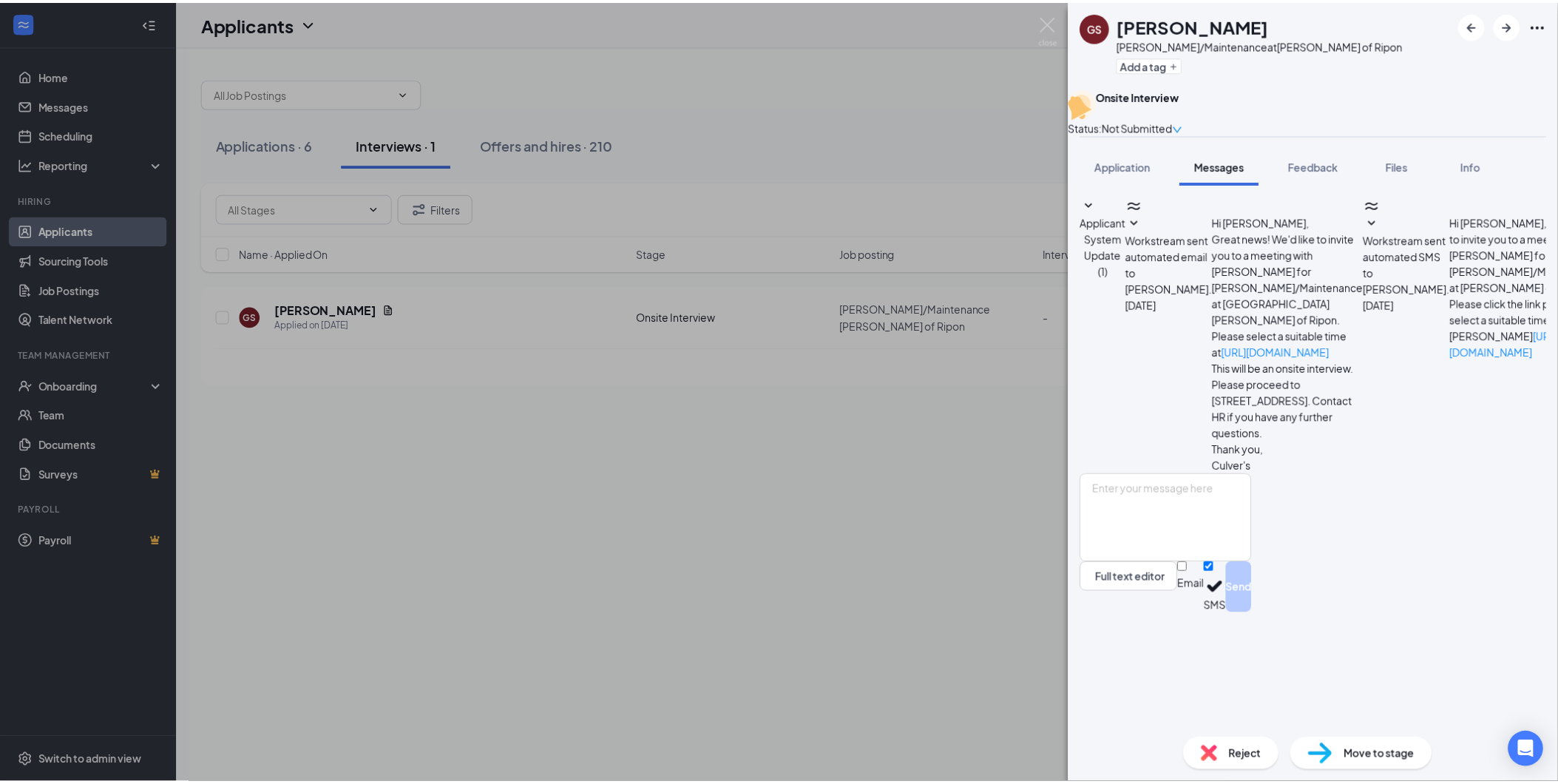
scroll to position [474, 0]
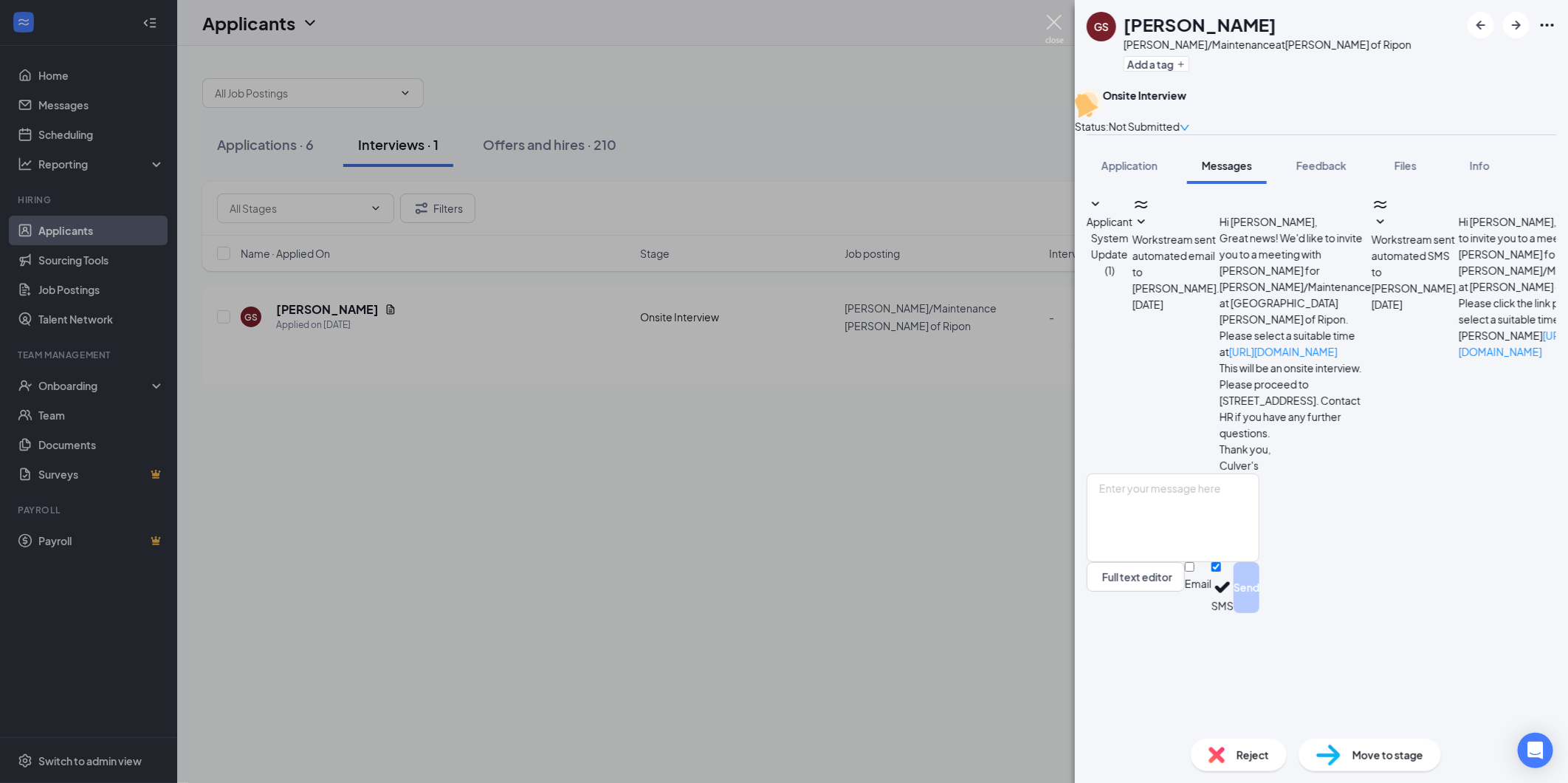
click at [1052, 16] on img at bounding box center [1055, 29] width 19 height 29
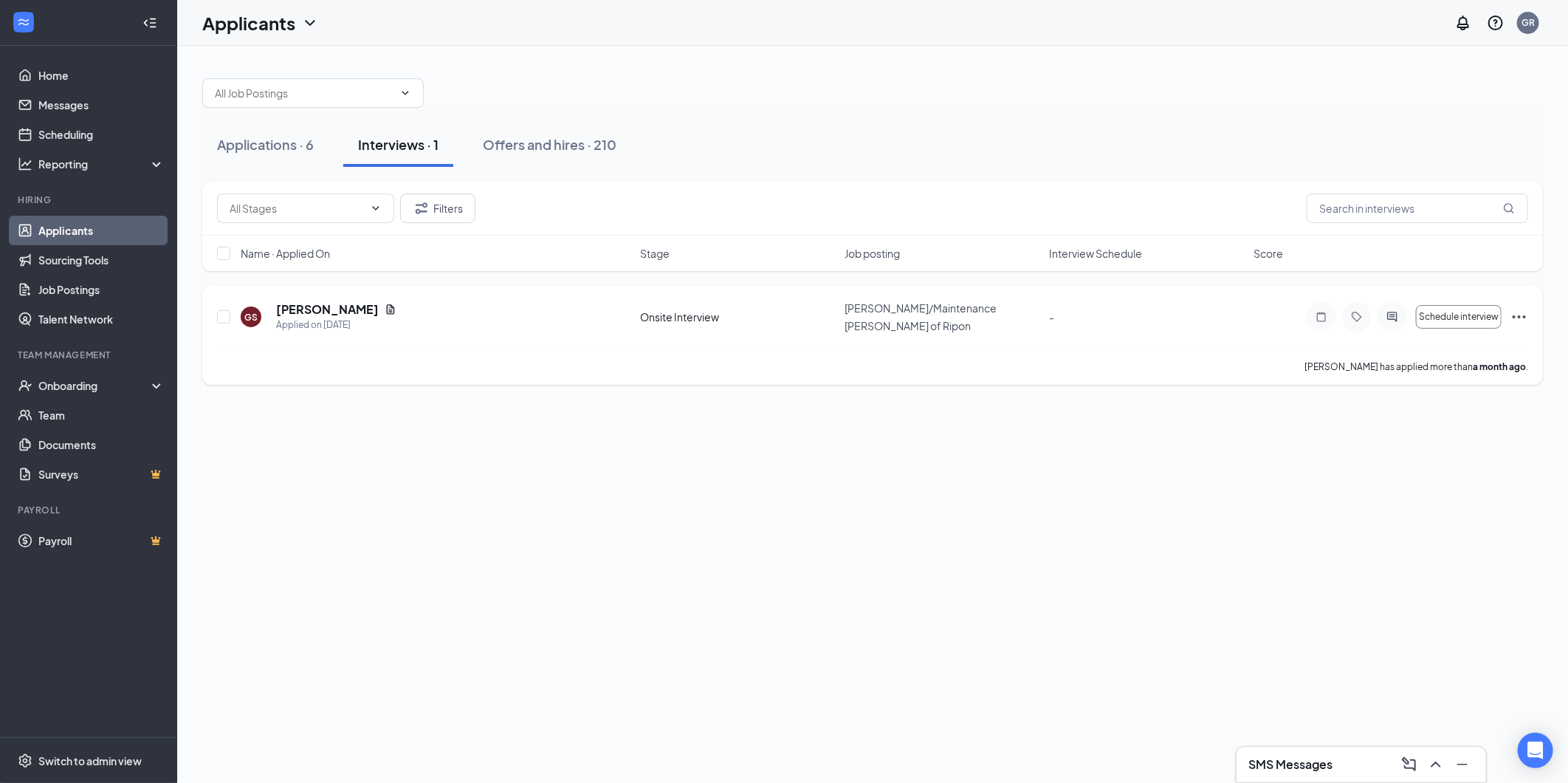
click at [1520, 314] on icon "Ellipses" at bounding box center [1519, 316] width 18 height 18
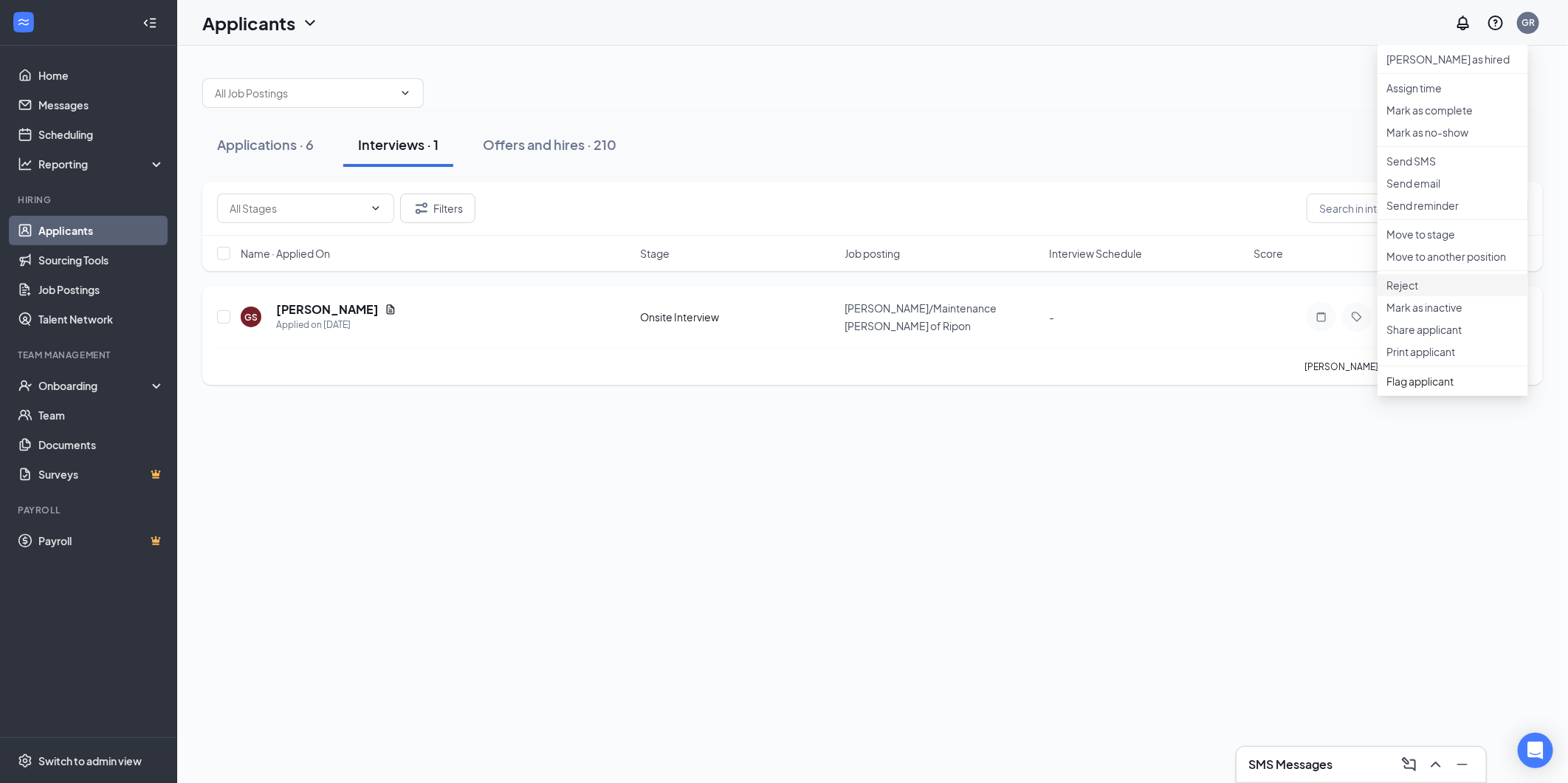
click at [1411, 292] on p "Reject" at bounding box center [1453, 284] width 133 height 15
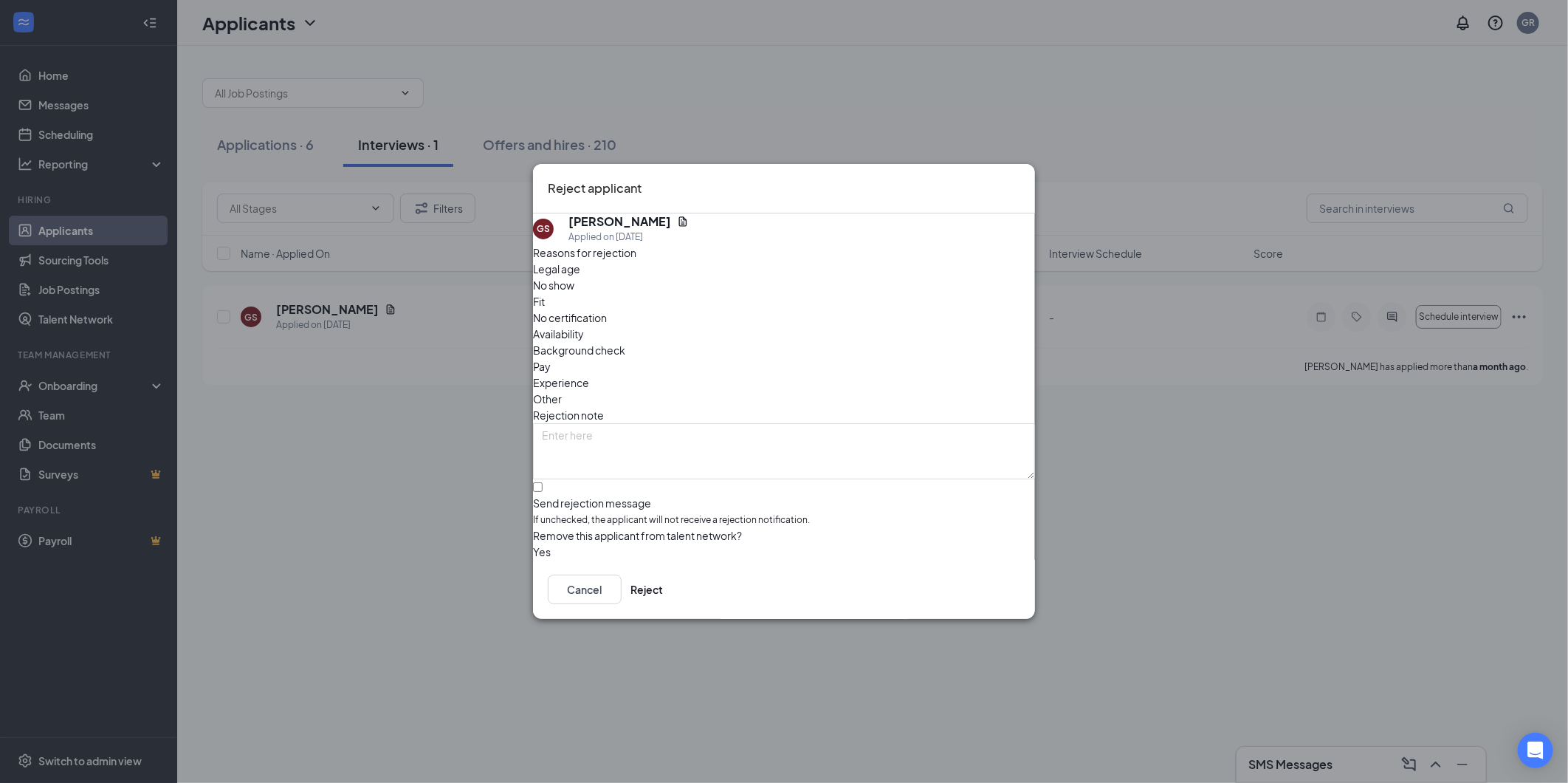
click at [533, 544] on button "button" at bounding box center [533, 552] width 0 height 16
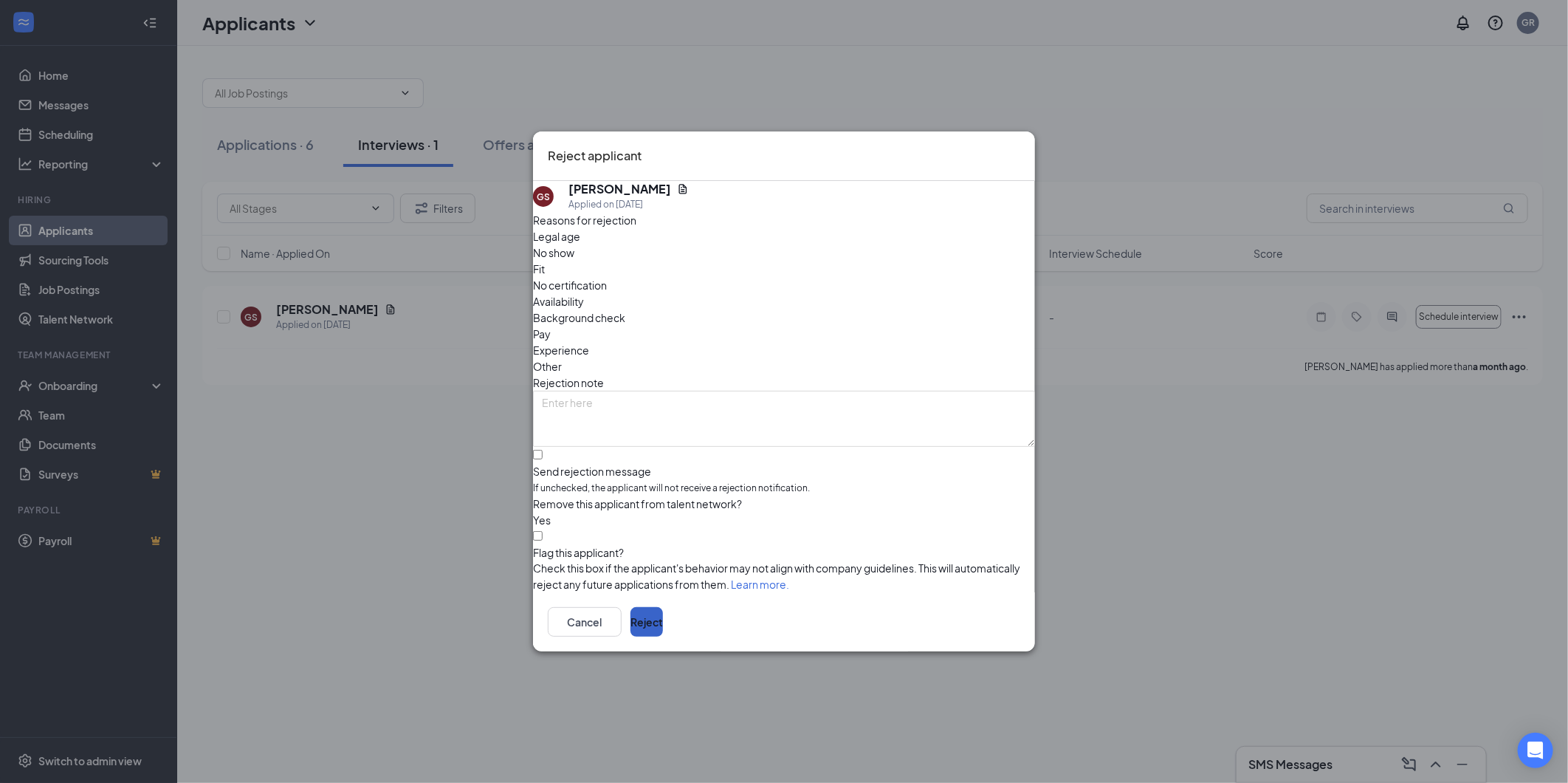
click at [663, 623] on button "Reject" at bounding box center [647, 622] width 33 height 30
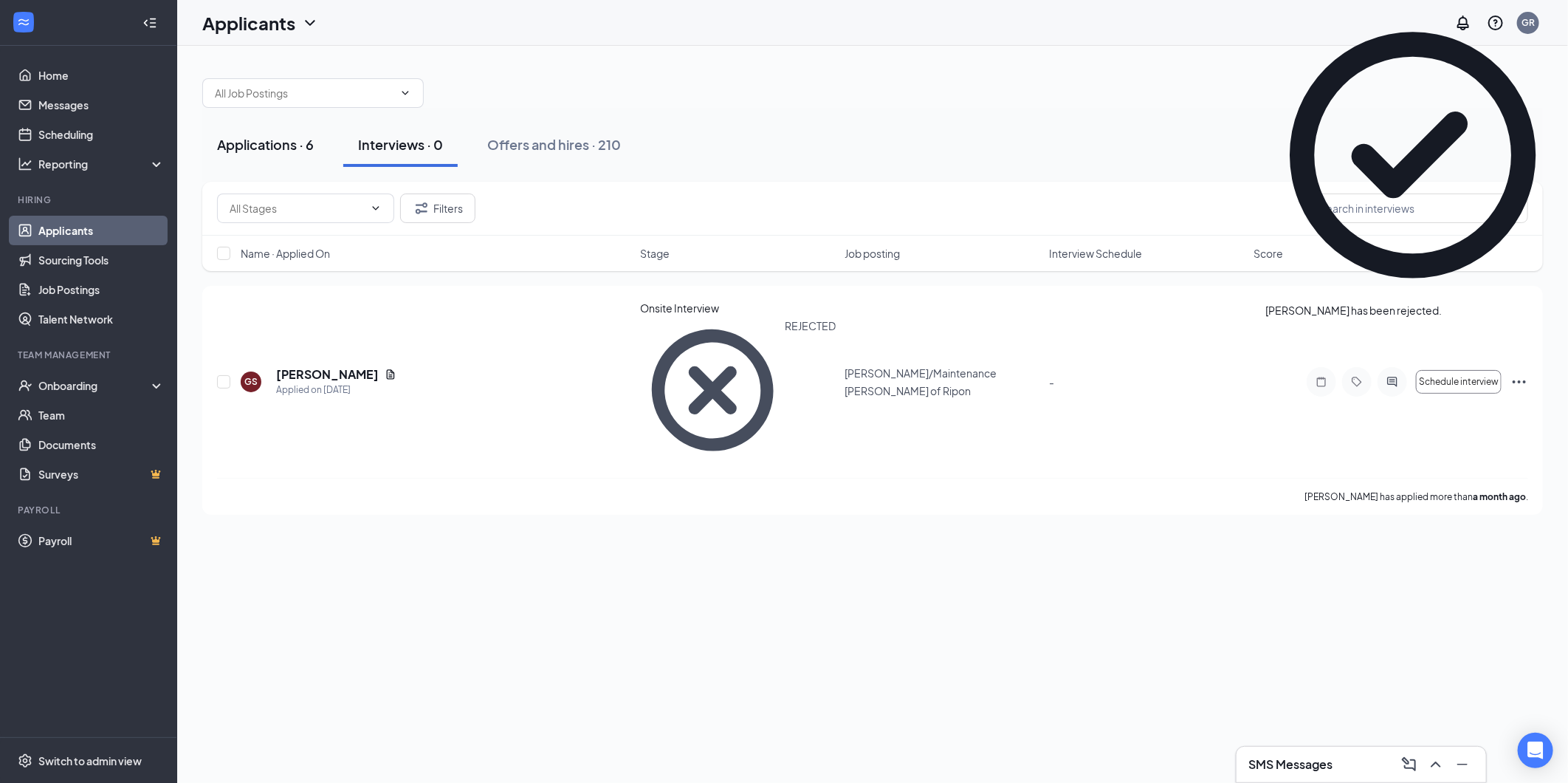
click at [276, 151] on div "Applications · 6" at bounding box center [266, 144] width 97 height 19
